Goal: Task Accomplishment & Management: Use online tool/utility

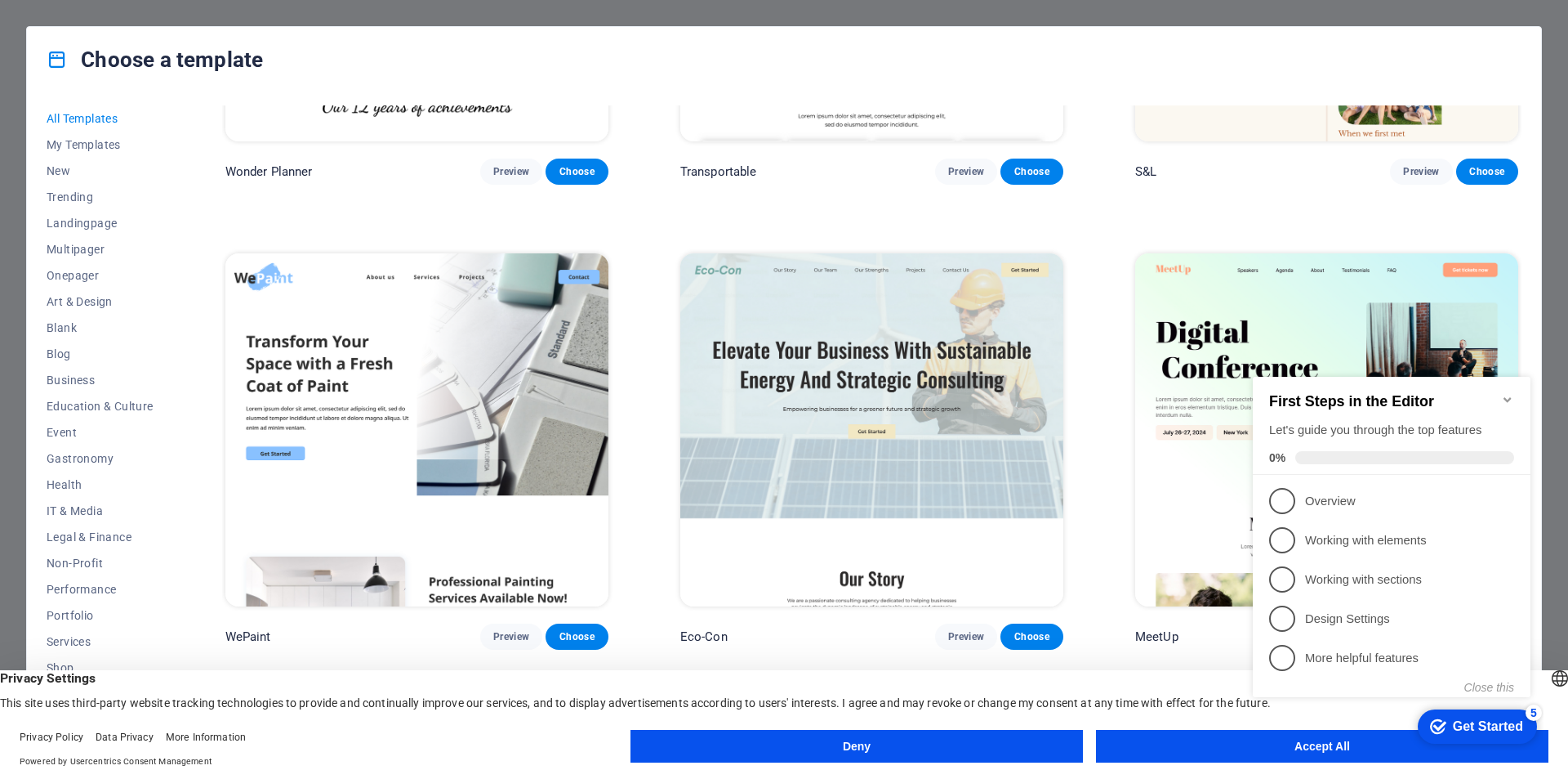
scroll to position [2124, 0]
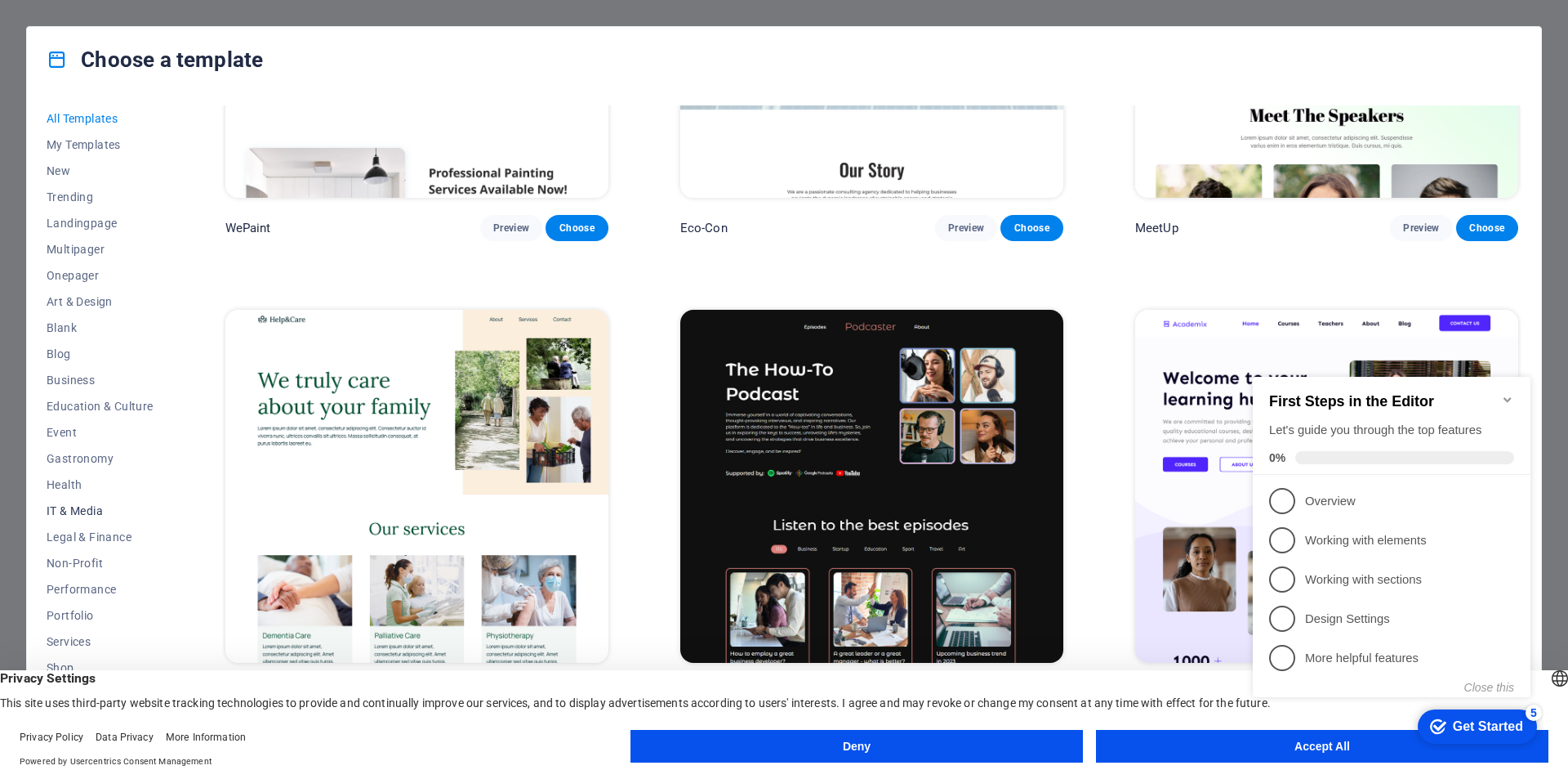
click at [88, 515] on span "IT & Media" at bounding box center [99, 511] width 107 height 13
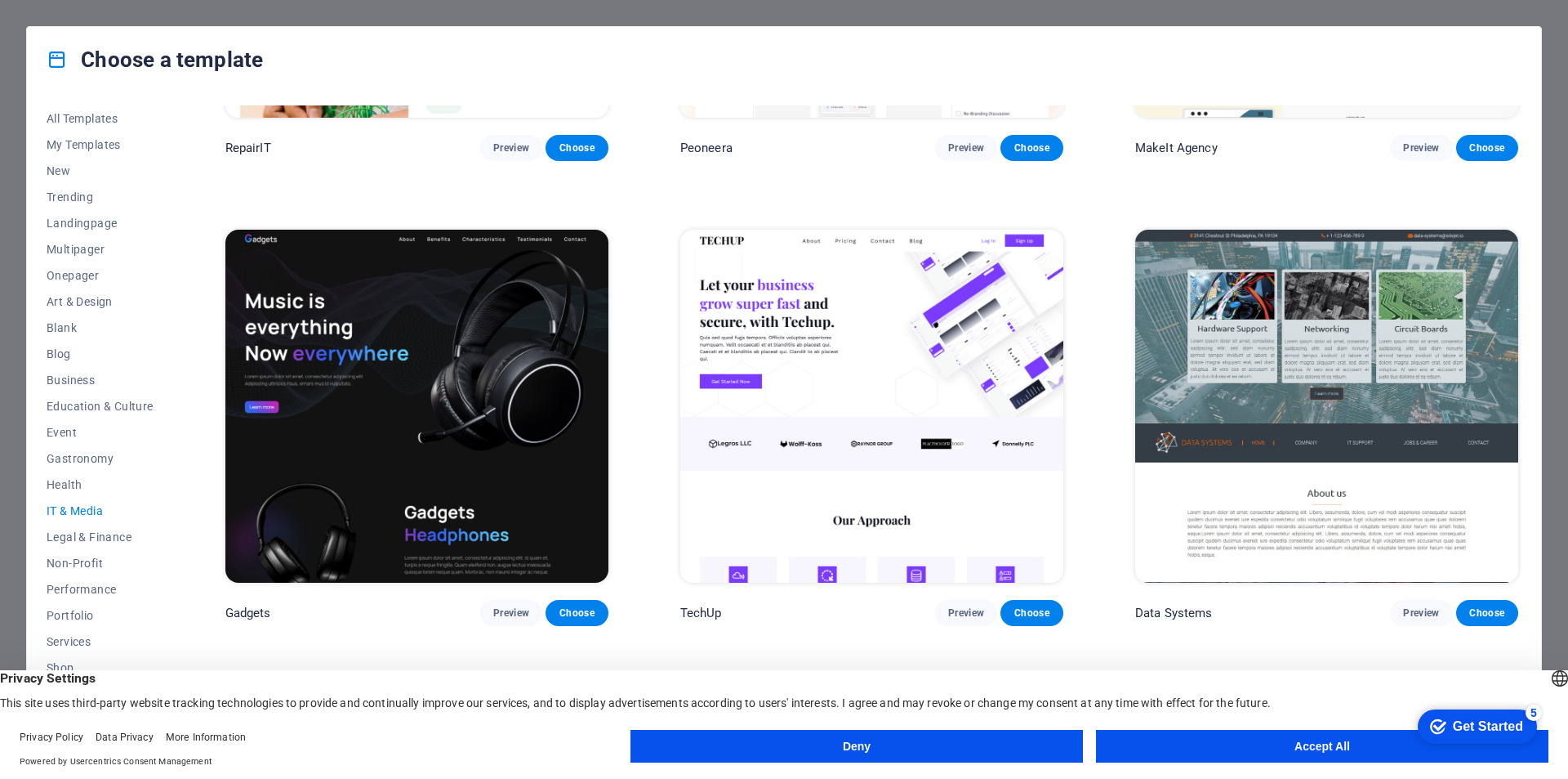
scroll to position [17, 0]
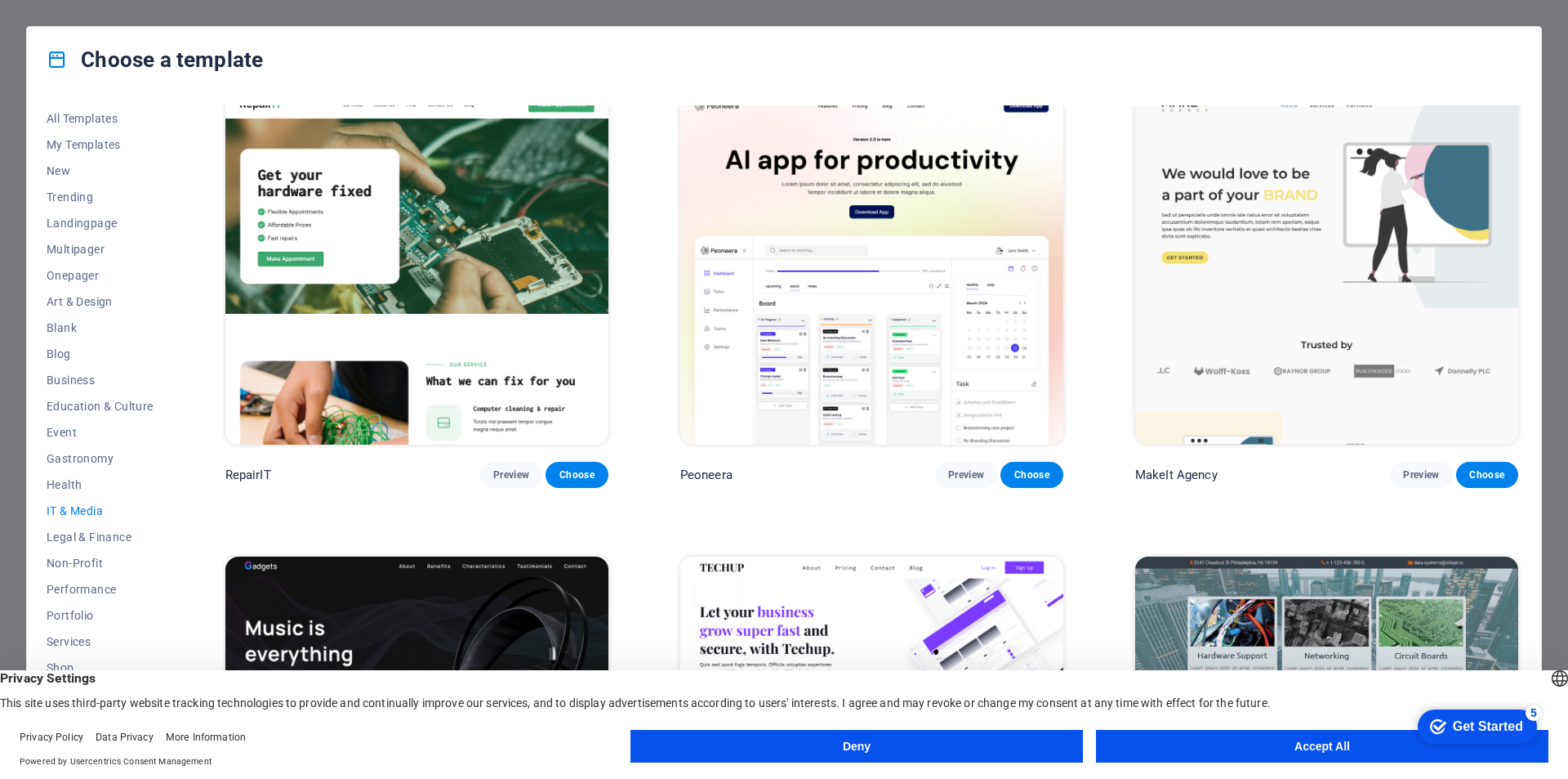
click at [87, 509] on span "IT & Media" at bounding box center [99, 511] width 107 height 13
click at [79, 515] on span "IT & Media" at bounding box center [99, 511] width 107 height 13
click at [87, 541] on span "Legal & Finance" at bounding box center [99, 537] width 107 height 13
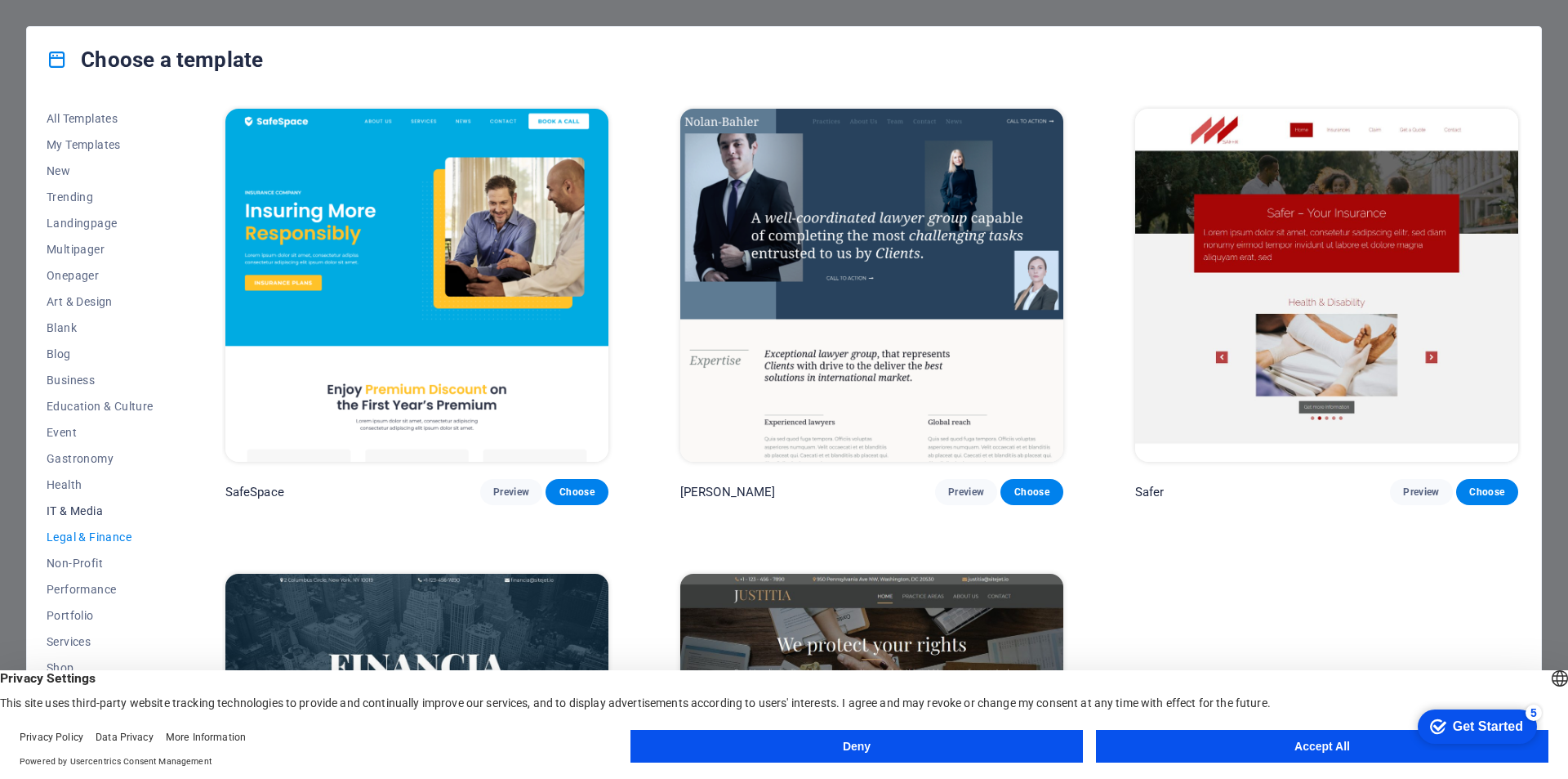
click at [89, 513] on span "IT & Media" at bounding box center [99, 511] width 107 height 13
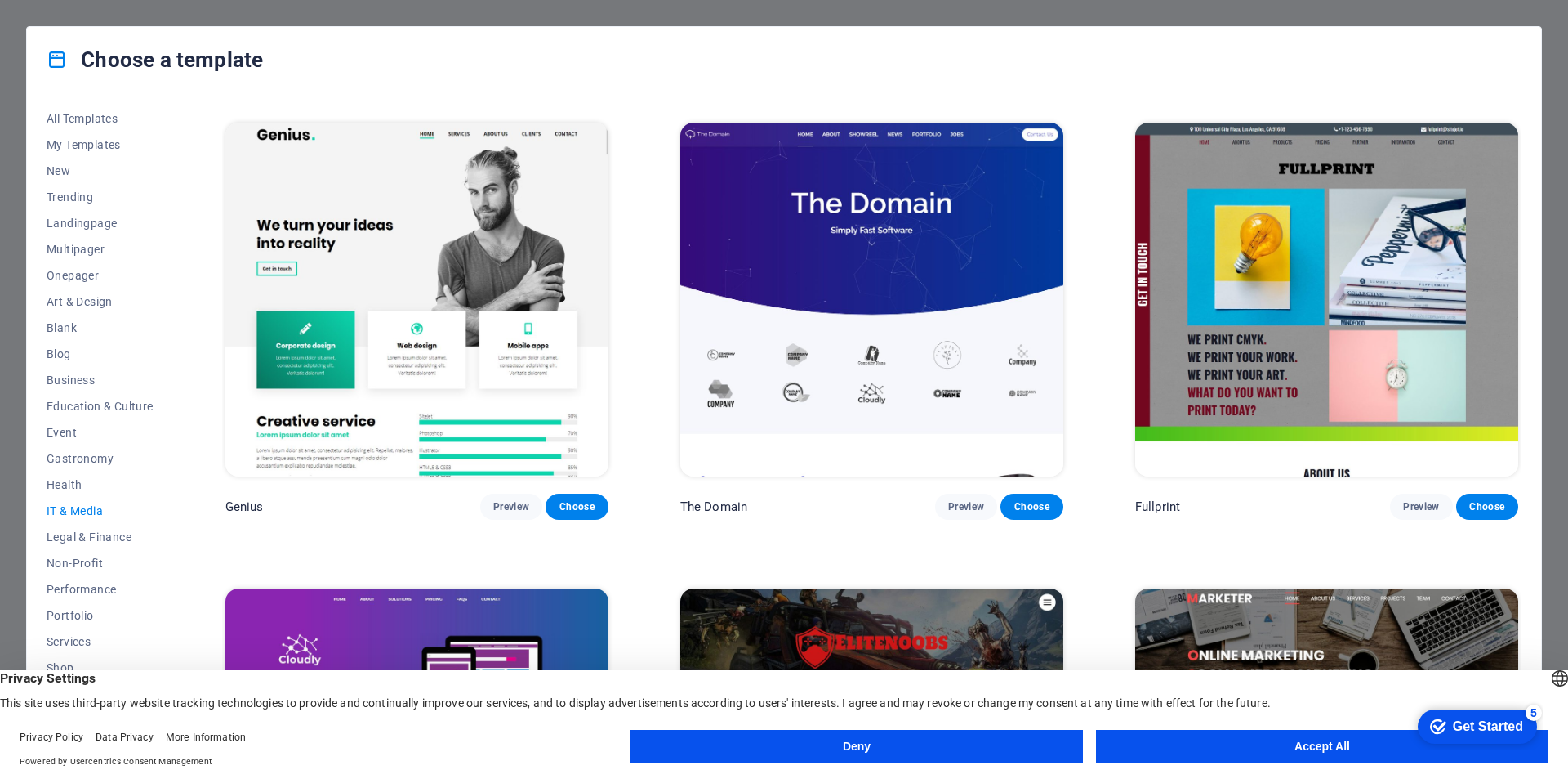
scroll to position [1161, 0]
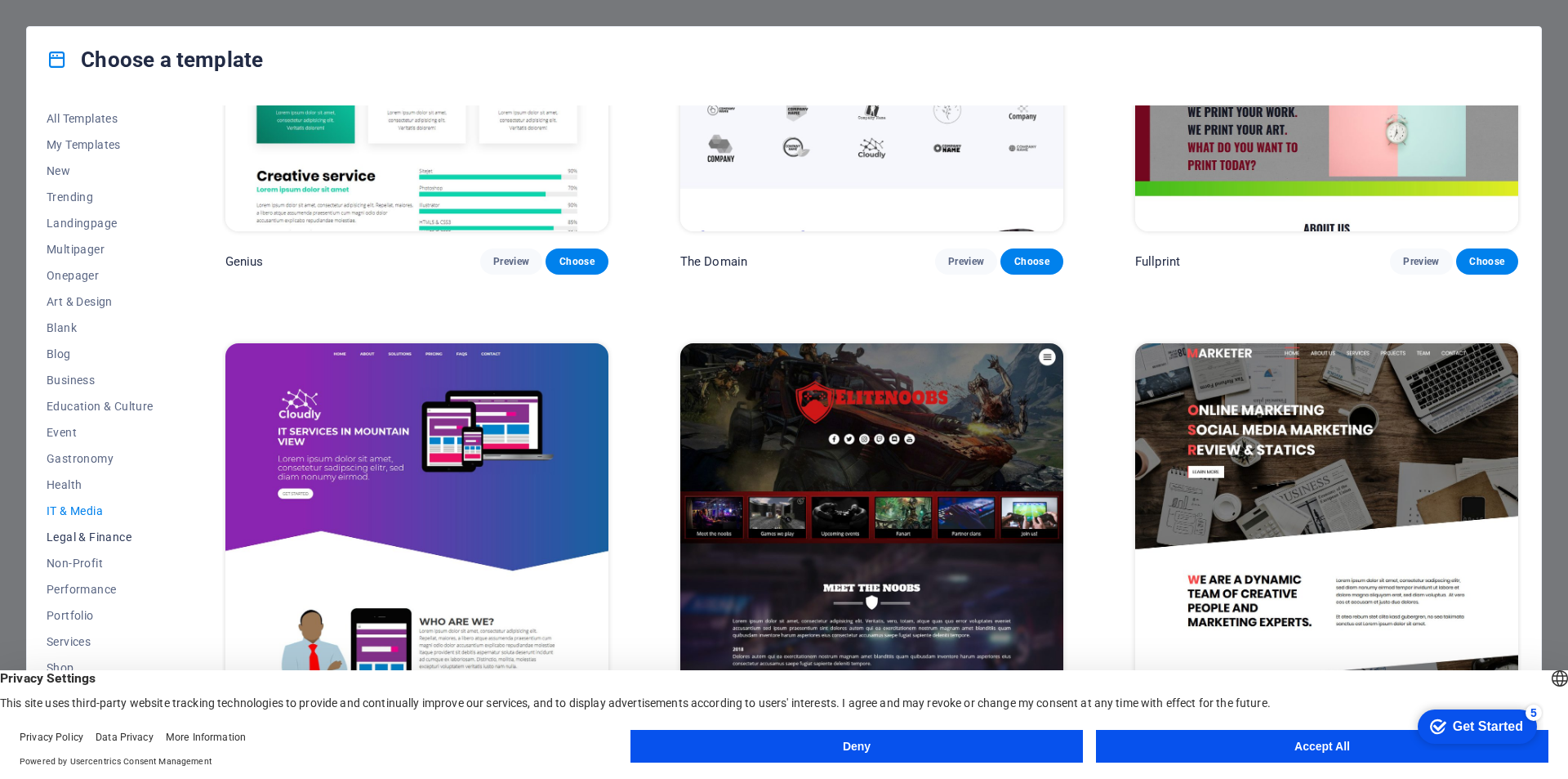
click at [97, 536] on span "Legal & Finance" at bounding box center [99, 537] width 107 height 13
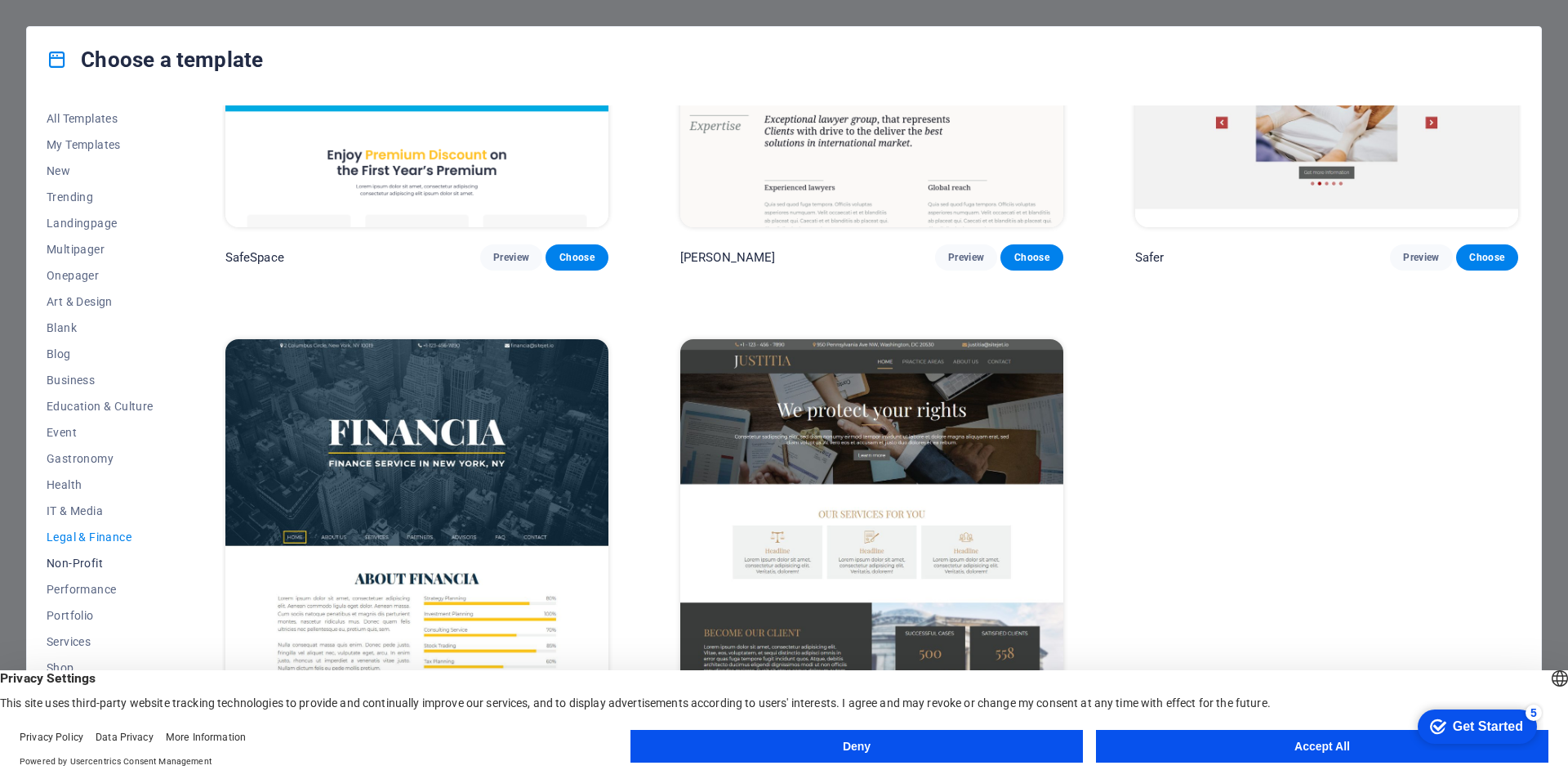
click at [92, 571] on button "Non-Profit" at bounding box center [99, 563] width 107 height 26
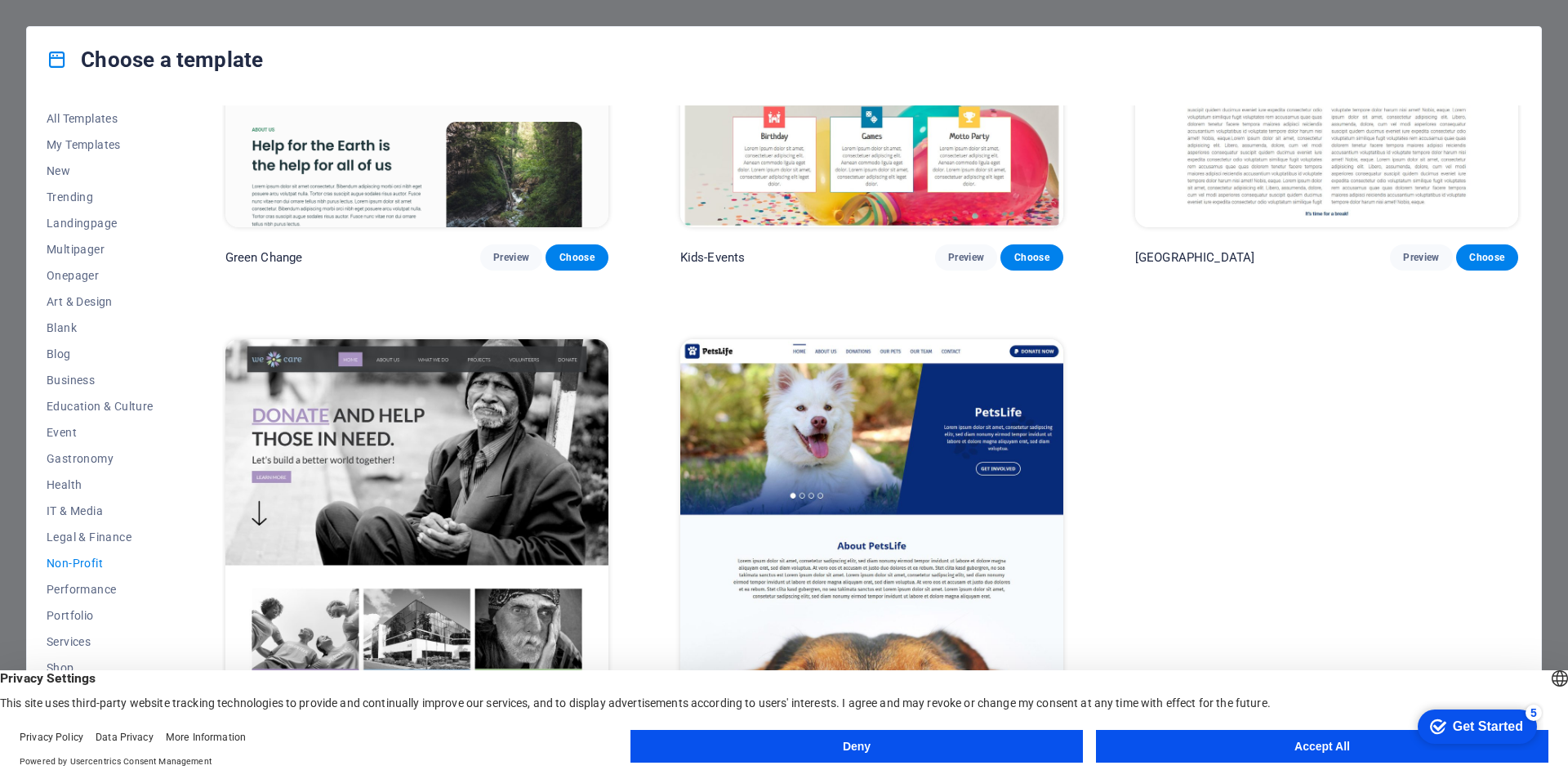
scroll to position [0, 0]
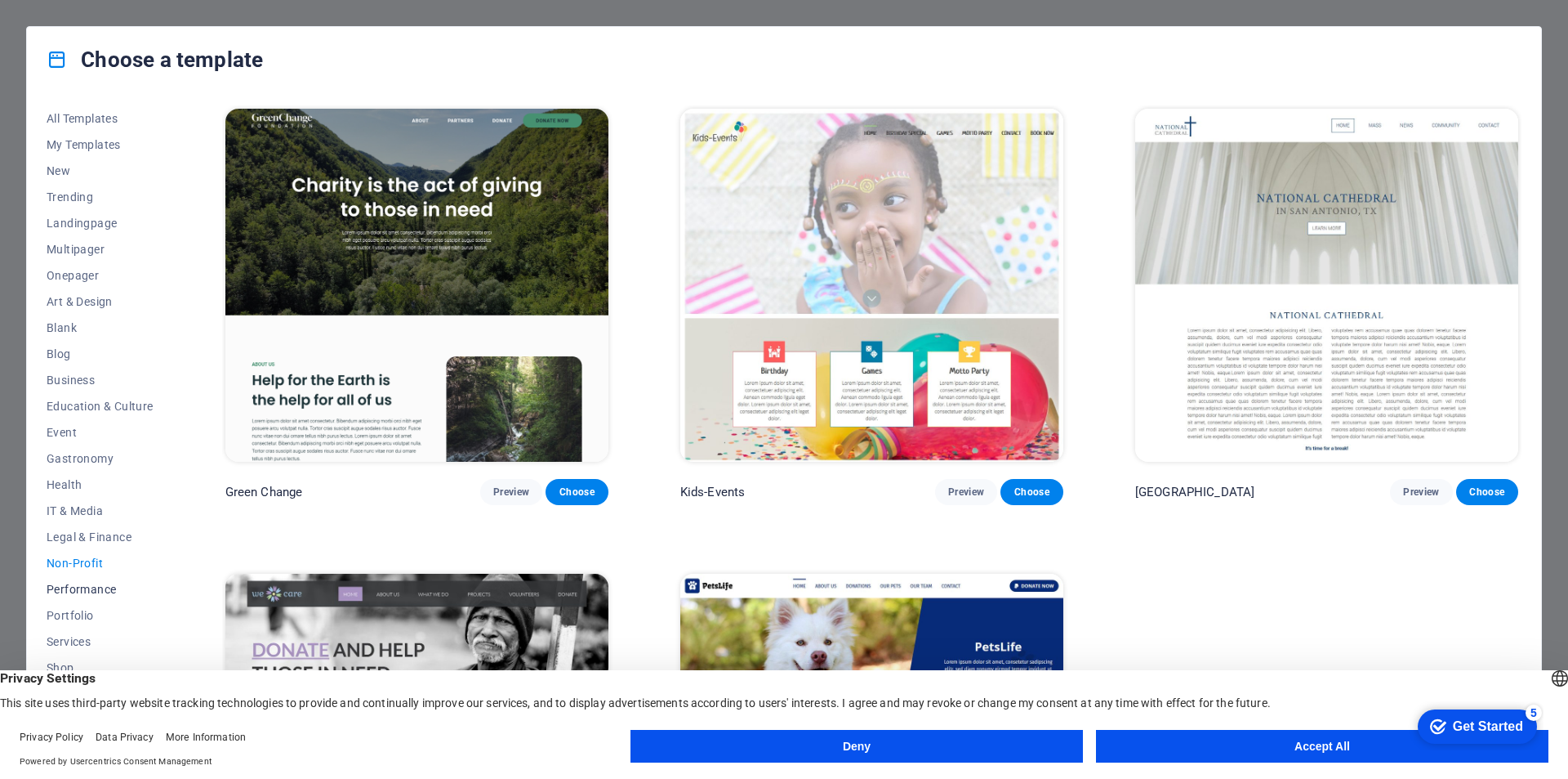
click at [97, 591] on span "Performance" at bounding box center [99, 590] width 107 height 13
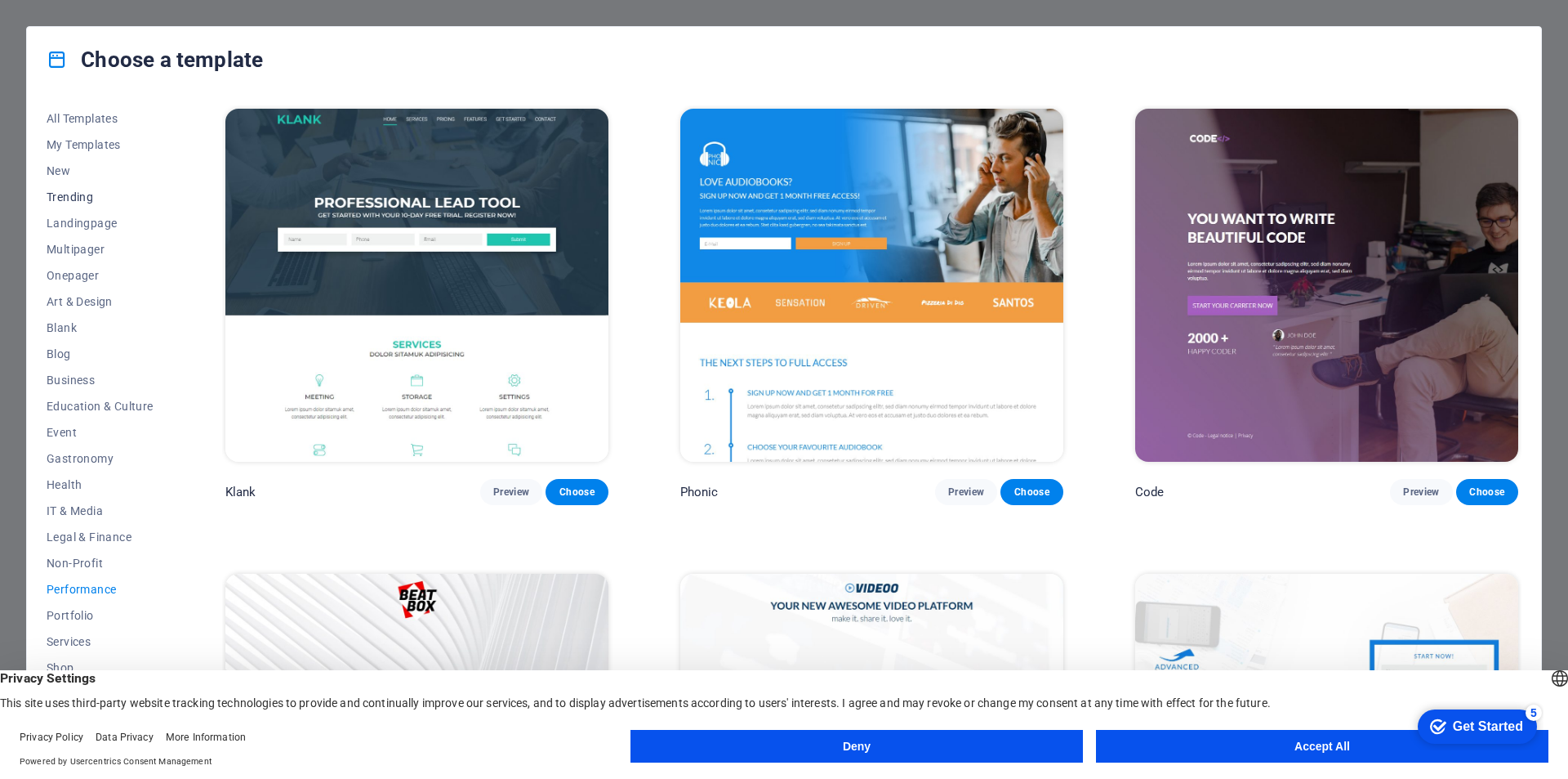
click at [87, 201] on span "Trending" at bounding box center [99, 197] width 107 height 13
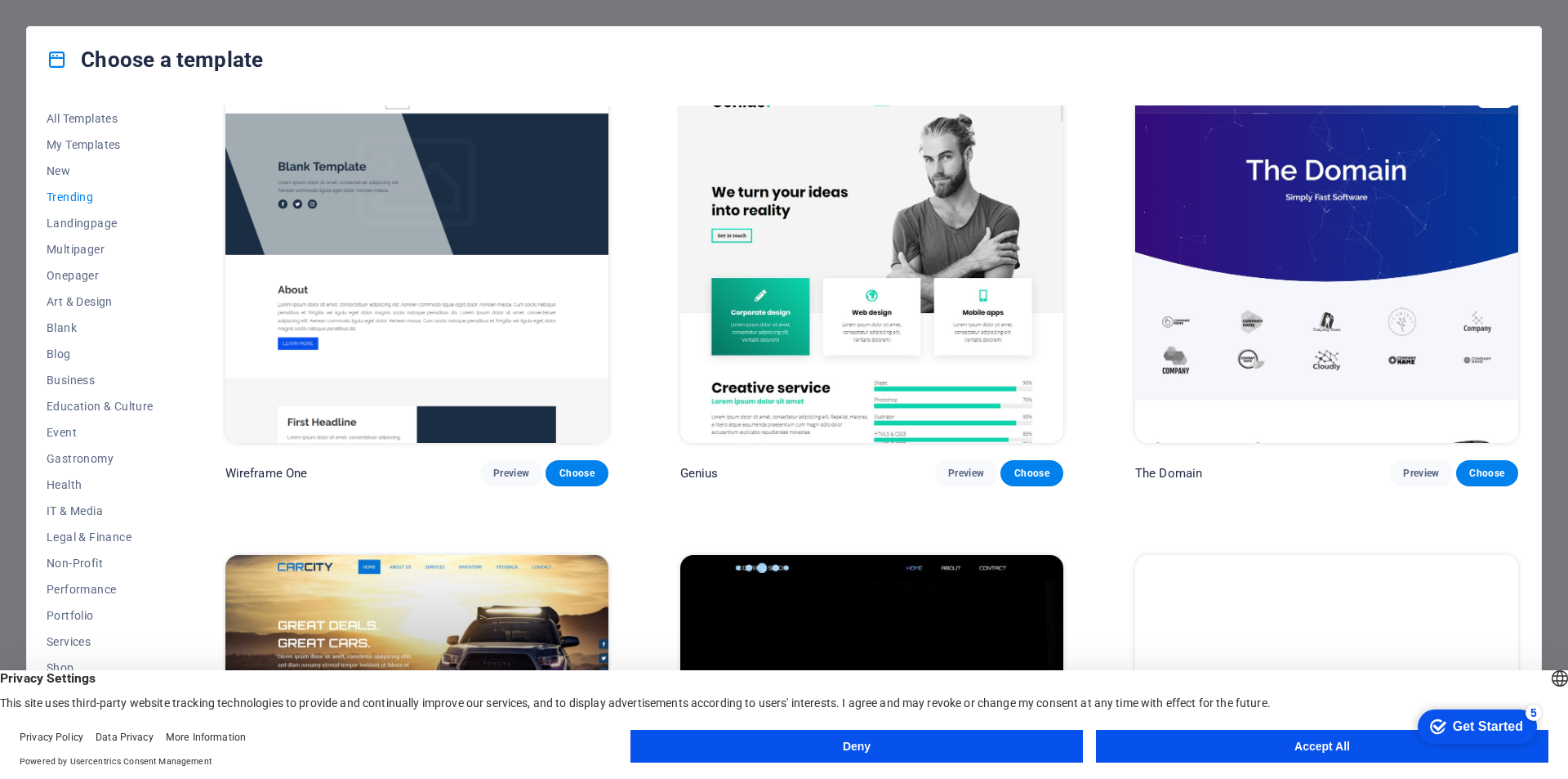
scroll to position [2088, 0]
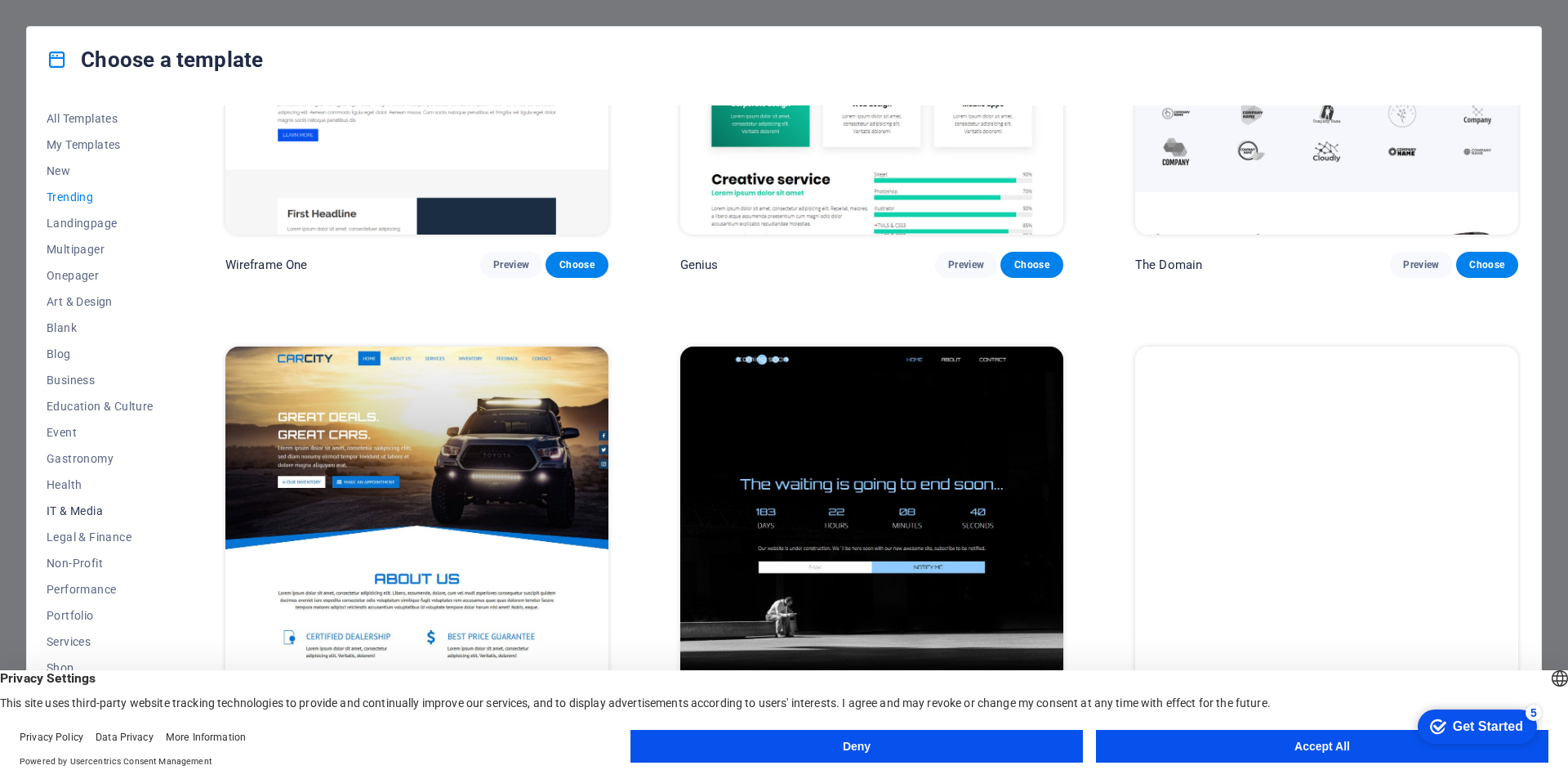
click at [73, 517] on button "IT & Media" at bounding box center [99, 510] width 107 height 26
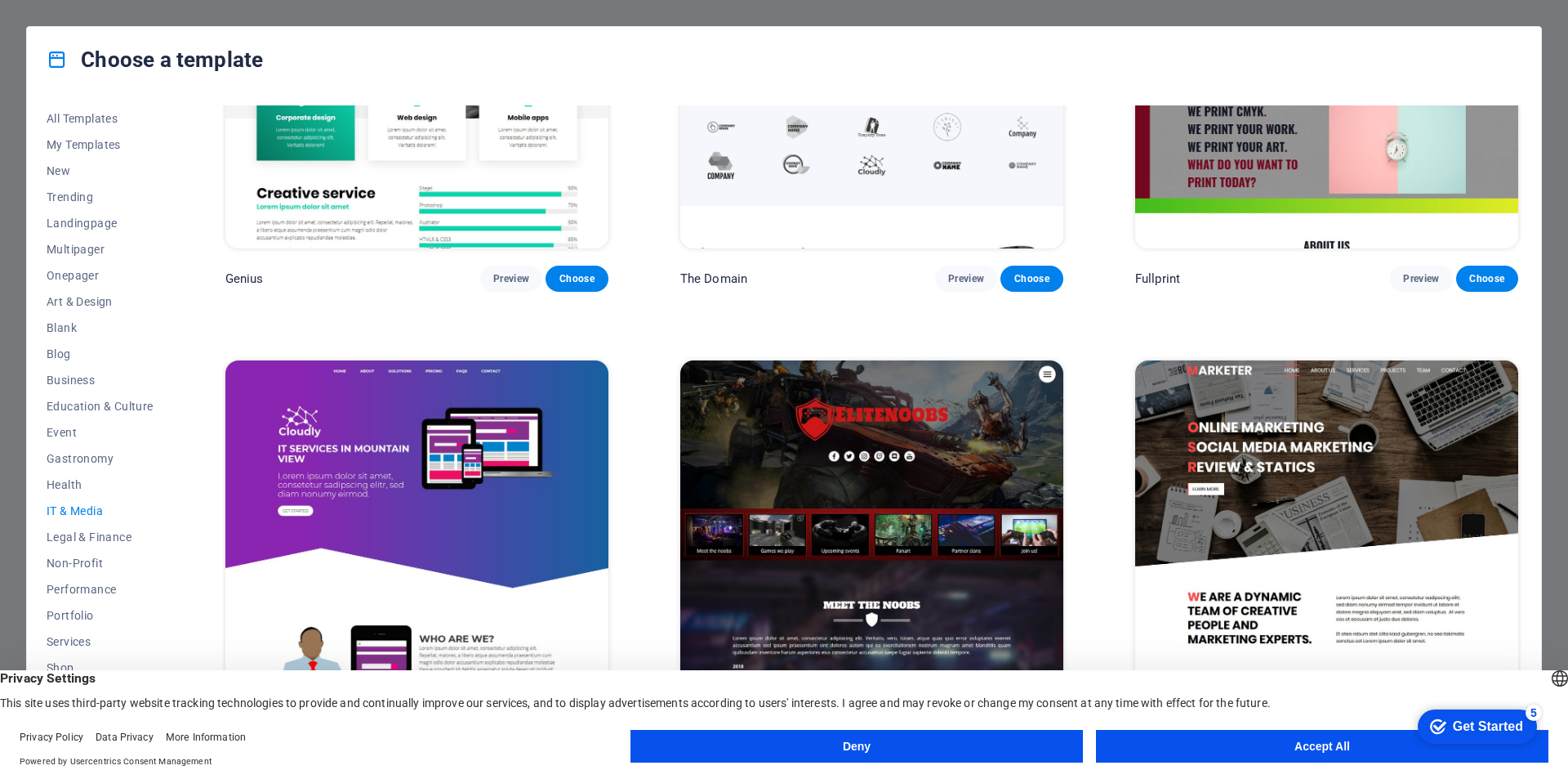
scroll to position [1161, 0]
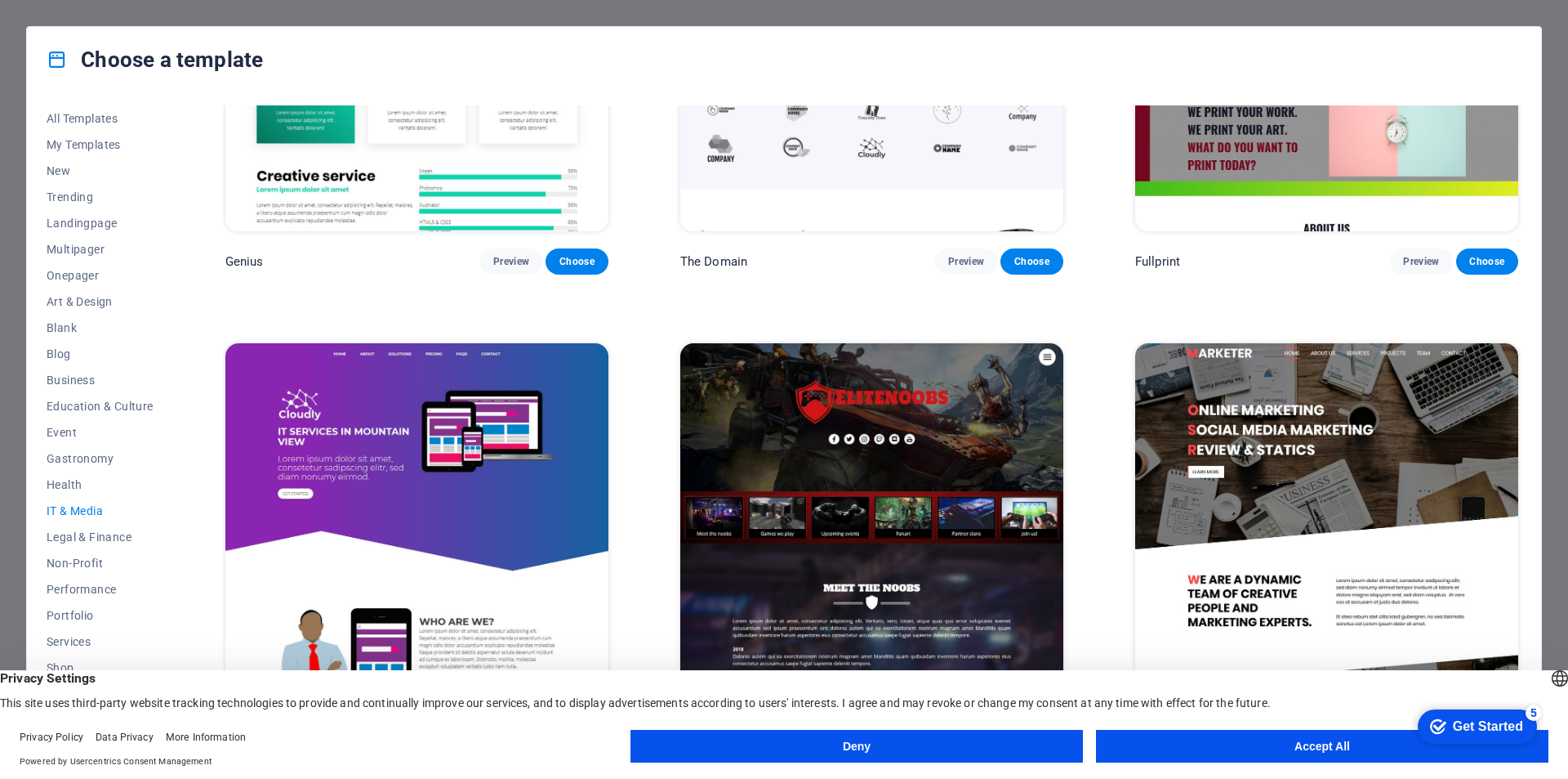
click at [1324, 753] on button "Accept All" at bounding box center [1322, 746] width 453 height 33
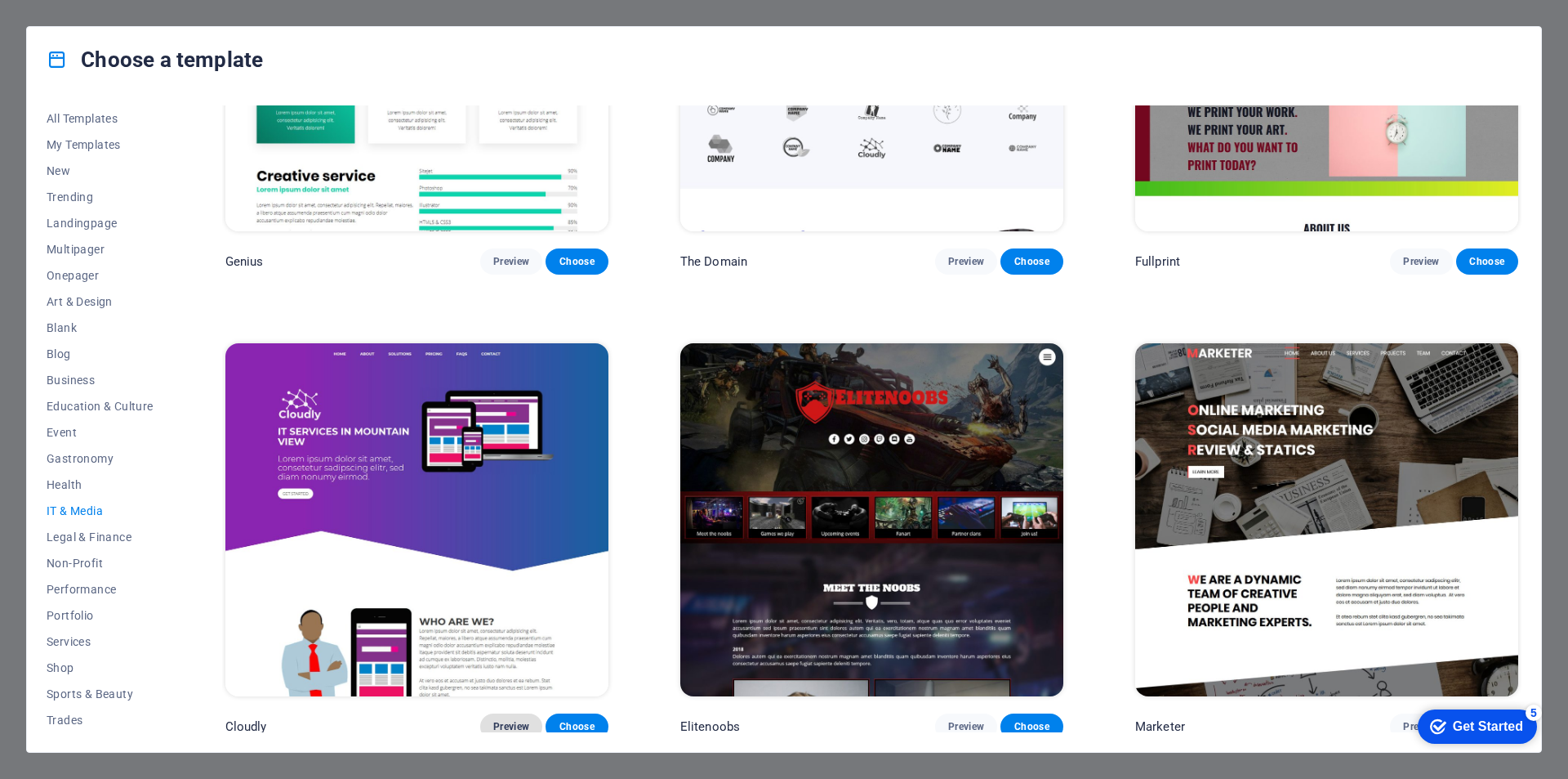
click at [513, 724] on span "Preview" at bounding box center [510, 727] width 36 height 13
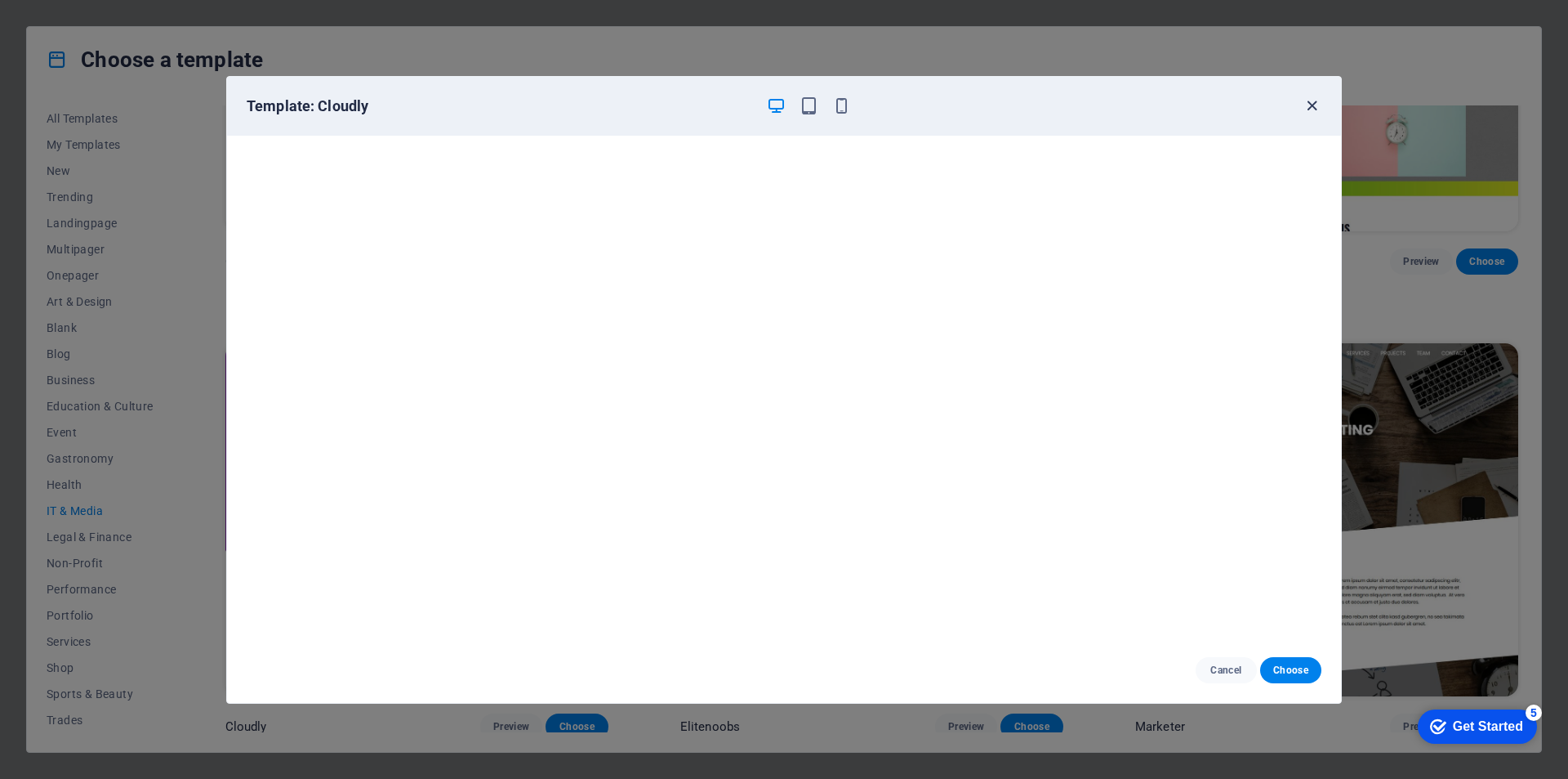
click at [1317, 112] on icon "button" at bounding box center [1312, 106] width 19 height 19
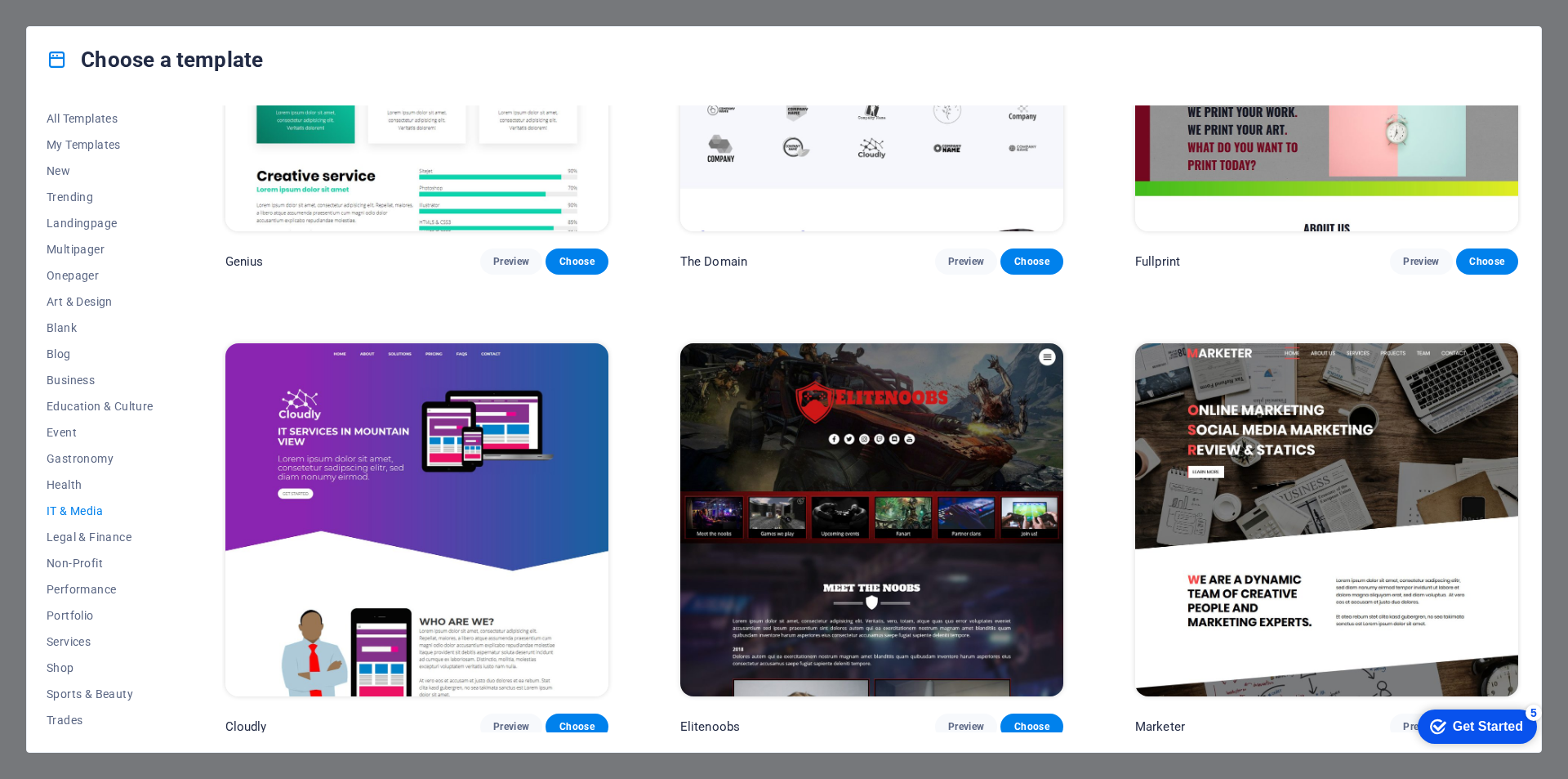
drag, startPoint x: 1518, startPoint y: 573, endPoint x: 1547, endPoint y: 426, distance: 149.8
click at [1547, 426] on div "Choose a template All Templates My Templates New Trending Landingpage Multipage…" at bounding box center [784, 390] width 1568 height 779
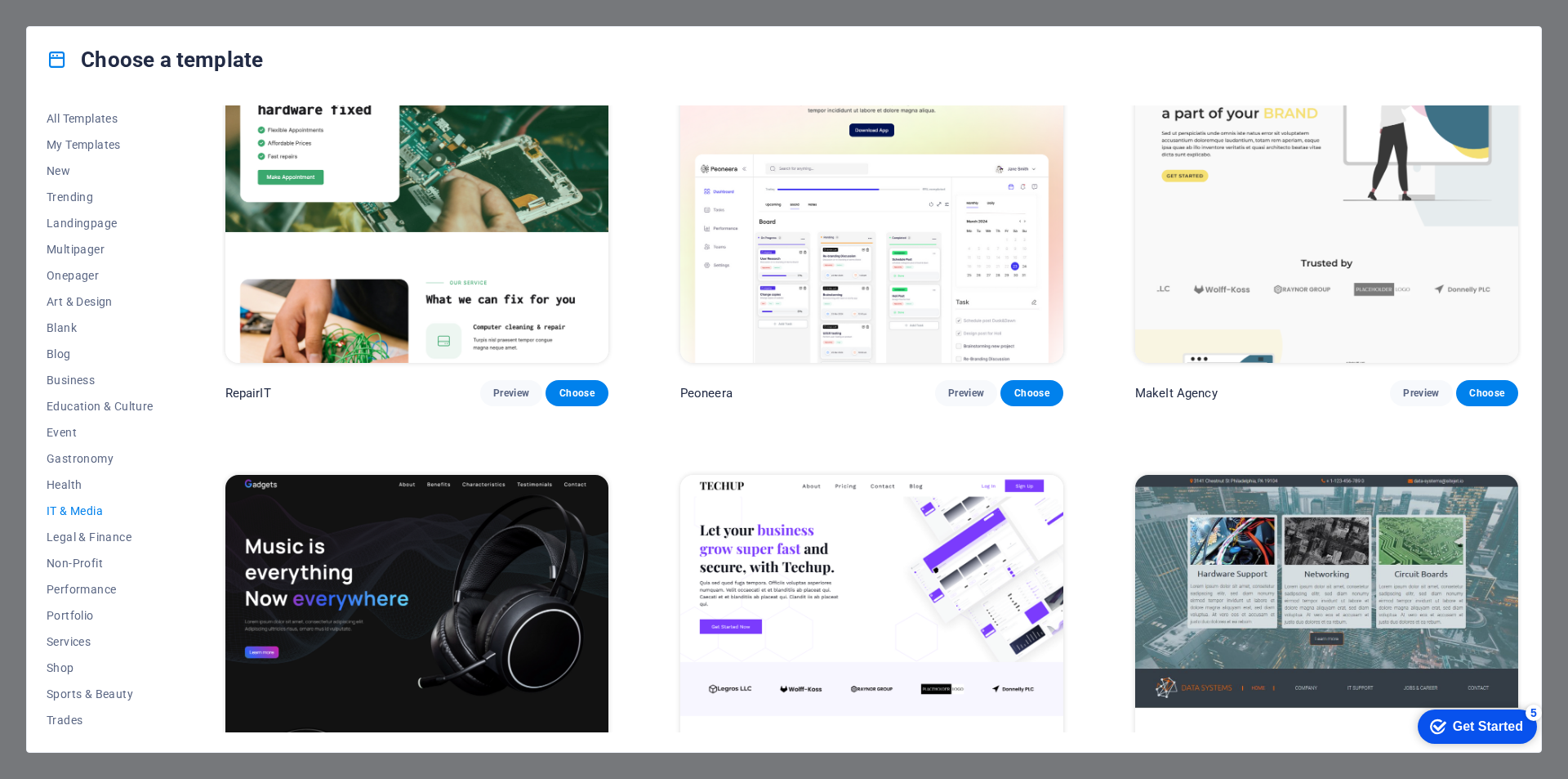
scroll to position [0, 0]
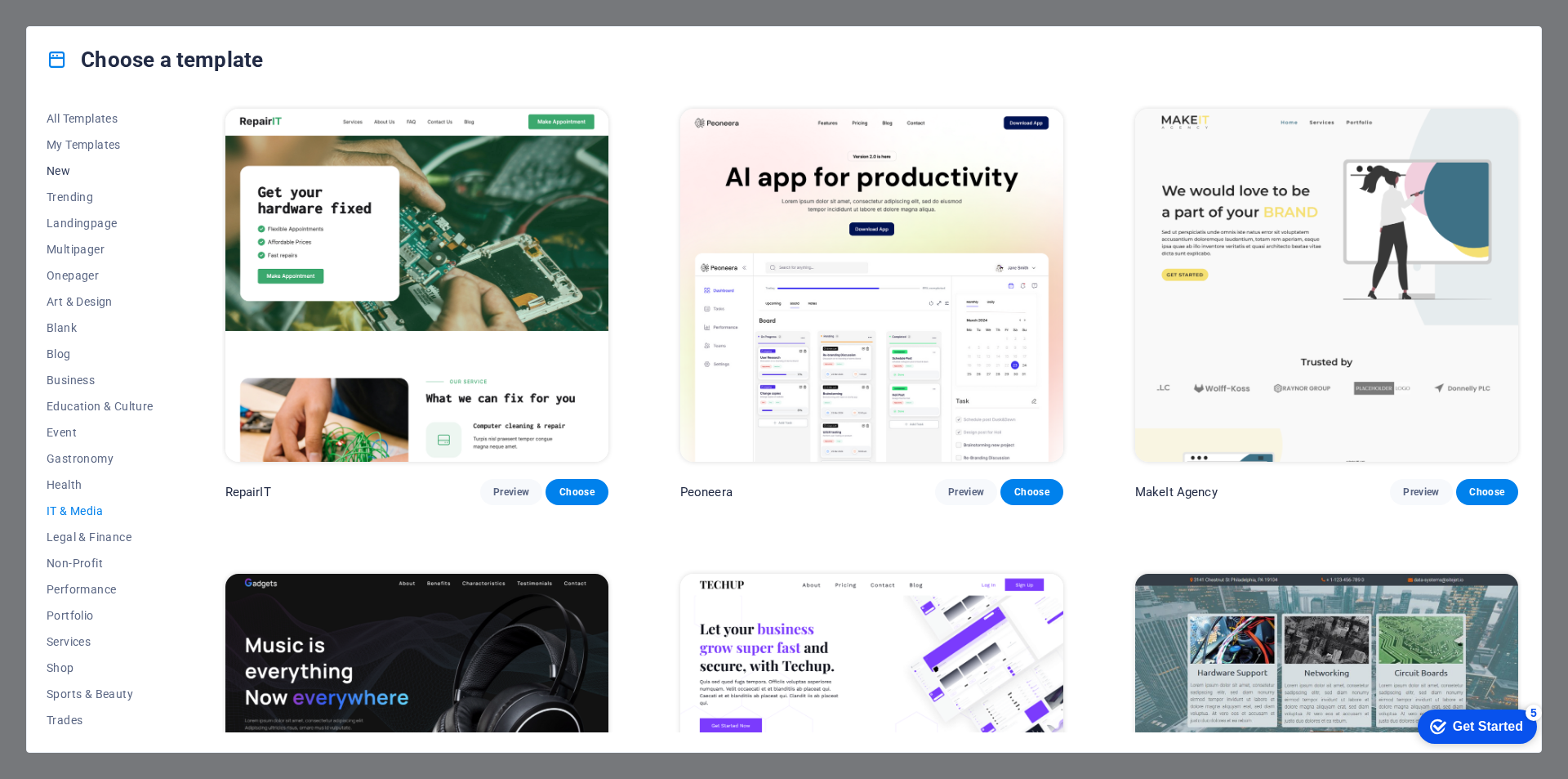
click at [76, 174] on span "New" at bounding box center [99, 171] width 107 height 13
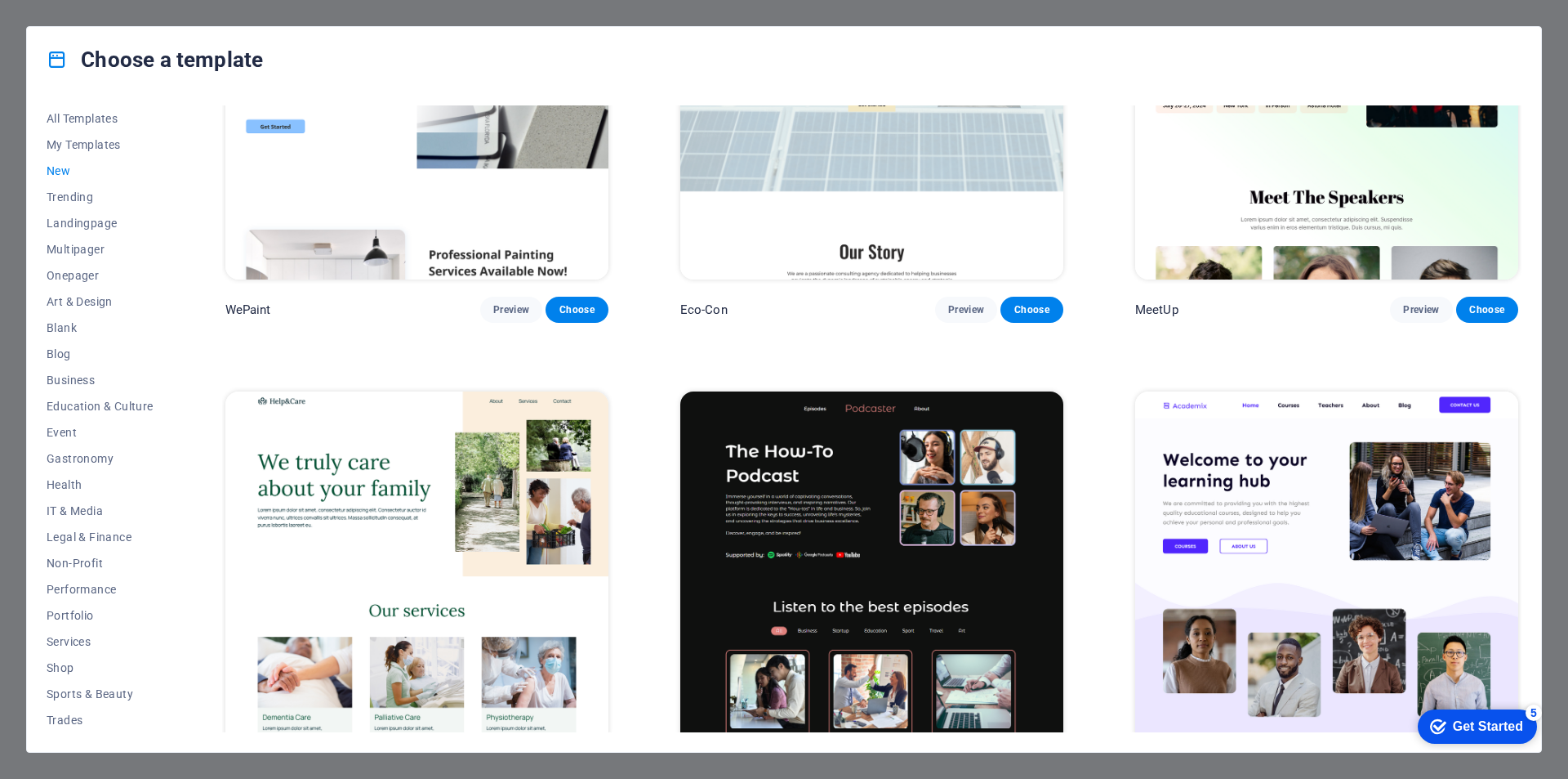
scroll to position [2088, 0]
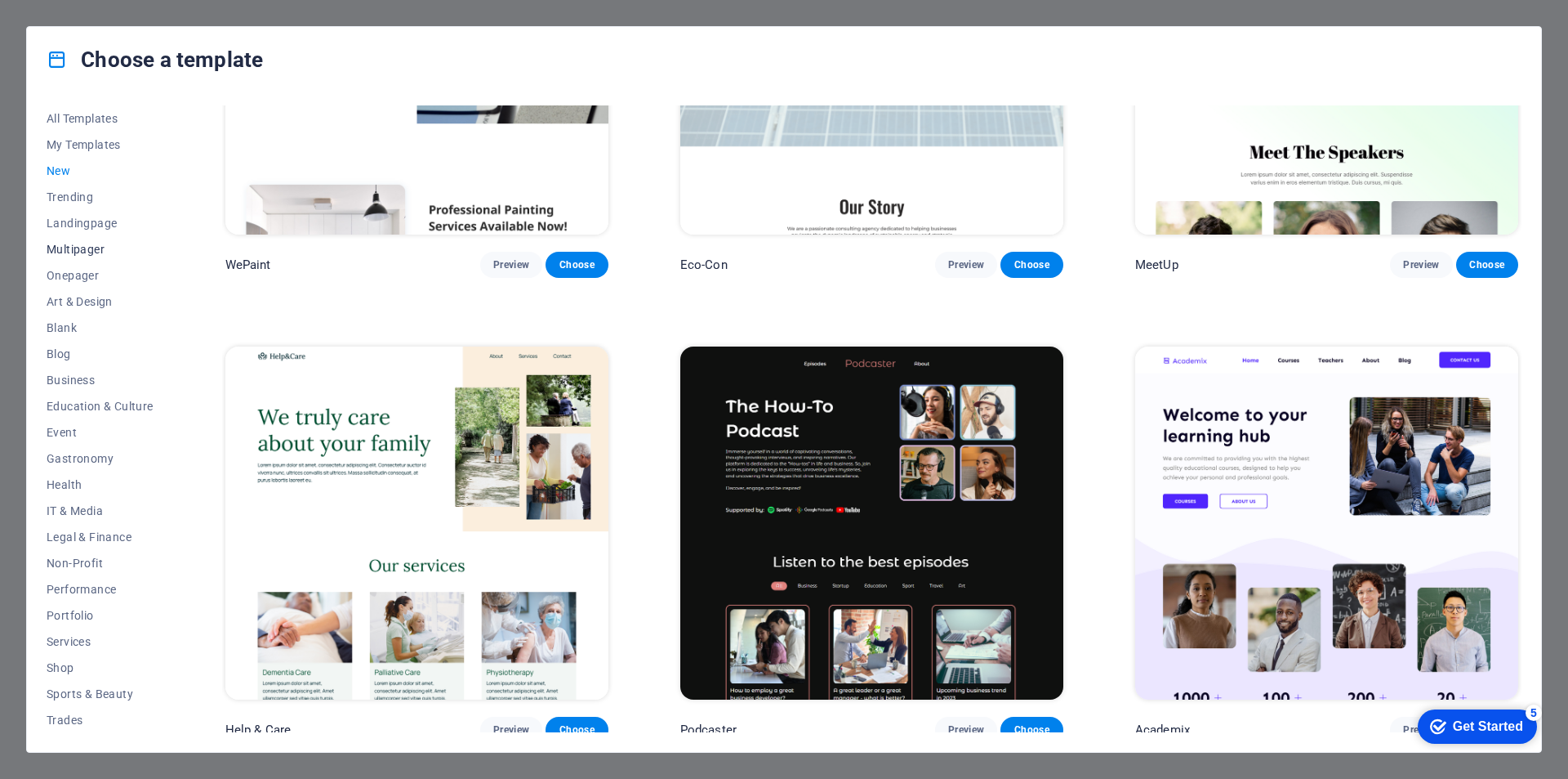
click at [94, 254] on span "Multipager" at bounding box center [99, 249] width 107 height 13
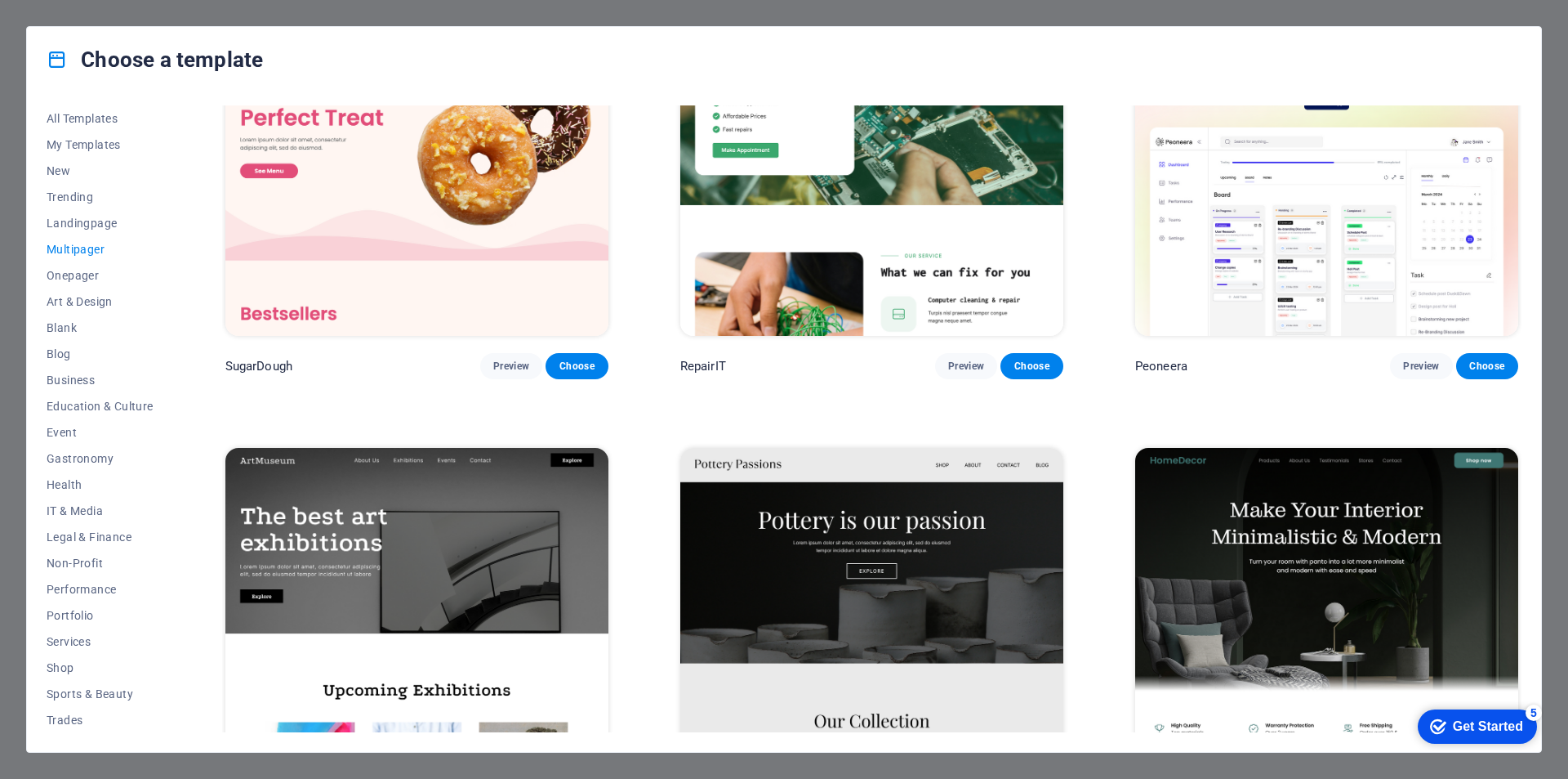
scroll to position [453, 0]
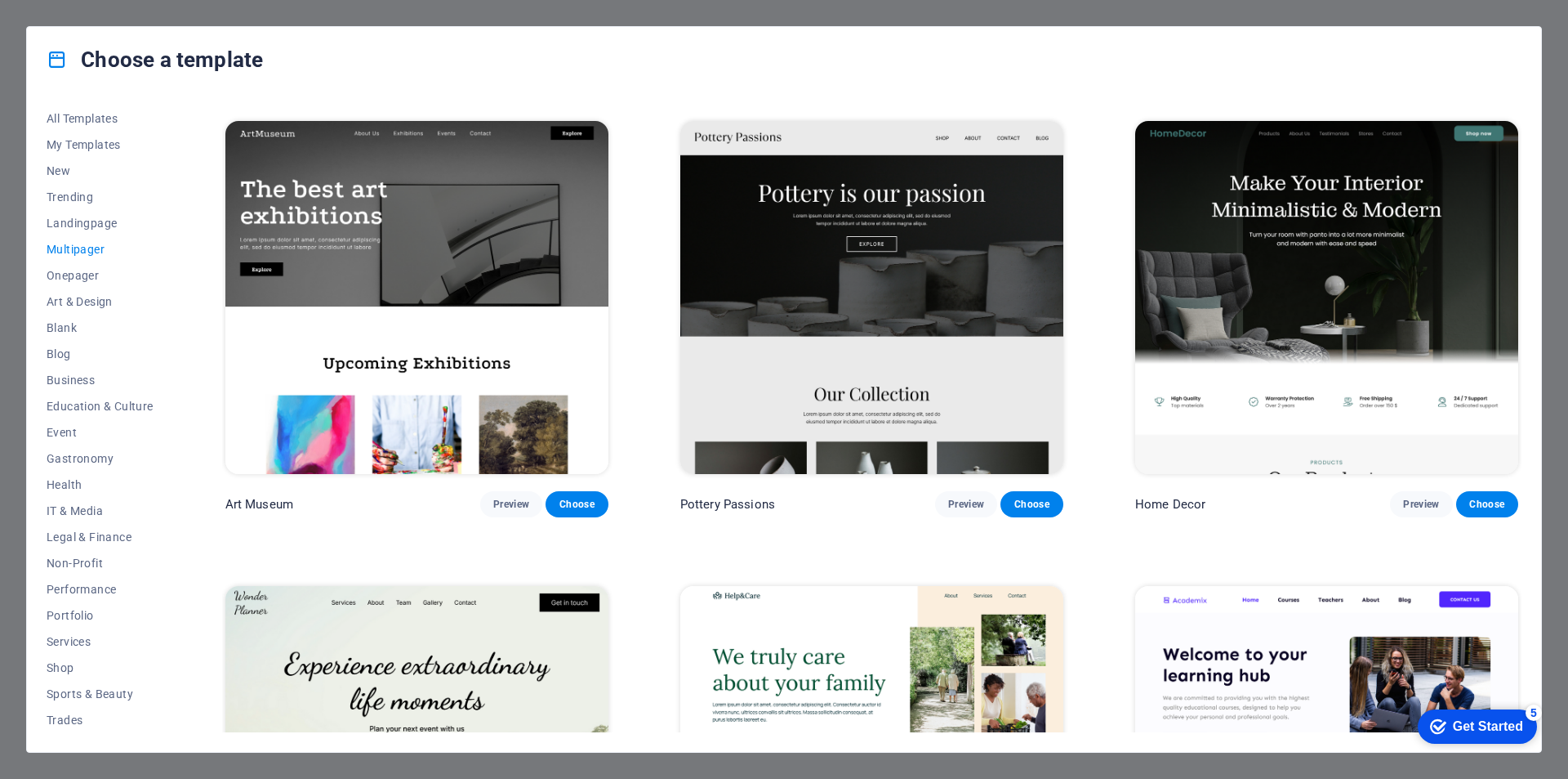
click at [81, 249] on span "Multipager" at bounding box center [99, 249] width 107 height 13
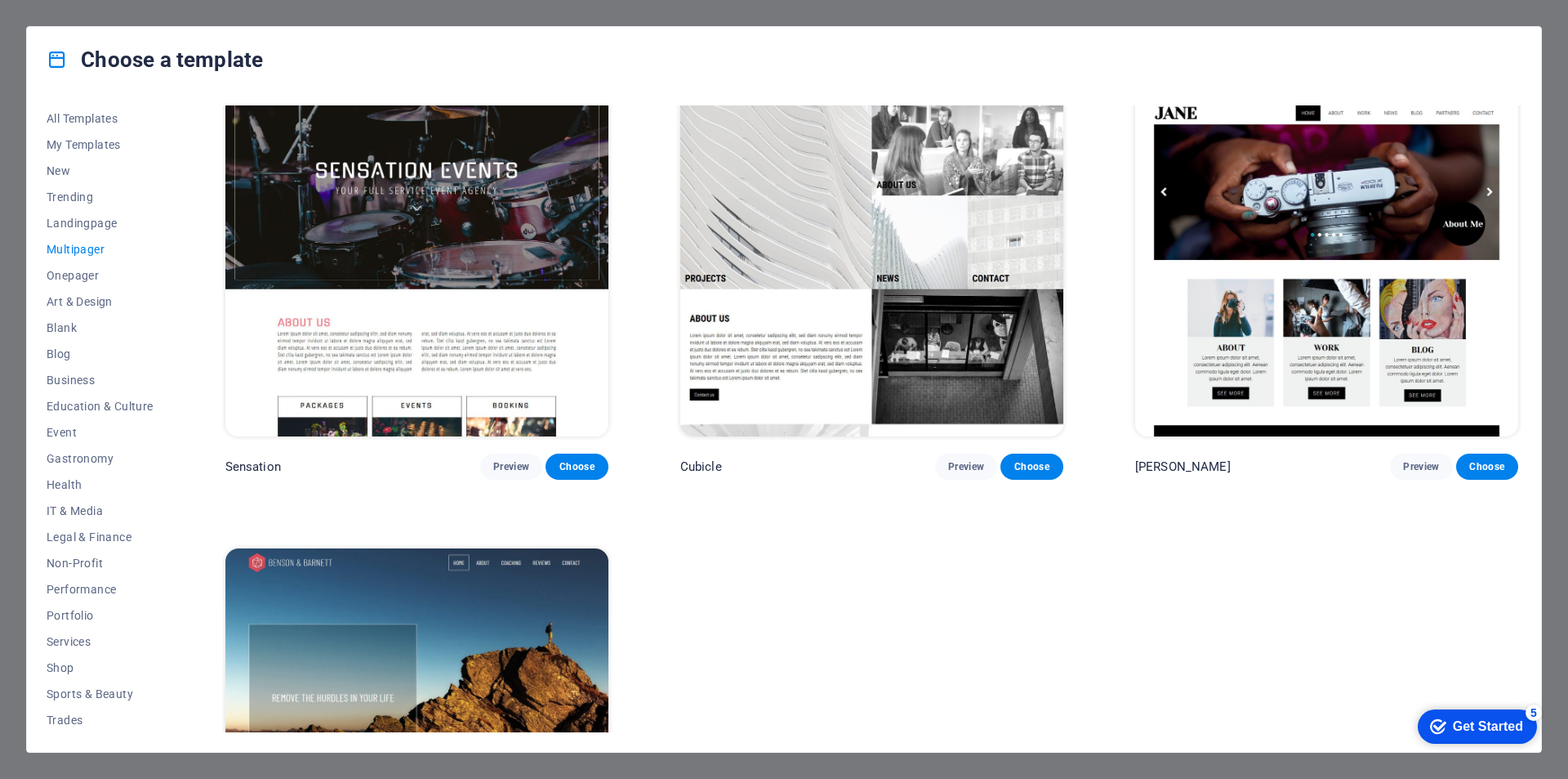
scroll to position [10428, 0]
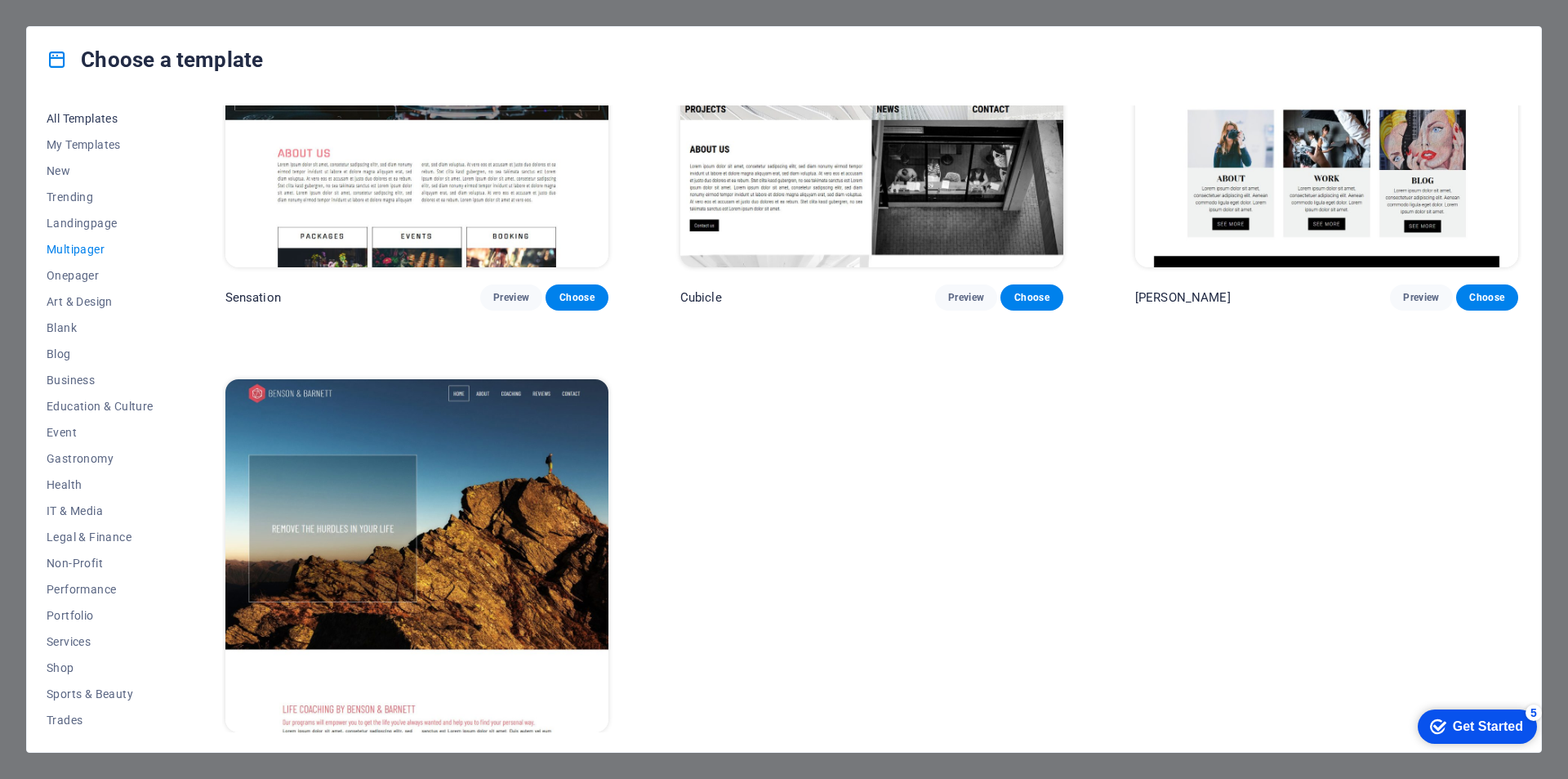
click at [112, 123] on span "All Templates" at bounding box center [99, 118] width 107 height 13
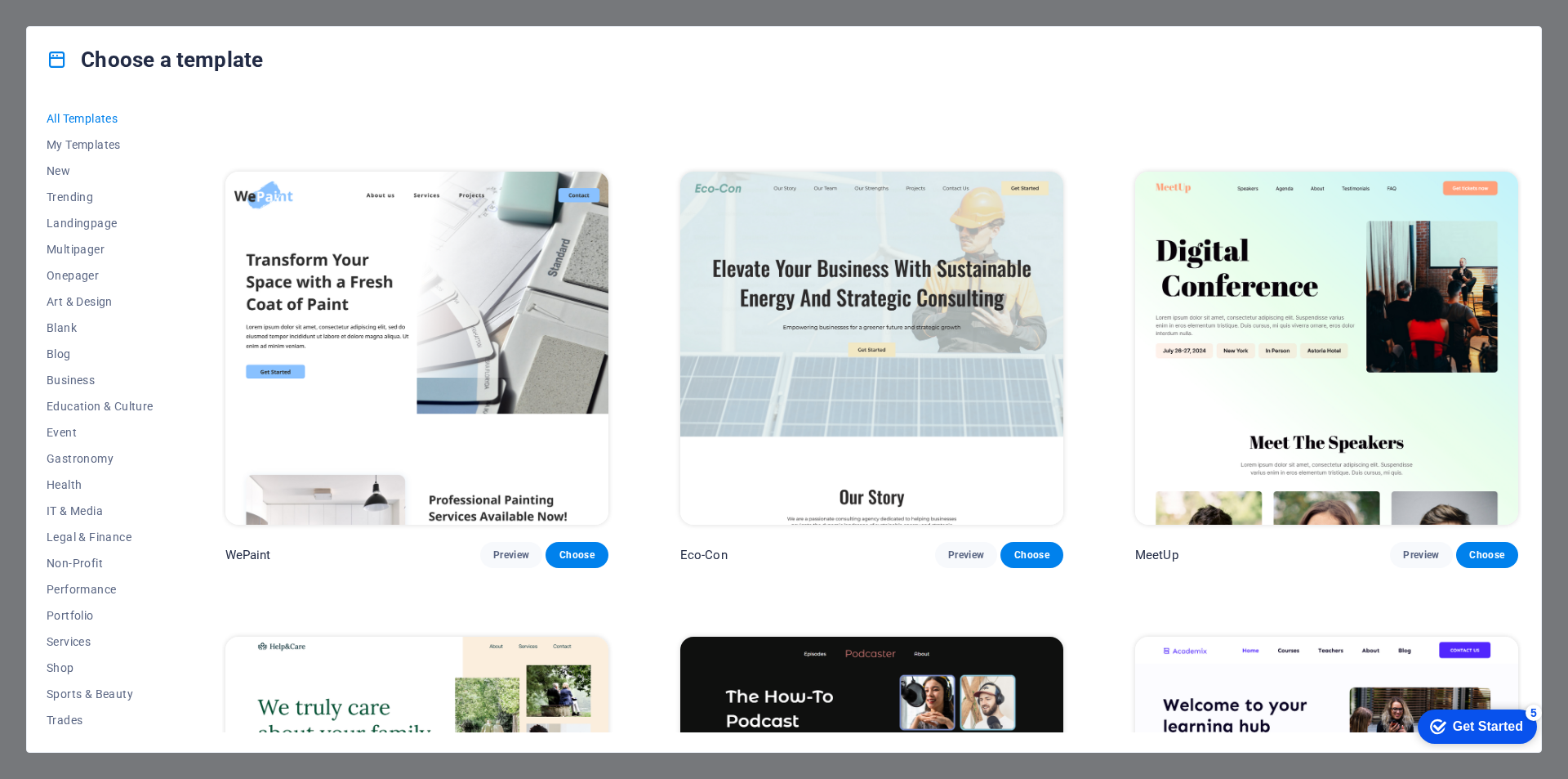
scroll to position [1307, 0]
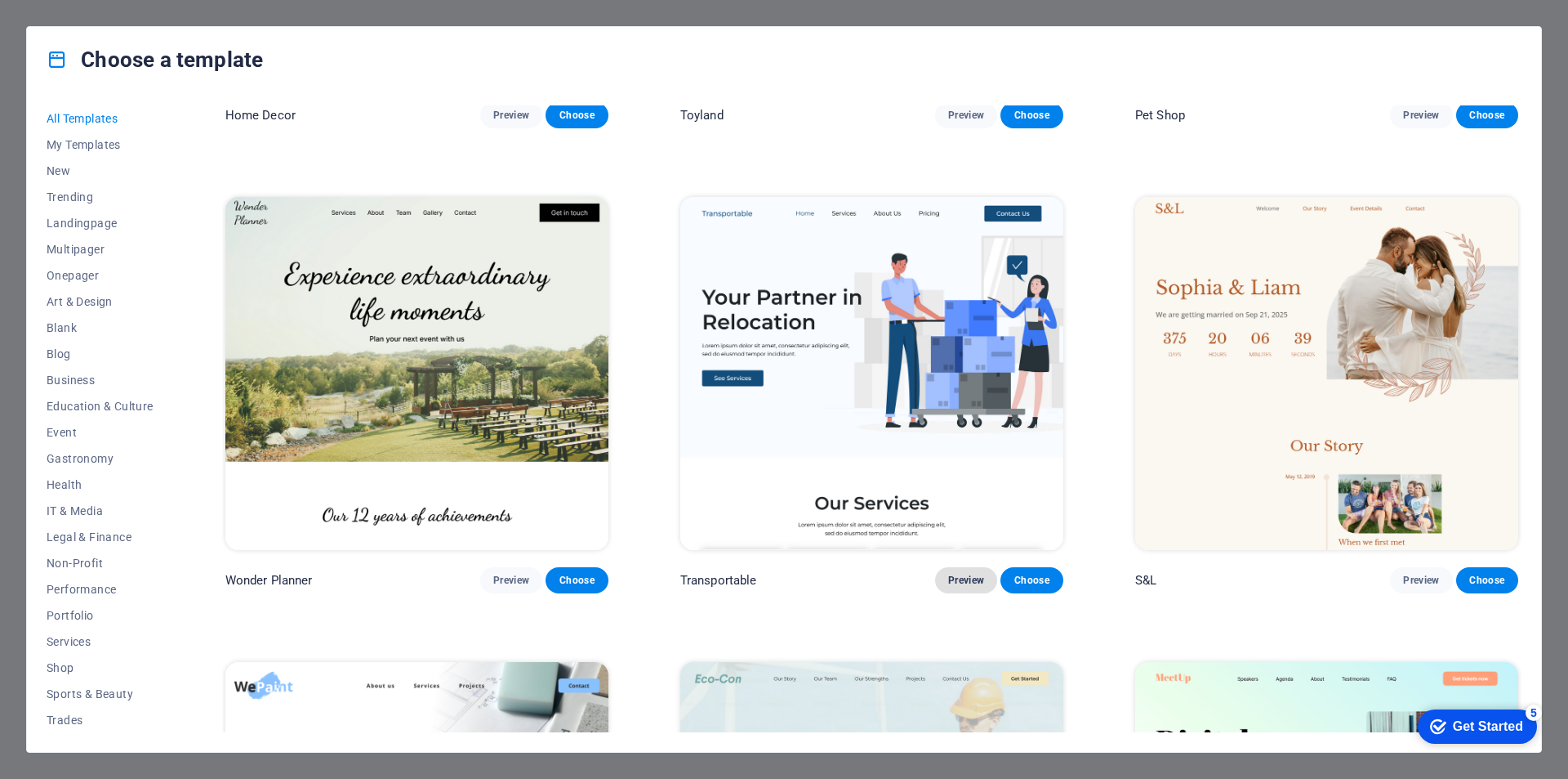
click at [965, 573] on span "Preview" at bounding box center [965, 580] width 36 height 13
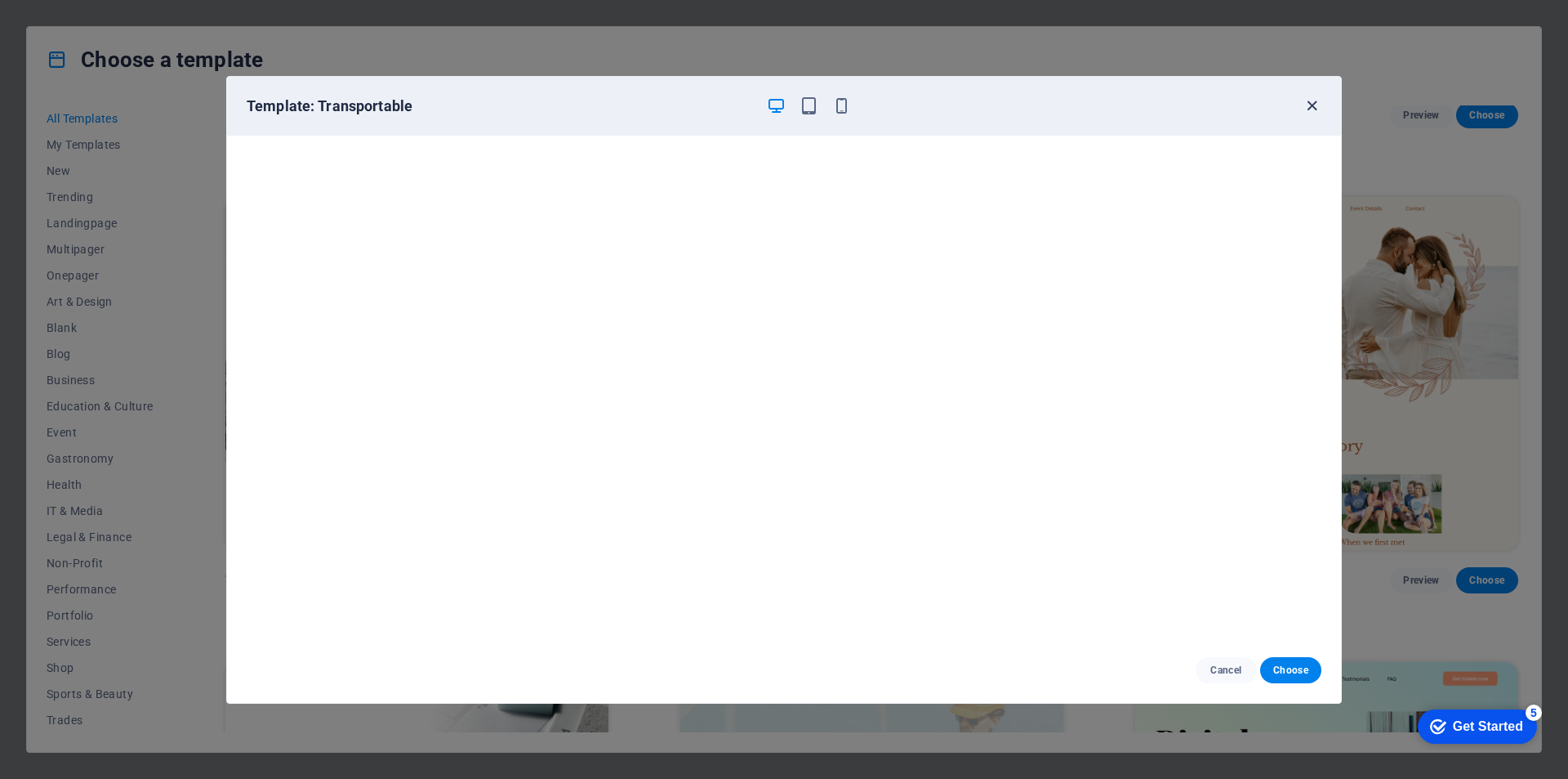
click at [1318, 106] on icon "button" at bounding box center [1312, 106] width 19 height 19
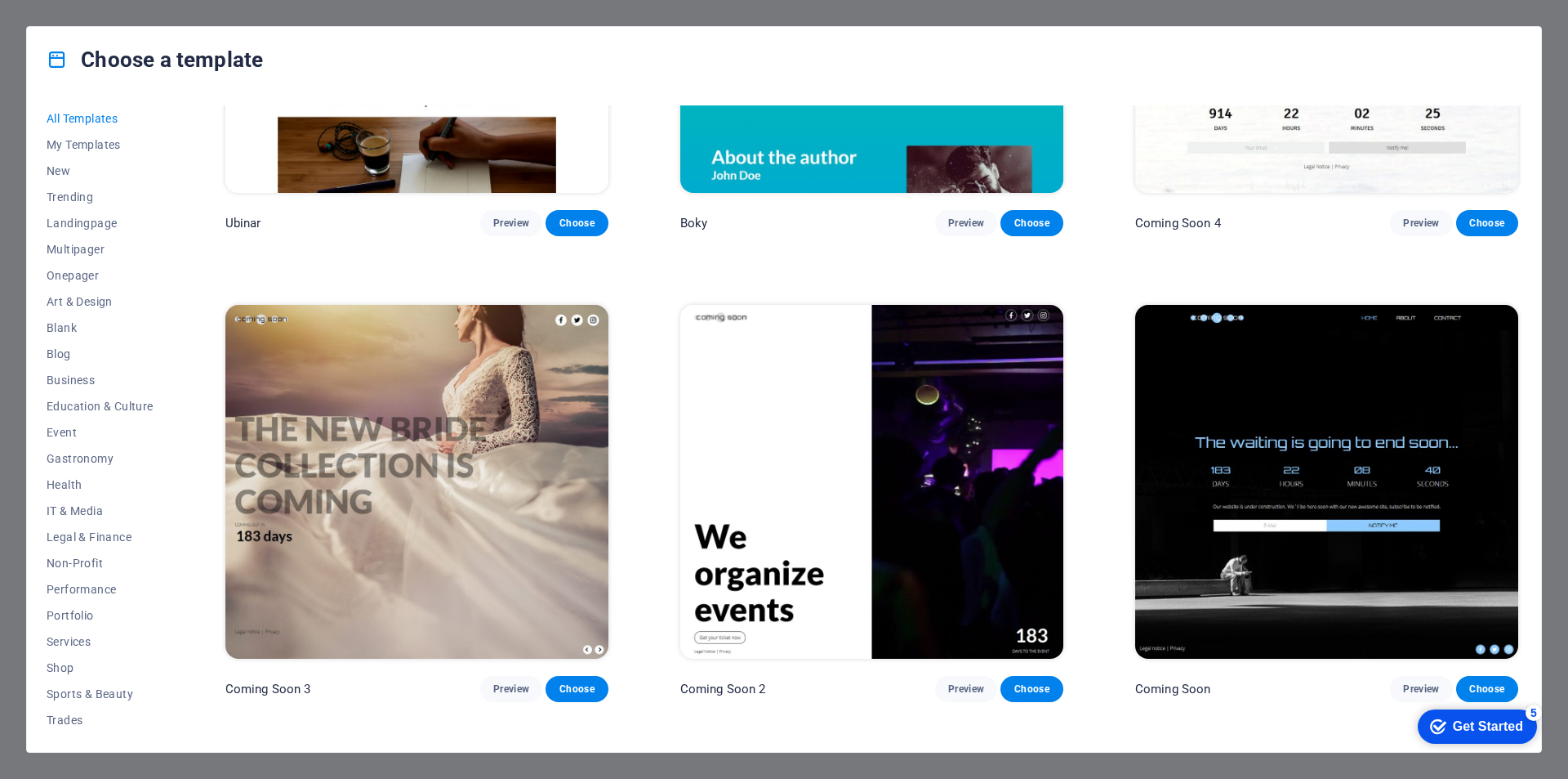
scroll to position [26644, 0]
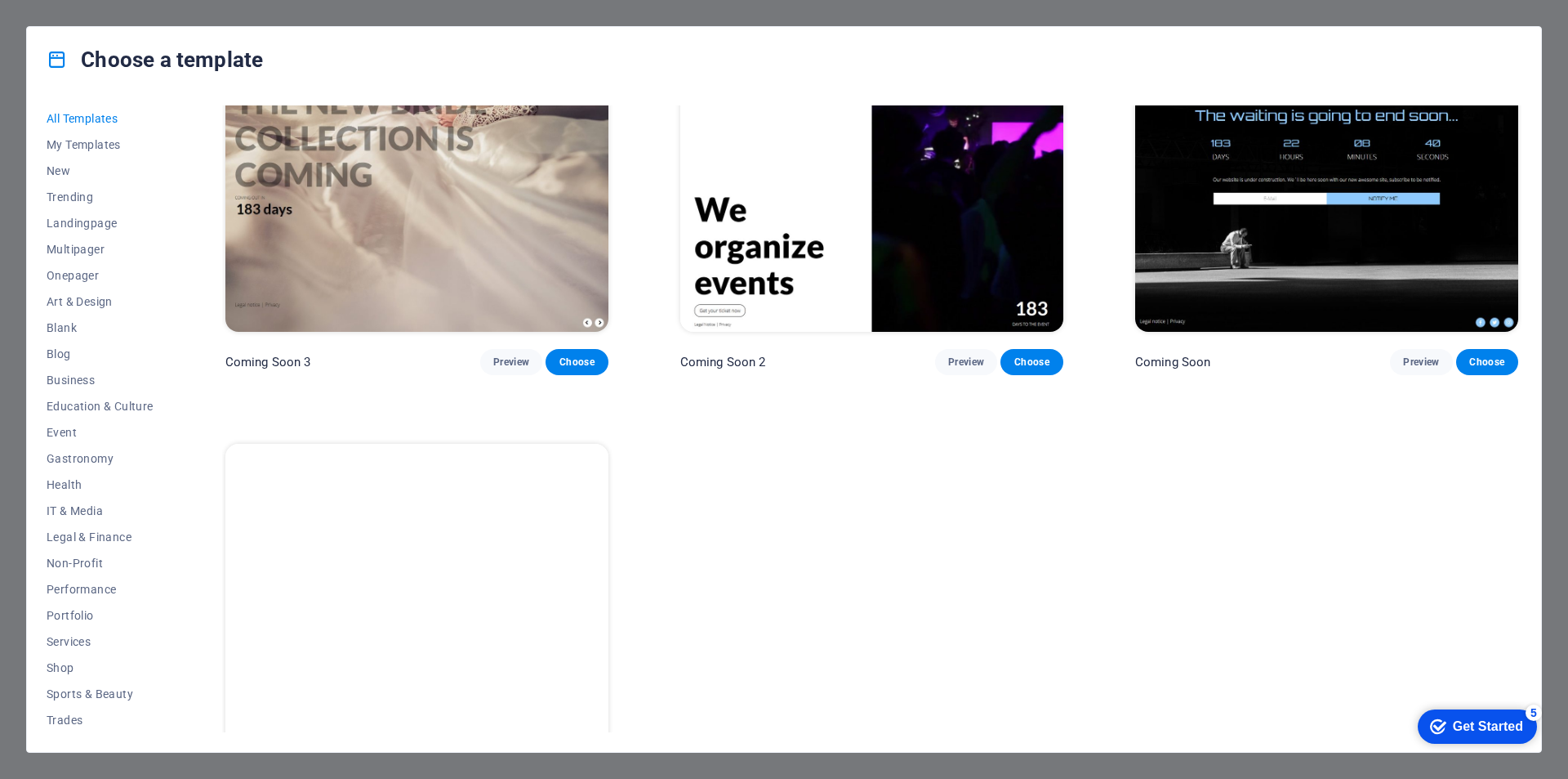
click at [339, 13] on div "Choose a template All Templates My Templates New Trending Landingpage Multipage…" at bounding box center [784, 390] width 1568 height 779
click at [1556, 25] on div "Choose a template All Templates My Templates New Trending Landingpage Multipage…" at bounding box center [784, 390] width 1568 height 779
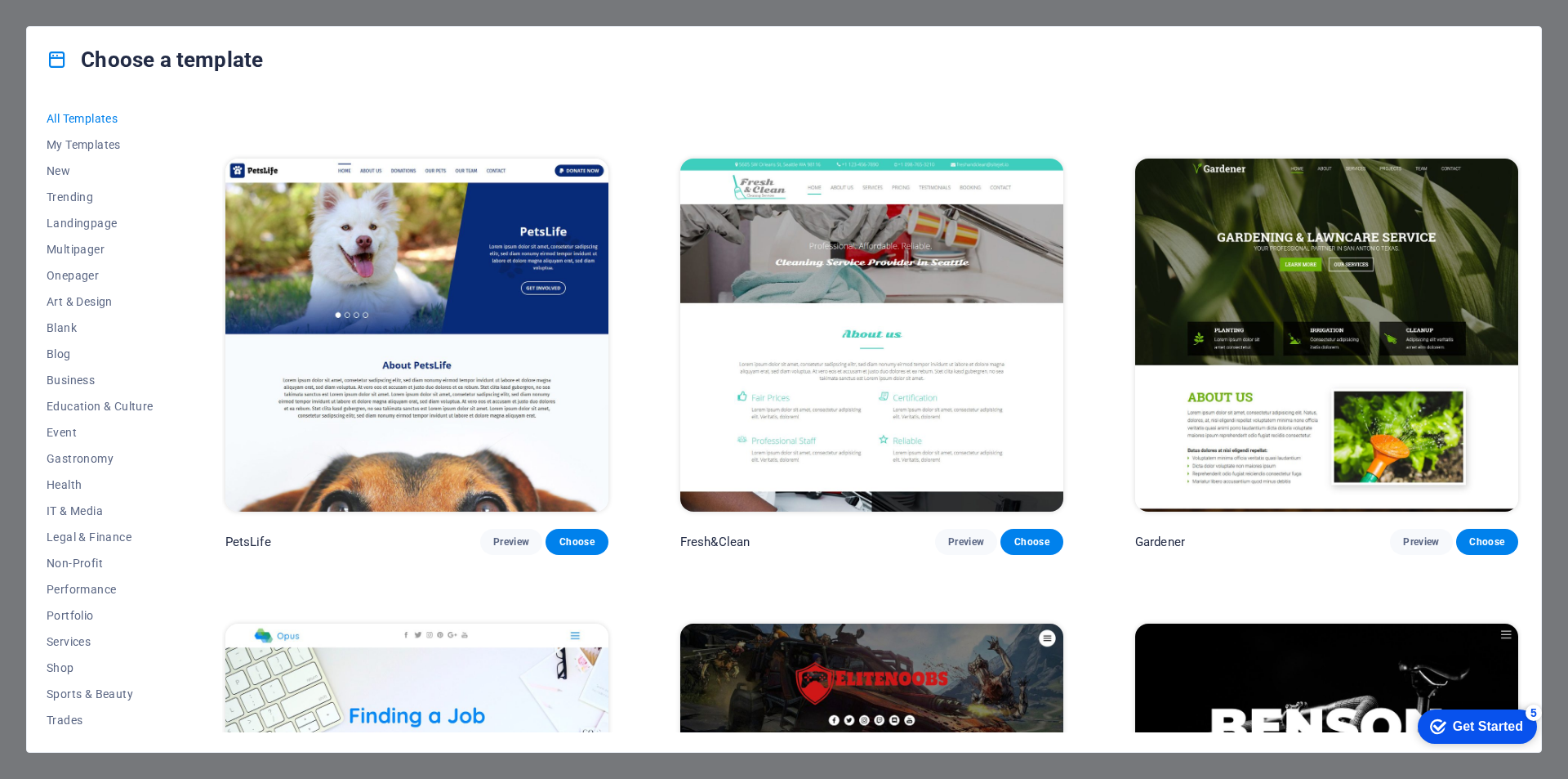
scroll to position [16670, 0]
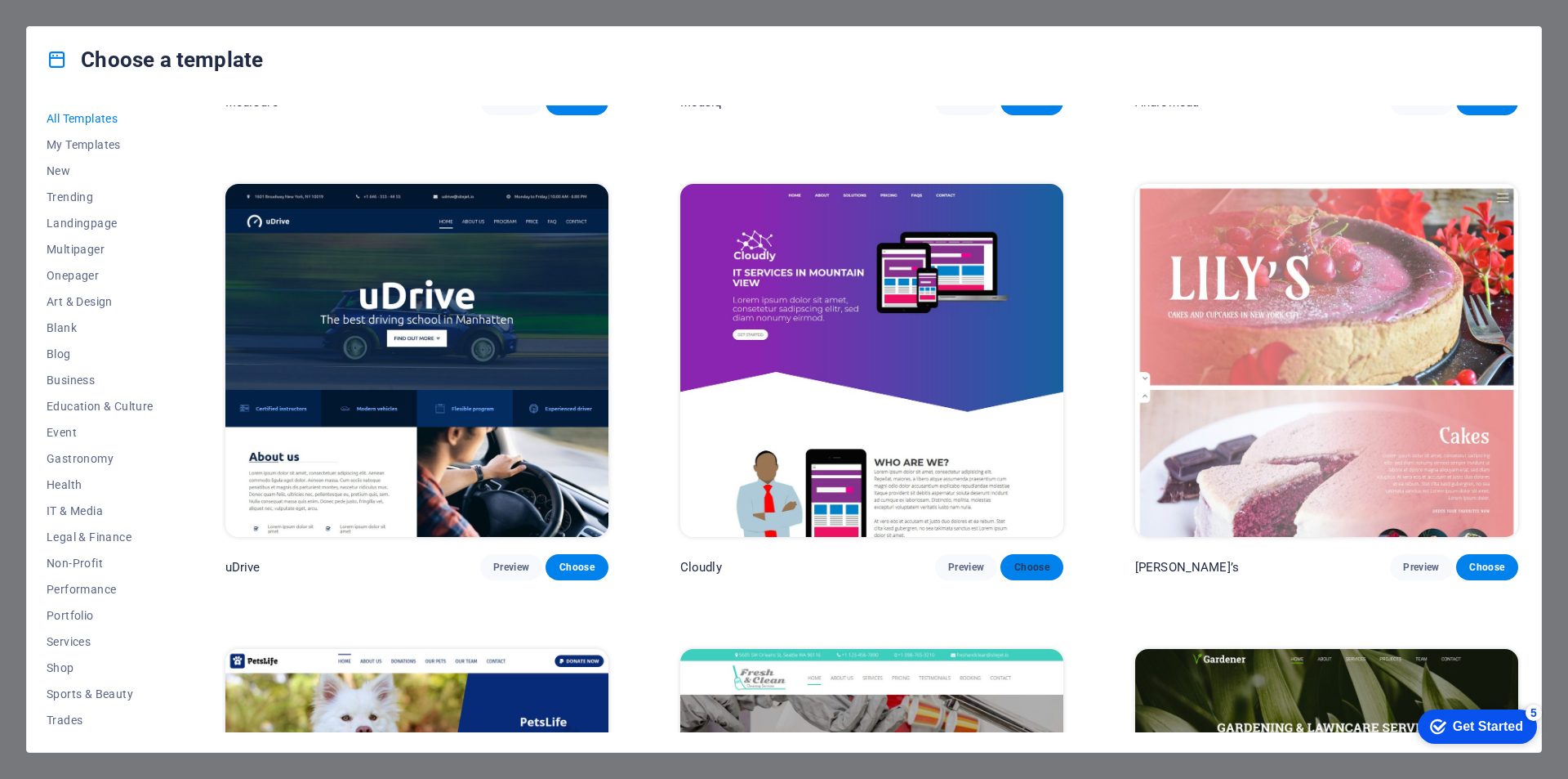
click at [1022, 561] on span "Choose" at bounding box center [1031, 567] width 36 height 13
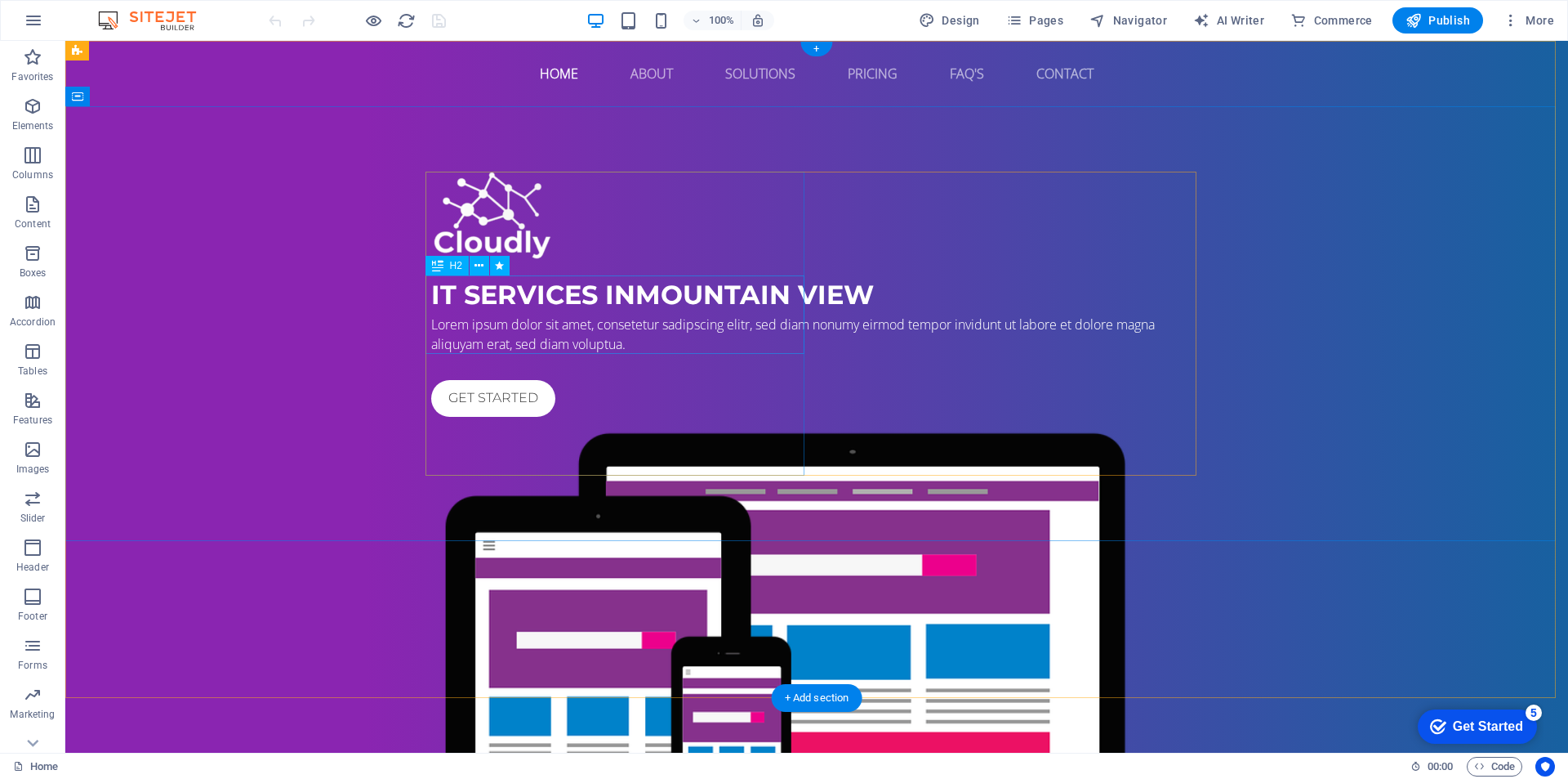
click at [614, 299] on div "IT Services in Mountain View" at bounding box center [817, 294] width 771 height 39
click at [489, 275] on button at bounding box center [480, 265] width 19 height 19
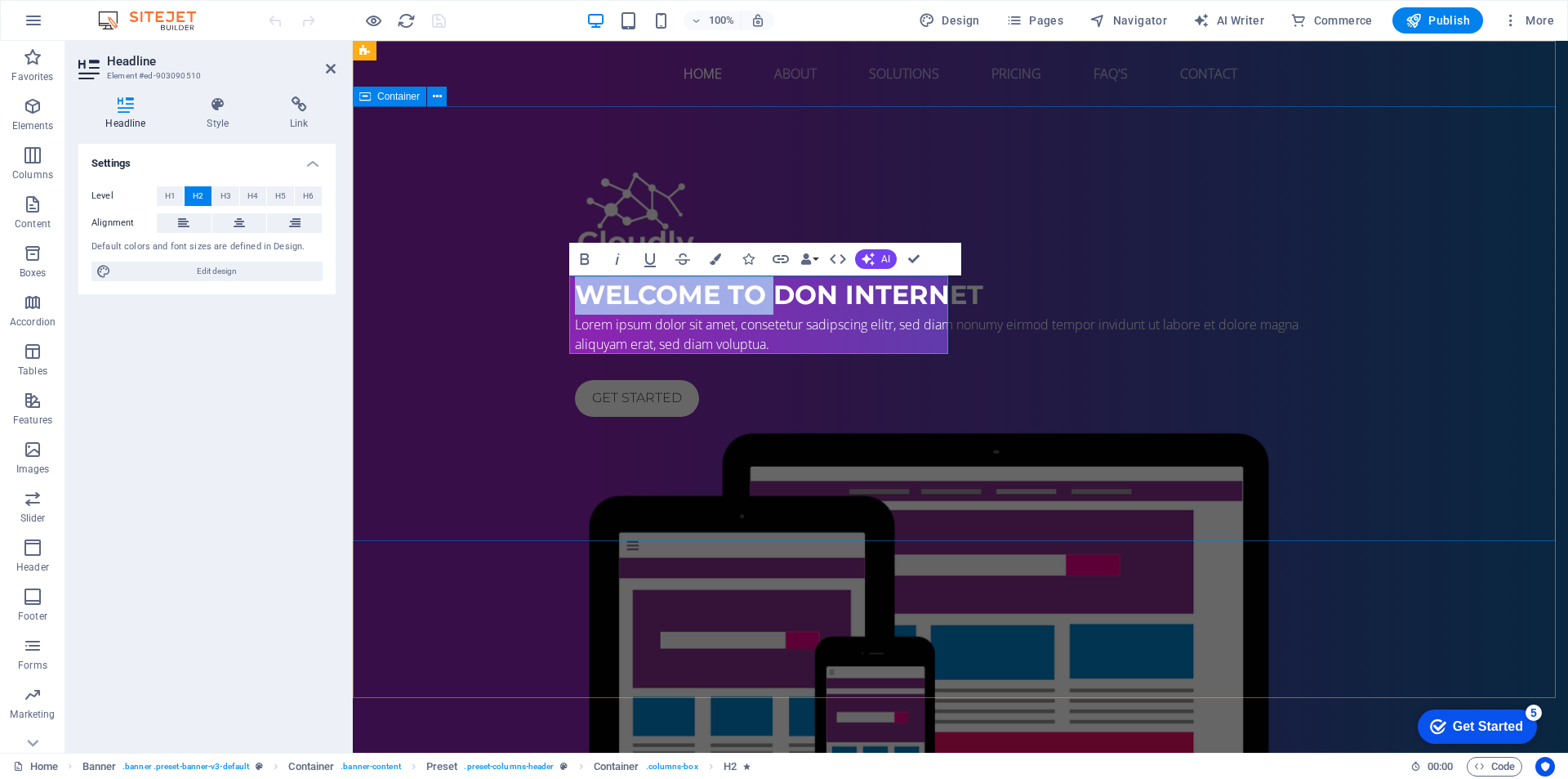
drag, startPoint x: 770, startPoint y: 302, endPoint x: 559, endPoint y: 301, distance: 211.0
click at [559, 301] on div "WelCome to don internet Lorem ipsum dolor sit amet, consetetur sadipscing elitr…" at bounding box center [960, 536] width 1215 height 861
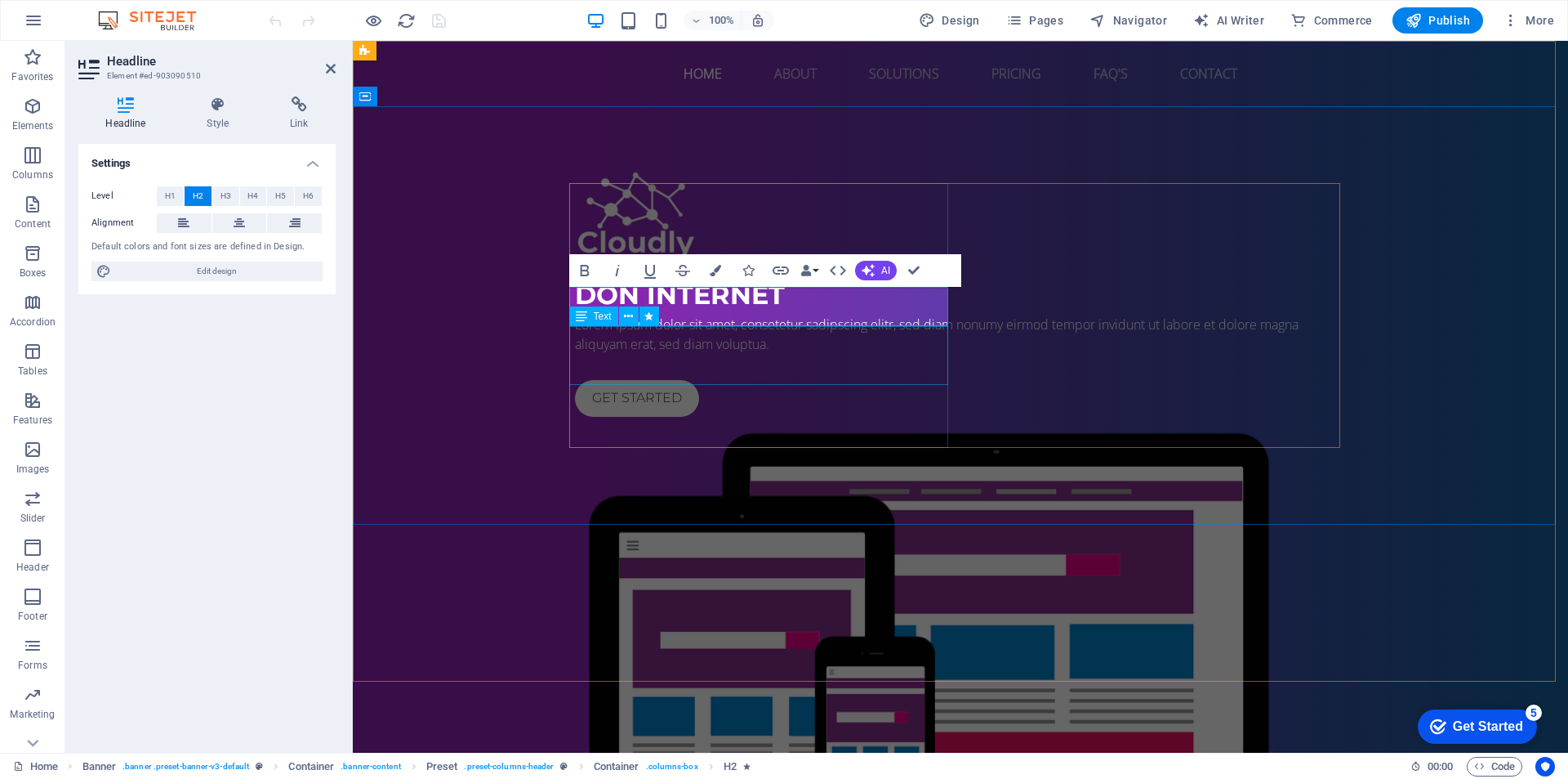
click at [771, 354] on div "Lorem ipsum dolor sit amet, consetetur sadipscing elitr, sed diam nonumy eirmod…" at bounding box center [960, 334] width 771 height 39
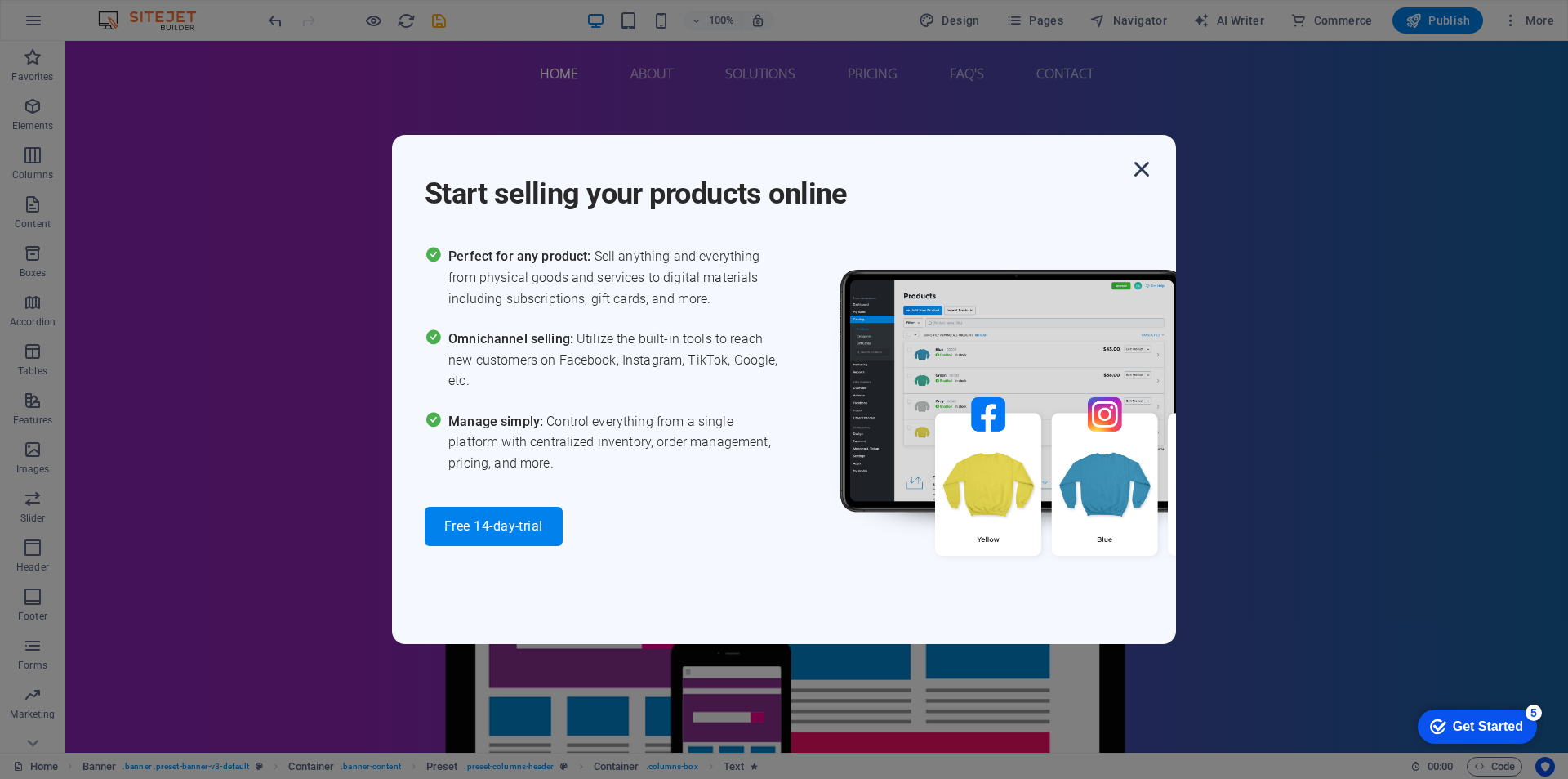
click at [1145, 169] on icon "button" at bounding box center [1142, 169] width 30 height 30
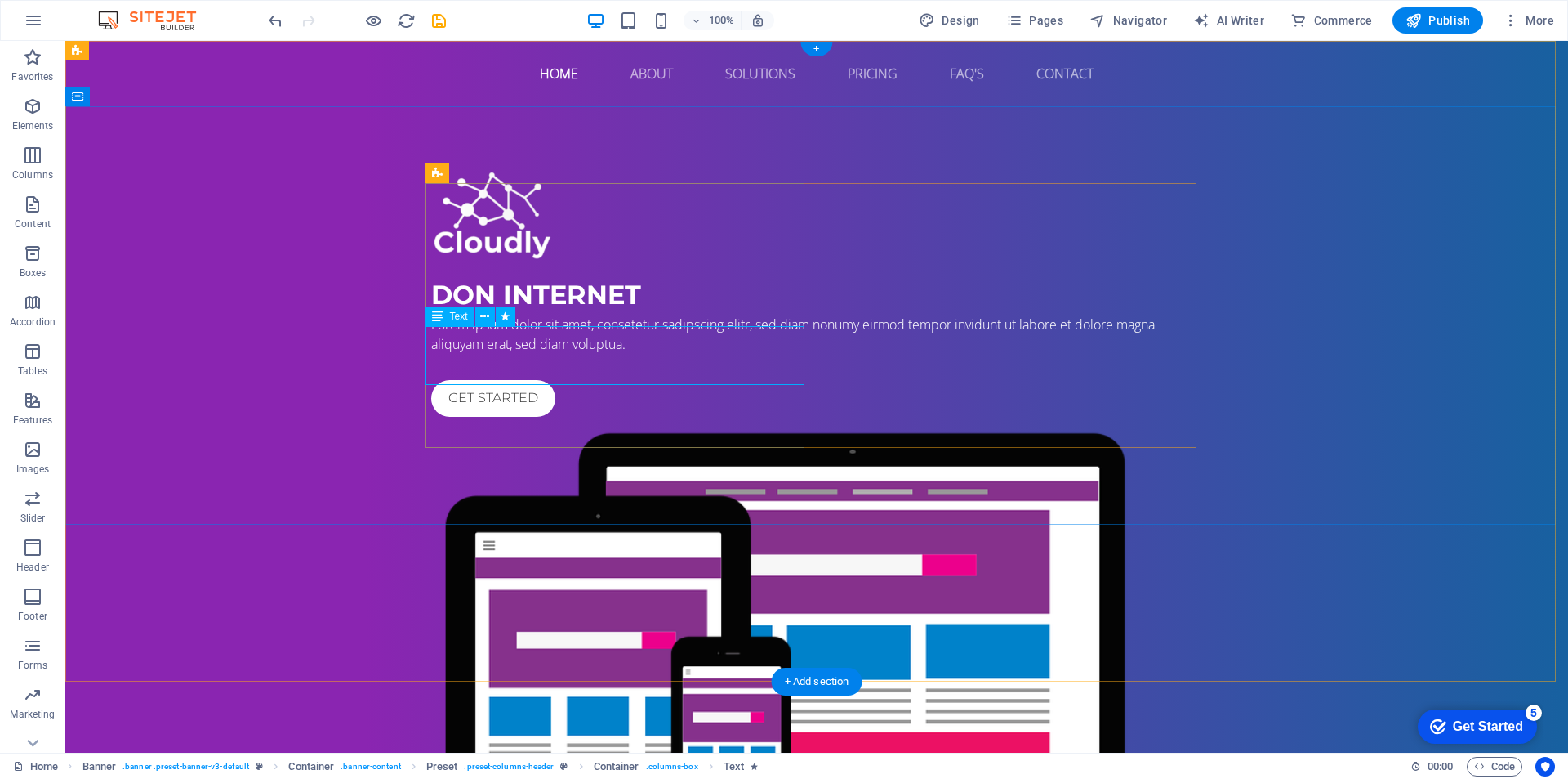
click at [584, 354] on div "Lorem ipsum dolor sit amet, consetetur sadipscing elitr, sed diam nonumy eirmod…" at bounding box center [817, 334] width 771 height 39
click at [603, 354] on div "Lorem ipsum dolor sit amet, consetetur sadipscing elitr, sed diam nonumy eirmod…" at bounding box center [817, 334] width 771 height 39
click at [432, 372] on div "don internet Lorem ipsum dolor sit amet, consetetur sadipscing elitr, sed diam …" at bounding box center [817, 293] width 771 height 245
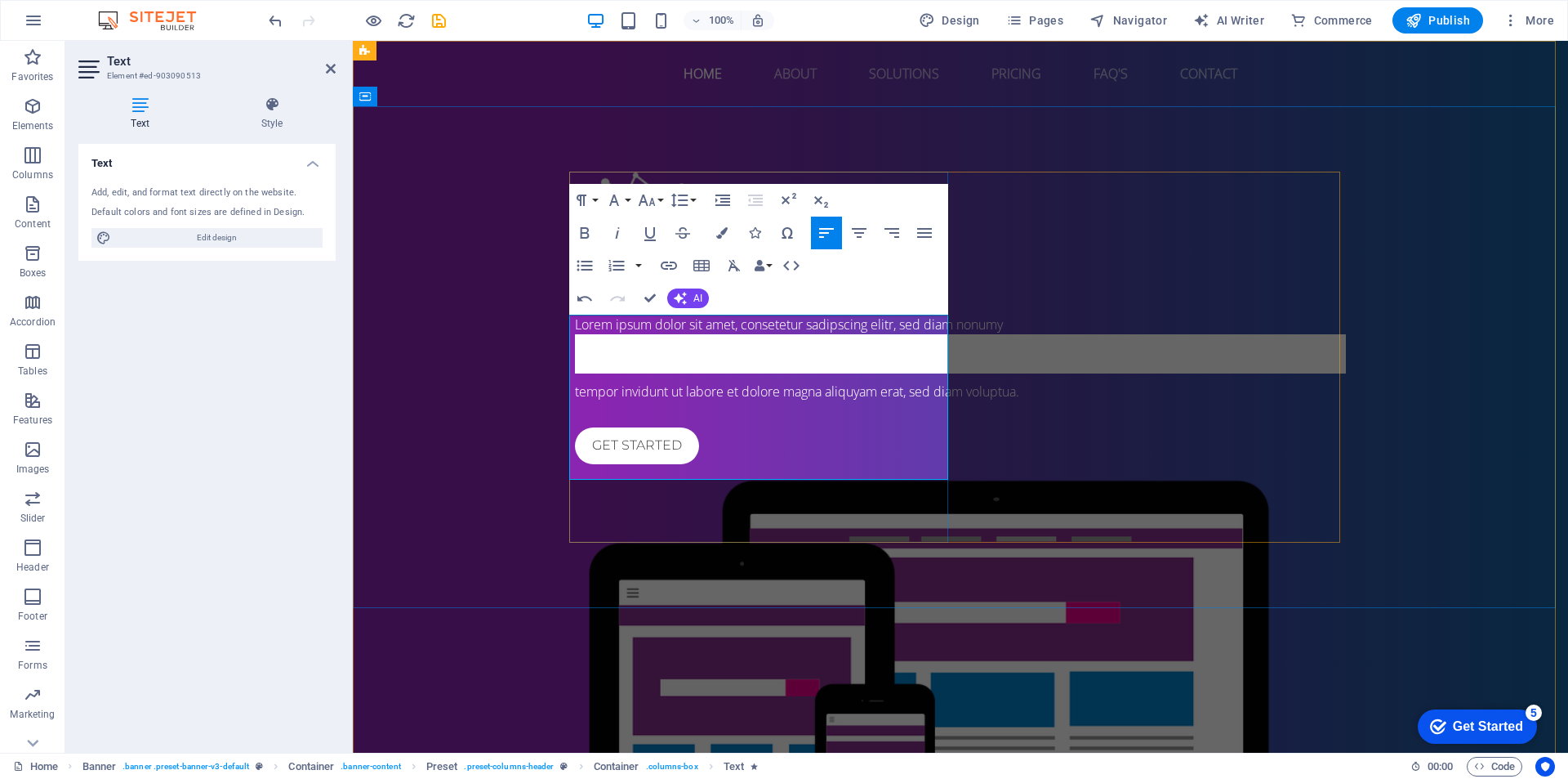
click at [749, 373] on h4 "আপনার পরিবারের জন্য সেরা প্যাকেজটি বেছে নিন" at bounding box center [960, 354] width 771 height 39
click at [797, 373] on h4 "আপনার পরিবারের জন্য সেরা প্যাকেজটি বেছে নিন" at bounding box center [960, 354] width 771 height 39
click at [721, 373] on h4 "আপনার পরিবারের জন্য সেরা প্যাকেজটি বেছে নিন" at bounding box center [960, 354] width 771 height 39
click at [711, 373] on h4 "আপনার পরিবারের জন্য সেরা প্যাকেজটি বেছে নিন" at bounding box center [960, 354] width 771 height 39
click at [771, 373] on h4 "আপনার পরিবারের জন্য সেরা প্যাকেজটি বেছে নিন" at bounding box center [960, 354] width 771 height 39
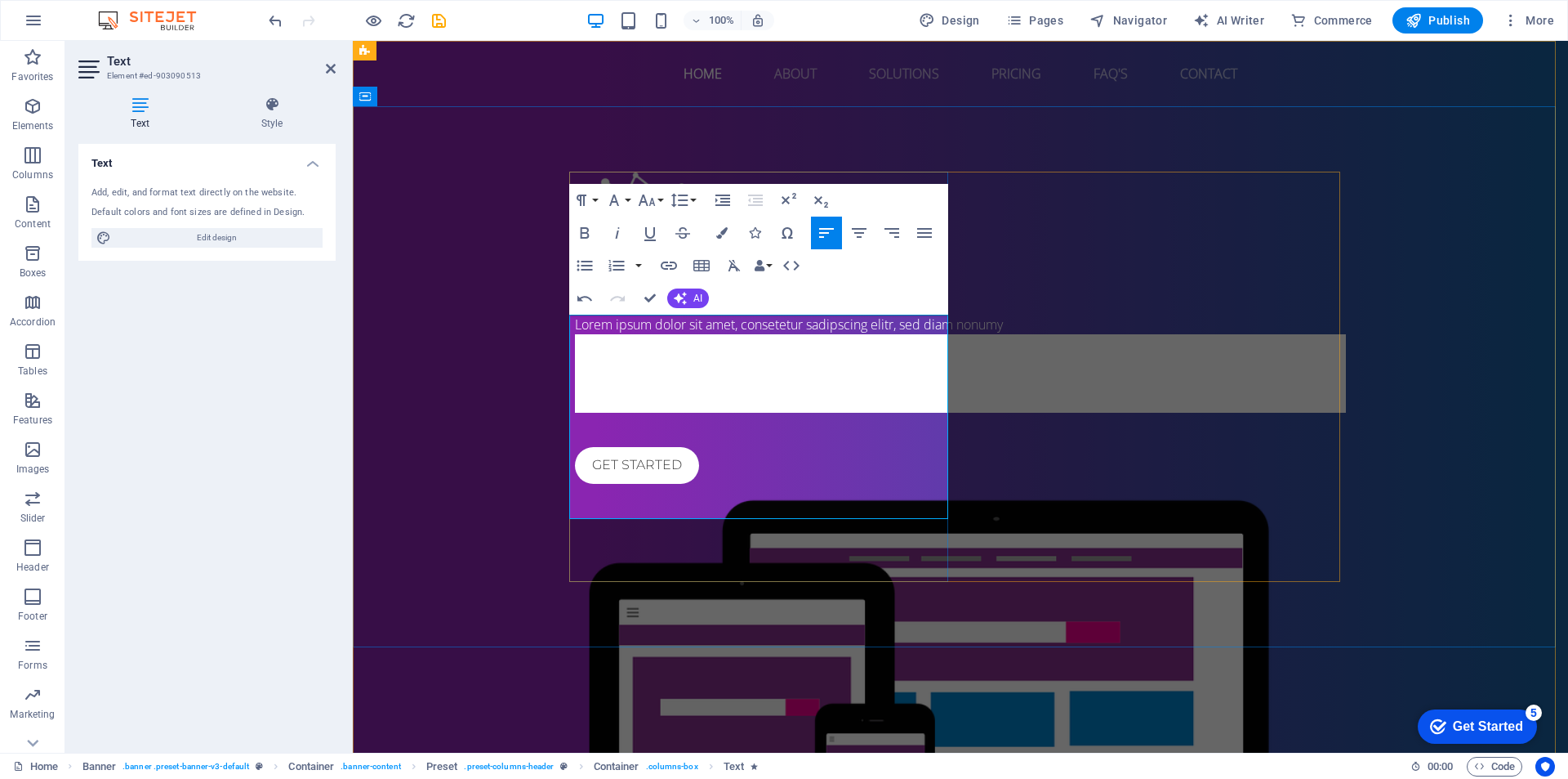
click at [753, 399] on span "tempor invidunt ut labore et dolore magna aliquyam erat, sed diam voluptua." at bounding box center [927, 372] width 704 height 66
drag, startPoint x: 647, startPoint y: 409, endPoint x: 696, endPoint y: 392, distance: 51.9
click at [696, 392] on h4 "আপনার পরিবারের জন্য সেরা প্যাকেজটি বেছে নিন tempor invidunt ut labore et dolore…" at bounding box center [960, 374] width 771 height 79
drag, startPoint x: 647, startPoint y: 407, endPoint x: 884, endPoint y: 512, distance: 259.2
click at [915, 413] on div "Lorem ipsum dolor sit amet, consetetur sadipscing elitr, sed diam nonumy আপনার …" at bounding box center [960, 364] width 771 height 98
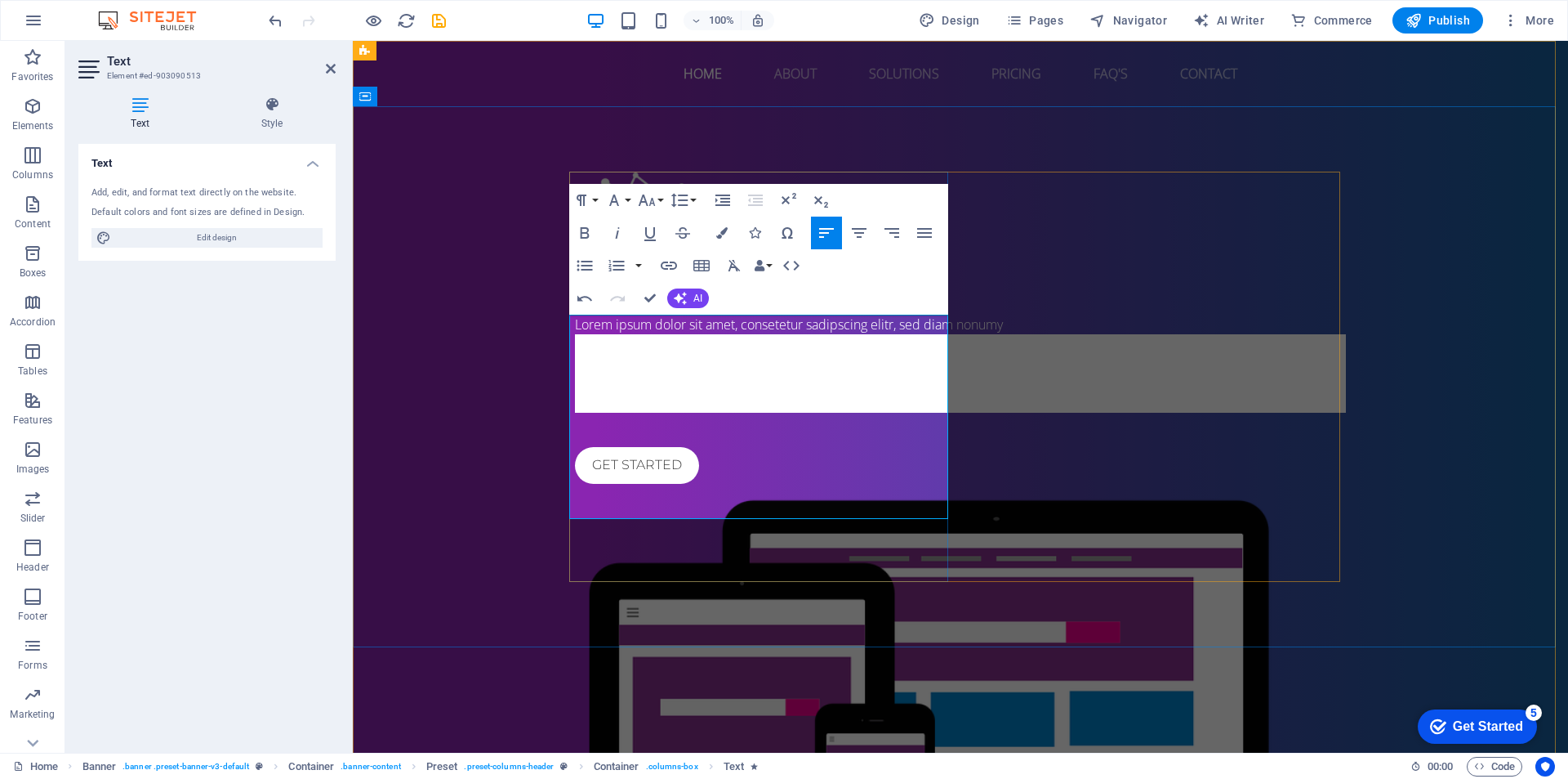
click at [807, 413] on h4 "আপনার পরিবারের জন্য সেরা প্যাকেজটি বেছে নিন tempor invidunt ut labore et dolore…" at bounding box center [960, 374] width 771 height 79
drag, startPoint x: 823, startPoint y: 489, endPoint x: 589, endPoint y: 345, distance: 274.8
click at [548, 362] on div "don internet Lorem ipsum dolor sit amet, consetetur sadipscing elitr, sed diam …" at bounding box center [960, 569] width 1215 height 927
click at [672, 406] on span "tempor invidunt ut labore et dolore magna aliquyam erat, sed diam voluptua." at bounding box center [927, 372] width 704 height 66
click at [675, 406] on span "tempor invidunt ut labore et dolore magna aliquyam erat, sed diam voluptua." at bounding box center [927, 372] width 704 height 66
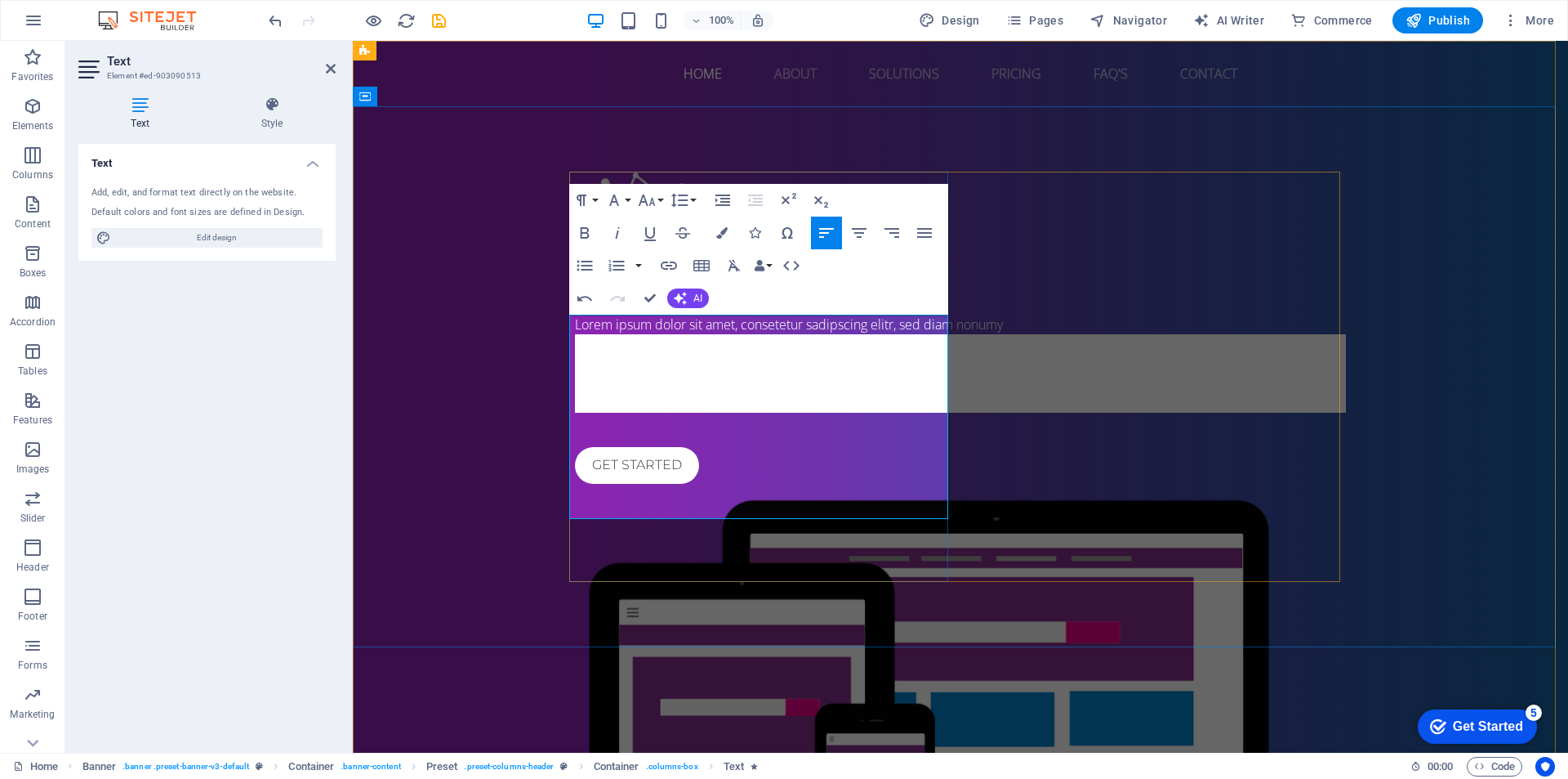
click at [690, 386] on h4 "আপনার পরিবারের জন্য সেরা প্যাকেজটি বেছে নিন tempor invidunt ut labore et dolore…" at bounding box center [960, 374] width 771 height 79
drag, startPoint x: 652, startPoint y: 422, endPoint x: 830, endPoint y: 502, distance: 195.2
click at [830, 413] on h4 "আপনার পরিবারের জন্য সেরা প্যাকেজটি বেছে নিন tempor invidunt ut labore et dolore…" at bounding box center [960, 374] width 771 height 79
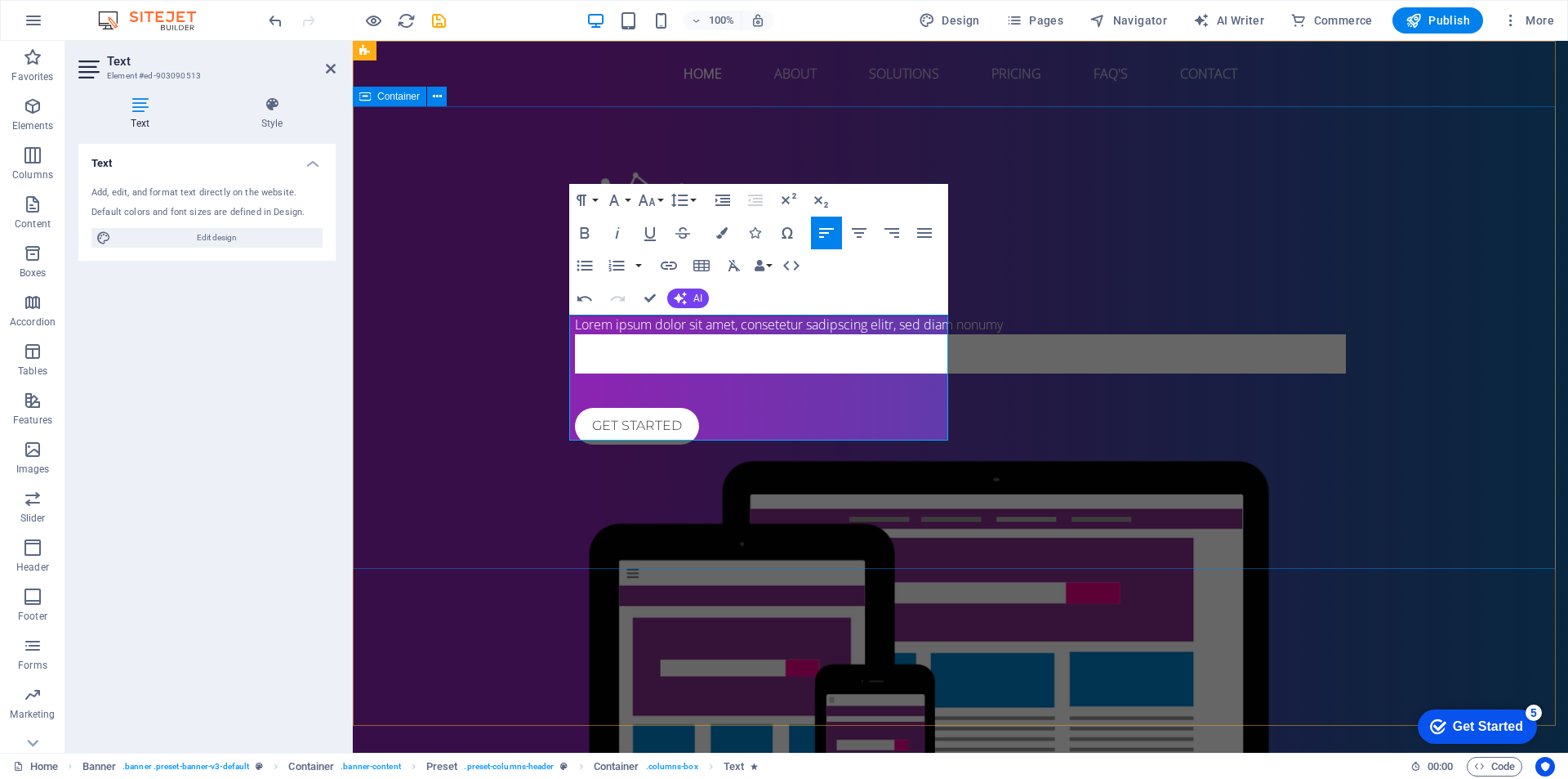
drag, startPoint x: 668, startPoint y: 351, endPoint x: 529, endPoint y: 320, distance: 142.4
click at [529, 320] on div "don internet Lorem ipsum dolor sit amet, consetetur sadipscing elitr, sed diam …" at bounding box center [960, 550] width 1215 height 889
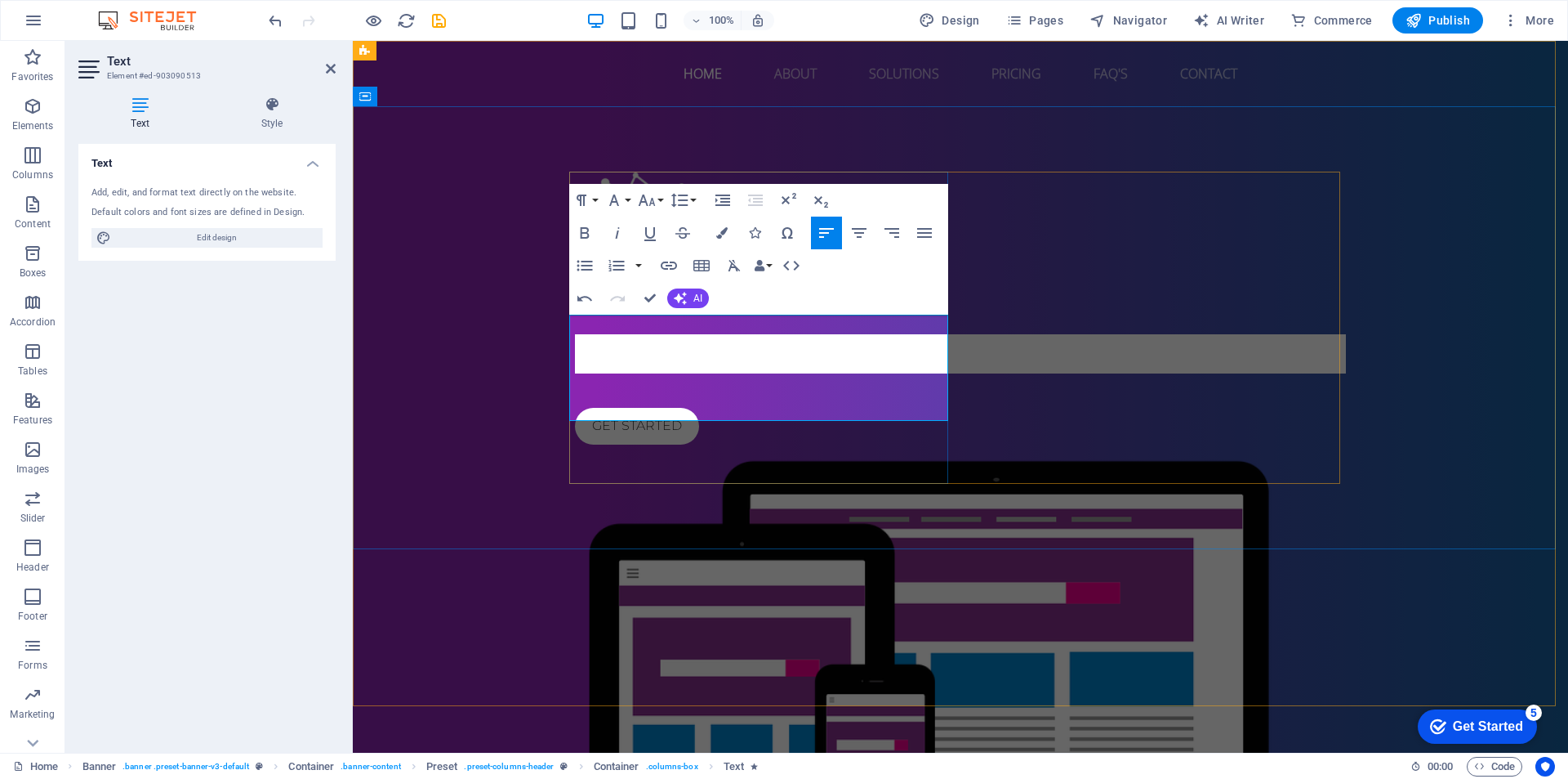
click at [538, 339] on div "don internet আপনার পরিবারের জন্য সেরা প্যাকেজটি বেছে নিন Get started" at bounding box center [960, 550] width 1215 height 889
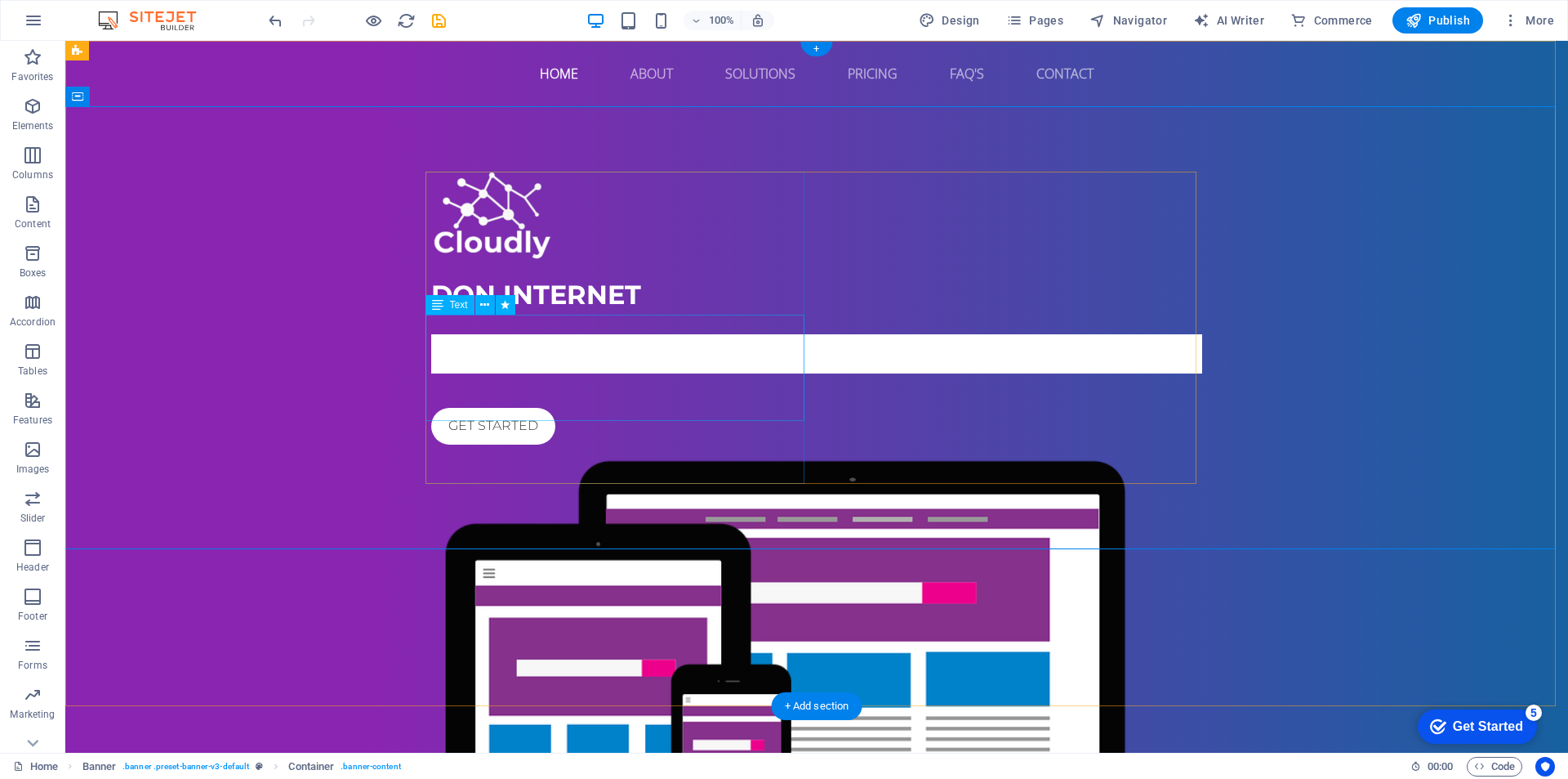
click at [579, 373] on div "আপনার পরিবারের জন্য সেরা প্যাকেজটি বেছে নিন" at bounding box center [817, 343] width 771 height 59
click at [660, 444] on div "Get started" at bounding box center [817, 426] width 771 height 37
click at [610, 373] on div "আপনার পরিবারের জন্য সেরা প্যাকেজটি বেছে নিন" at bounding box center [817, 343] width 771 height 59
click at [616, 372] on div "আপনার পরিবারের জন্য সেরা প্যাকেজটি বেছে নিন" at bounding box center [817, 343] width 771 height 59
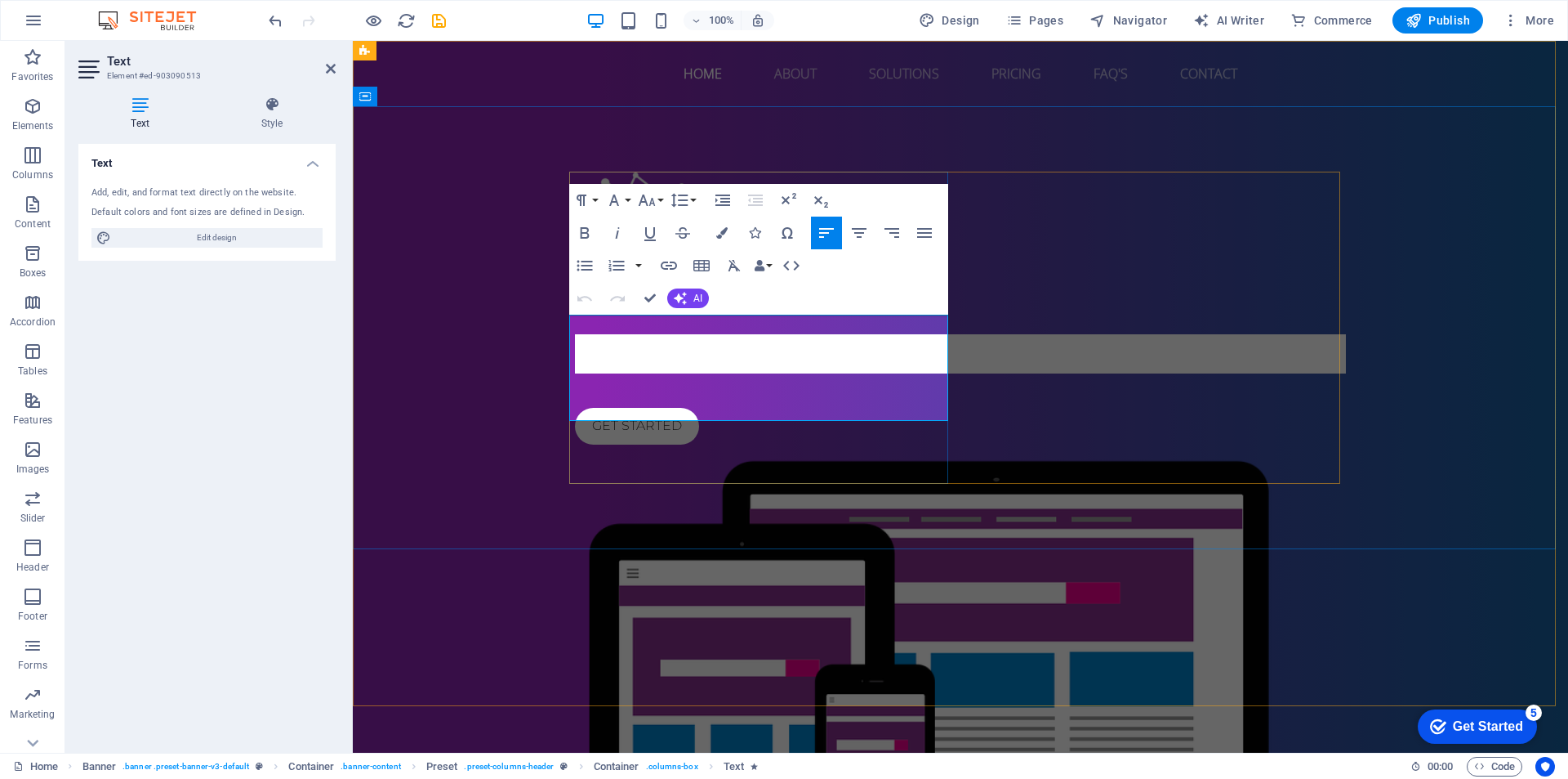
click at [701, 365] on h4 "আপনার পরিবারের জন্য সেরা প্যাকেজটি বেছে নিন" at bounding box center [960, 354] width 771 height 39
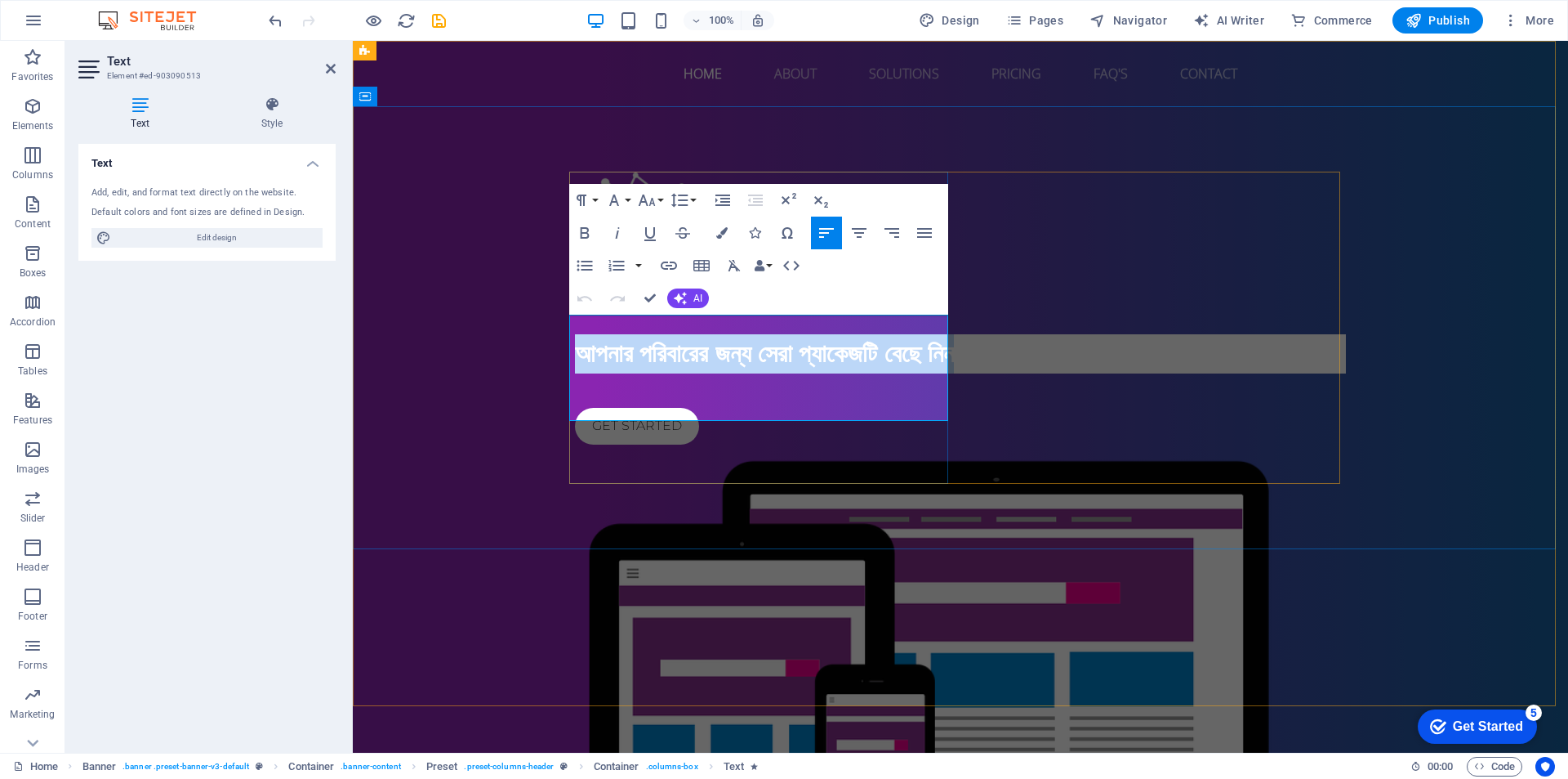
drag, startPoint x: 580, startPoint y: 351, endPoint x: 865, endPoint y: 398, distance: 288.8
click at [865, 373] on h4 "আপনার পরিবারের জন্য সেরা প্যাকেজটি বেছে নিন" at bounding box center [960, 354] width 771 height 39
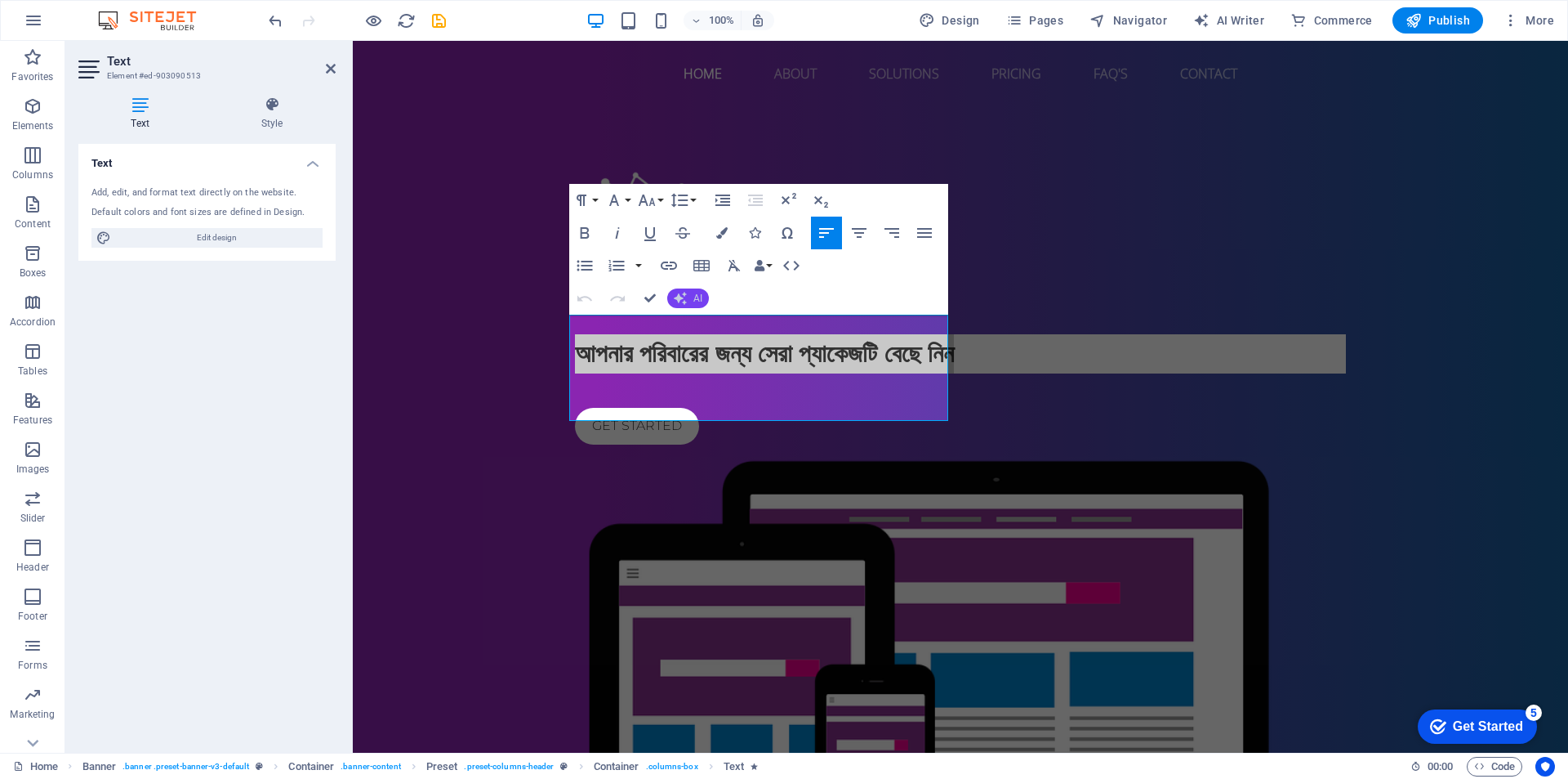
click at [679, 299] on icon "button" at bounding box center [681, 298] width 13 height 13
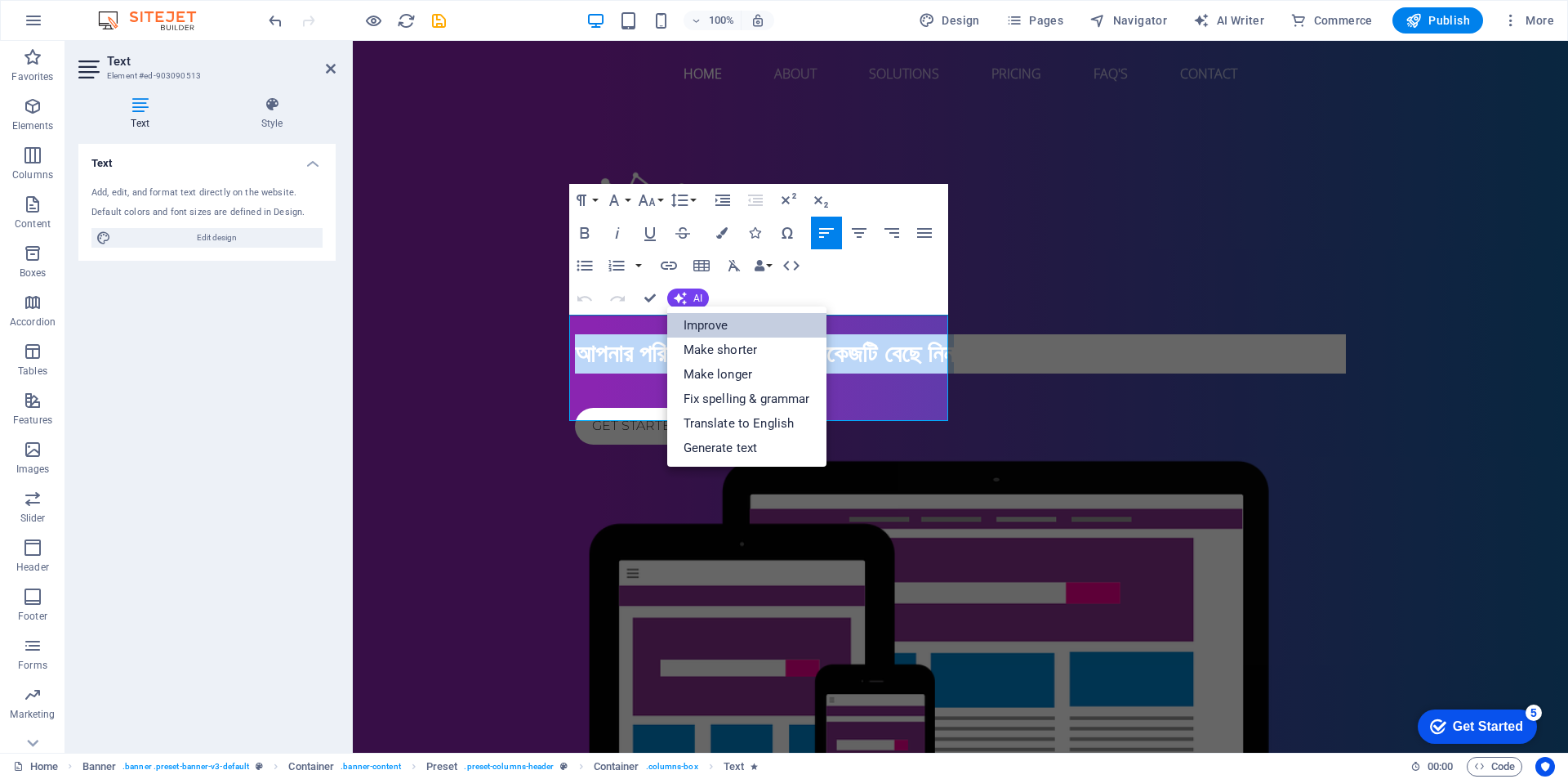
click at [735, 333] on link "Improve" at bounding box center [747, 324] width 160 height 24
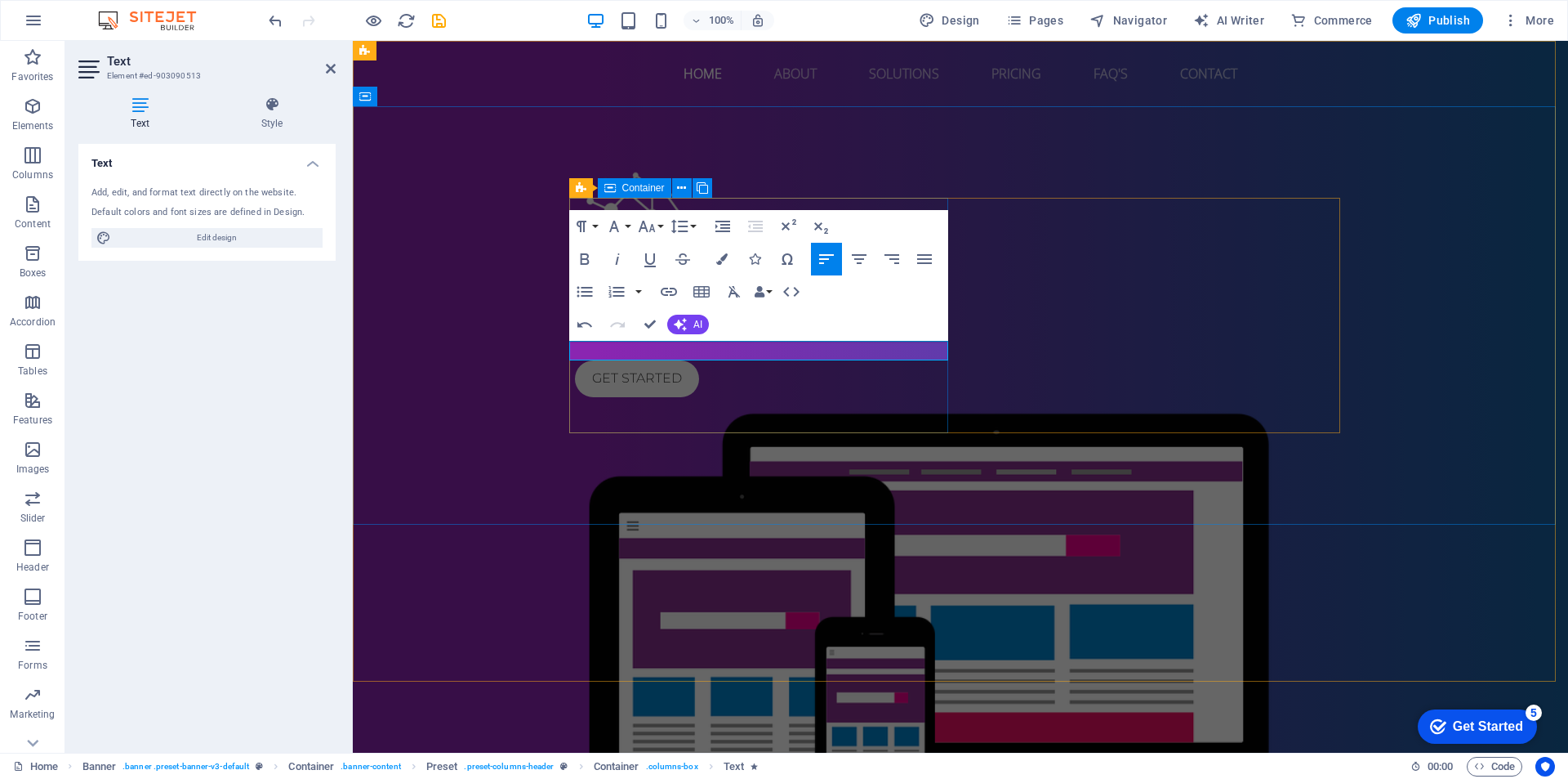
click at [851, 397] on div "don internet আপনার পরিবারের জন্য সেরা প্যাকেজটি নির্বাচন করুন। Get started" at bounding box center [960, 284] width 771 height 226
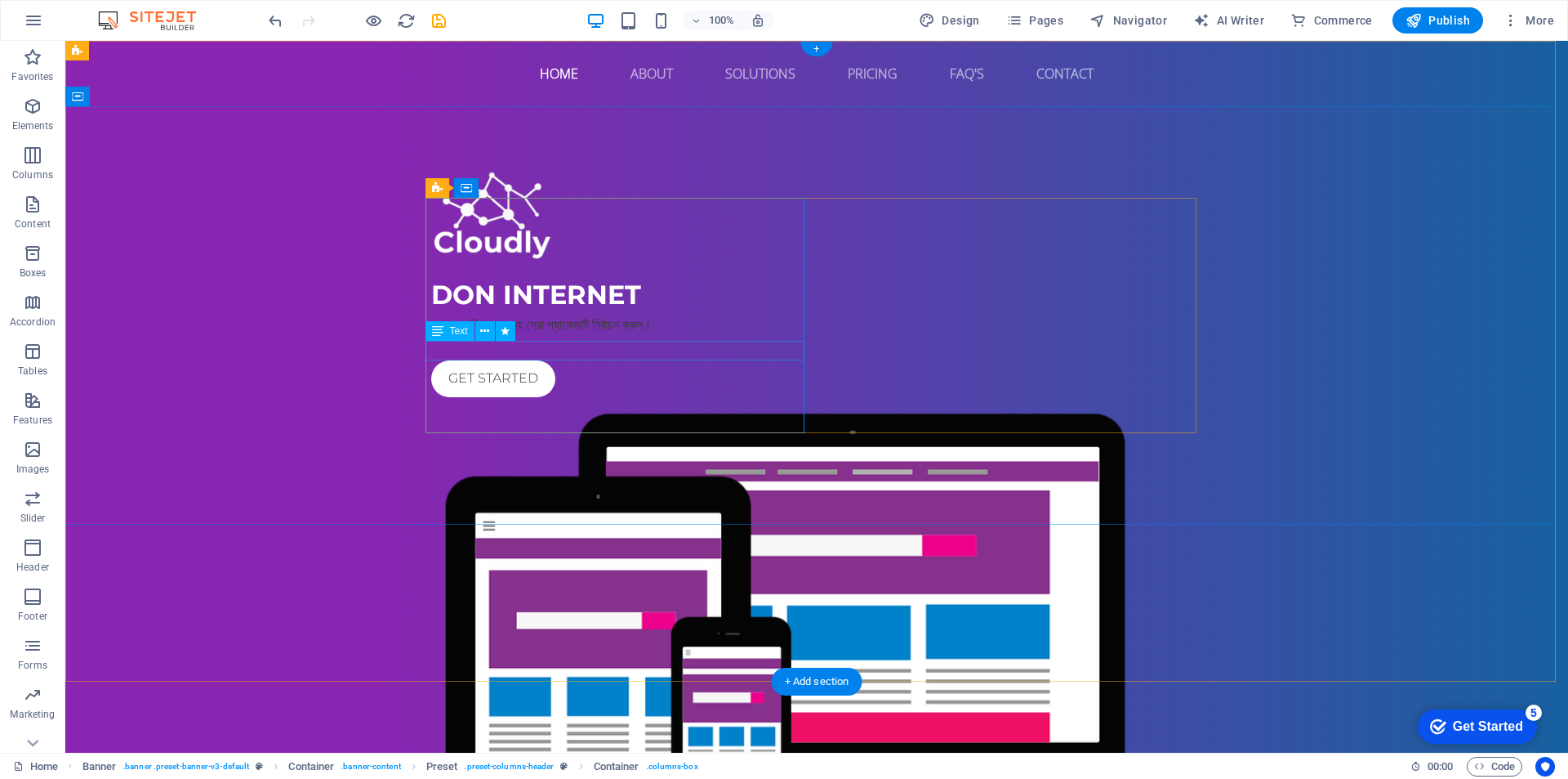
click at [569, 335] on div "আপনার পরিবারের জন্য সেরা প্যাকেজটি নির্বাচন করুন।" at bounding box center [817, 324] width 771 height 19
click at [694, 397] on div "Get started" at bounding box center [817, 379] width 771 height 37
click at [696, 335] on div "আপনার পরিবারের জন্য সেরা প্যাকেজটি নির্বাচন করুন।" at bounding box center [817, 324] width 771 height 19
click at [498, 228] on div at bounding box center [817, 216] width 771 height 90
click at [492, 240] on div at bounding box center [817, 216] width 771 height 90
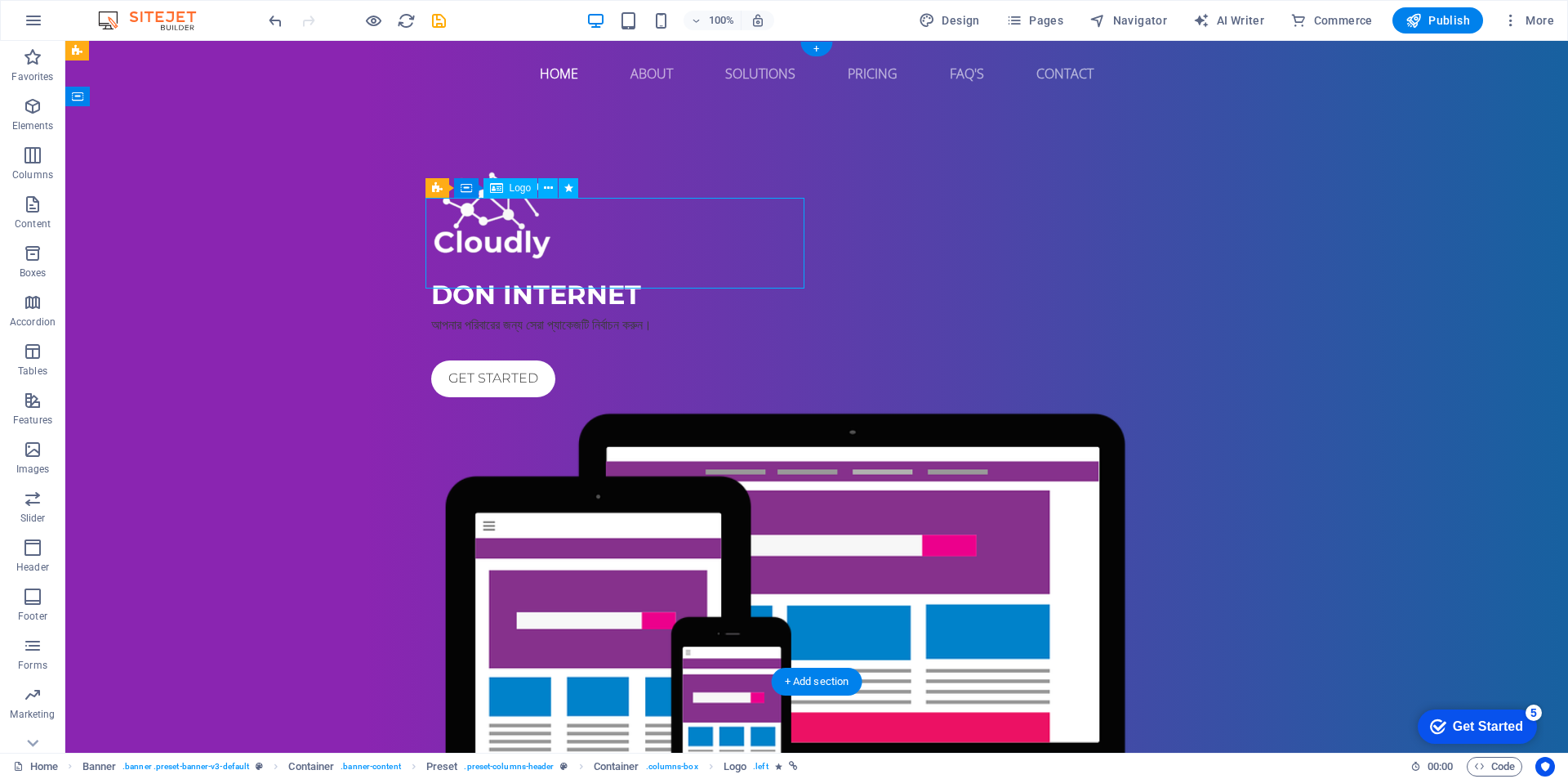
click at [492, 240] on div at bounding box center [817, 216] width 771 height 90
select select "px"
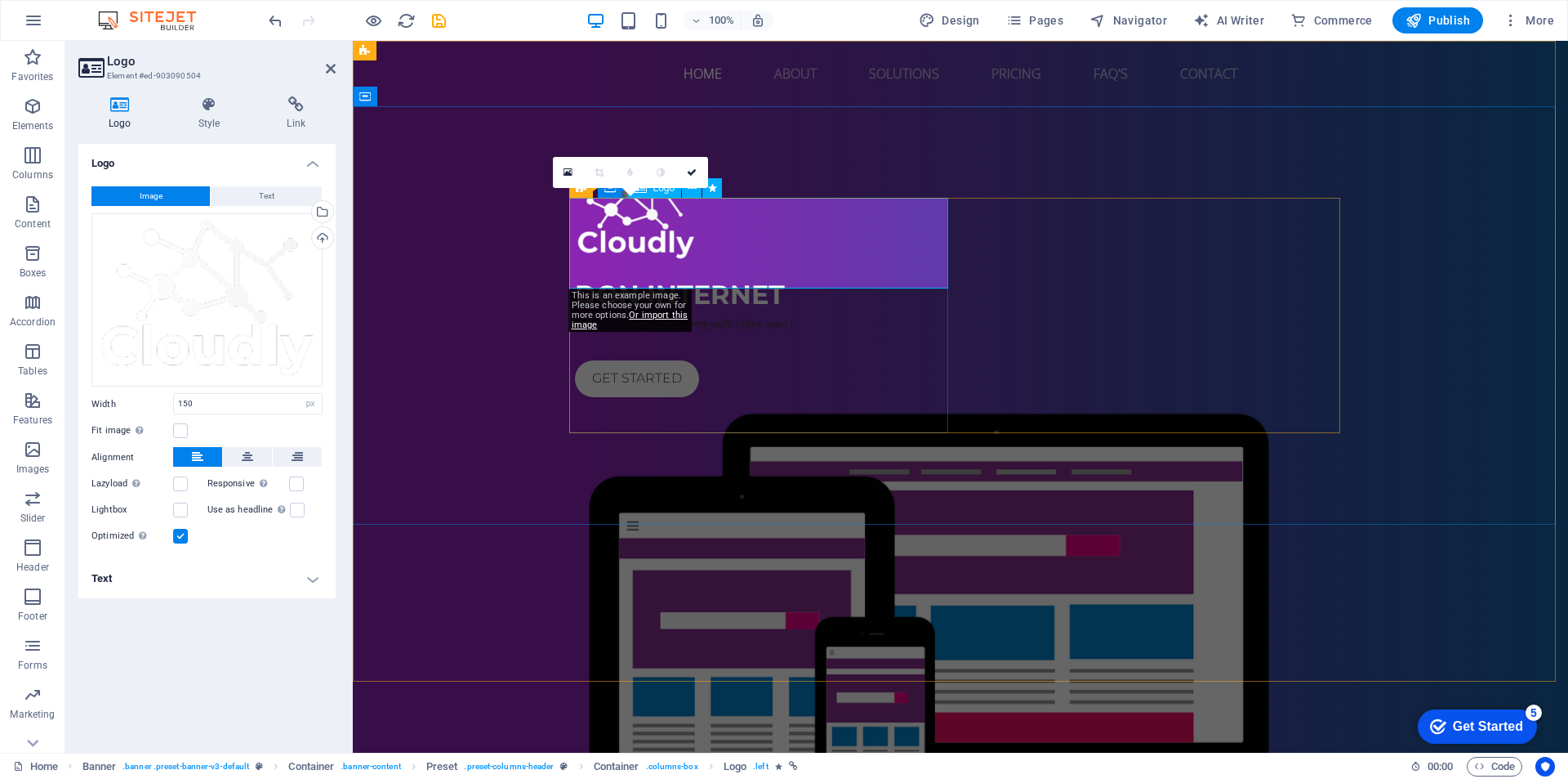
click at [635, 240] on div at bounding box center [960, 216] width 771 height 90
click at [636, 242] on div at bounding box center [960, 216] width 771 height 90
click at [883, 147] on div "don internet আপনার পরিবারের জন্য সেরা প্যাকেজটি নির্বাচন করুন। Get started" at bounding box center [960, 526] width 1215 height 841
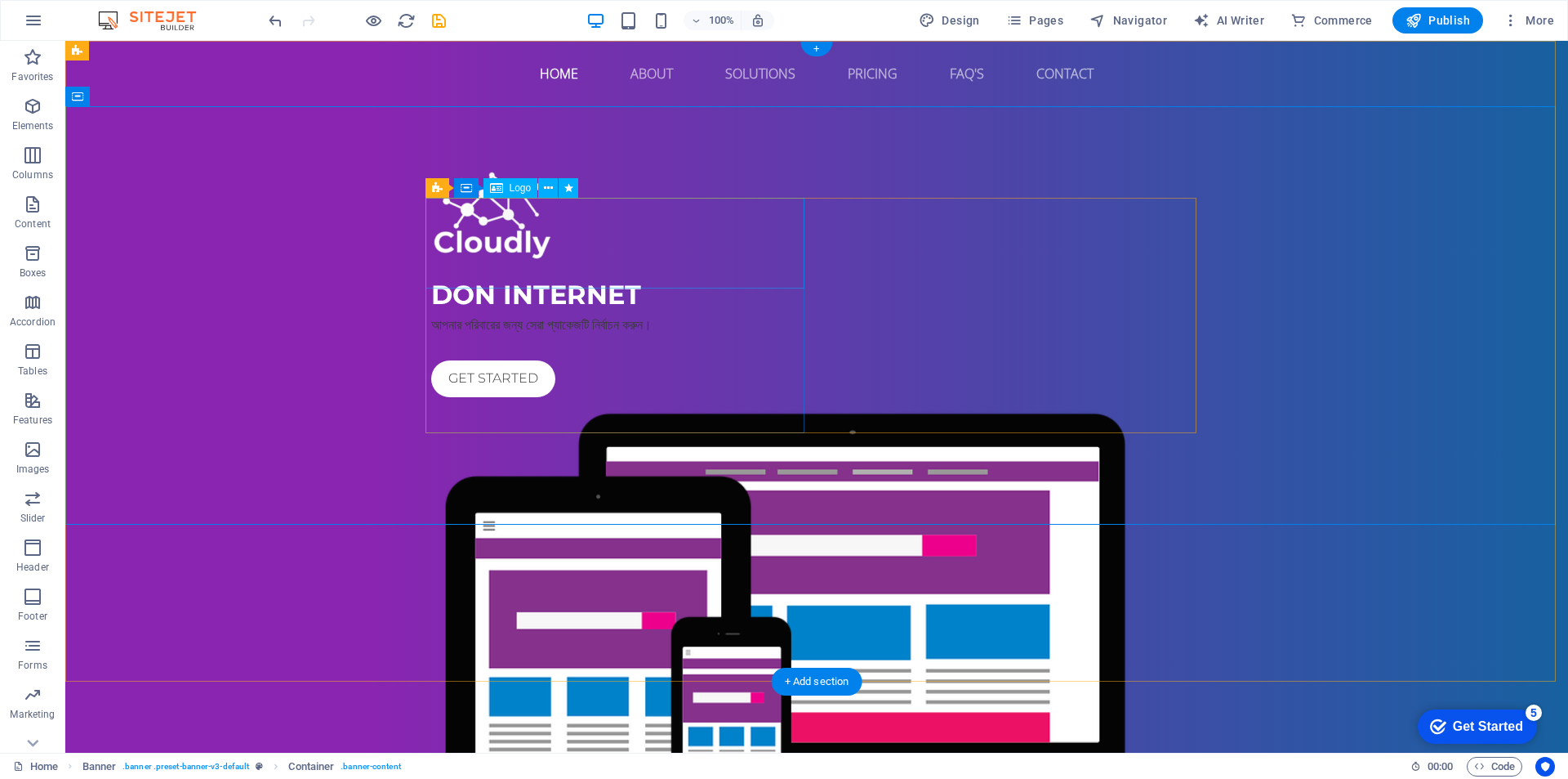
click at [497, 263] on div at bounding box center [817, 216] width 771 height 90
select select "px"
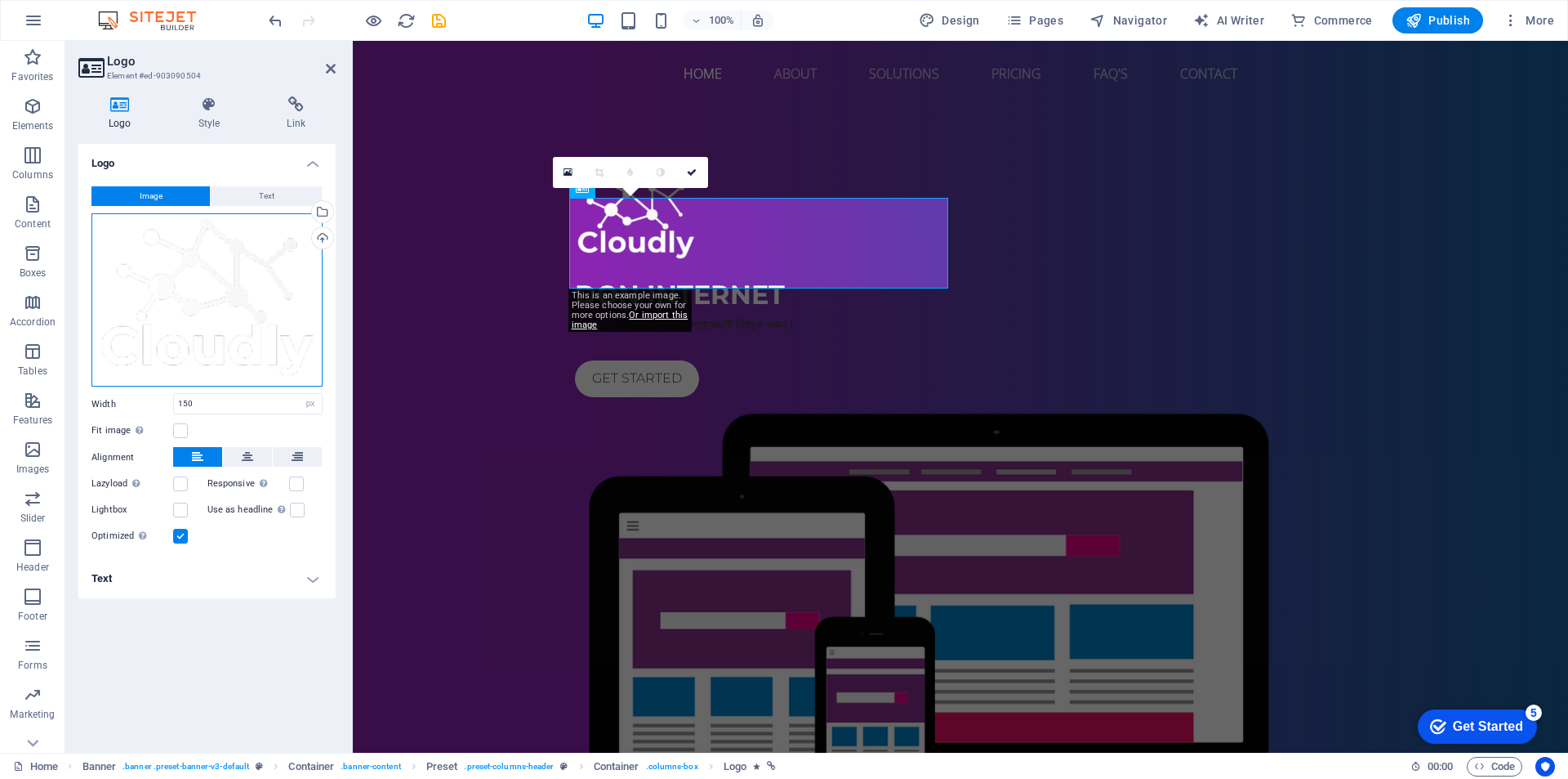
click at [193, 336] on div "Drag files here, click to choose files or select files from Files or our free s…" at bounding box center [207, 300] width 231 height 174
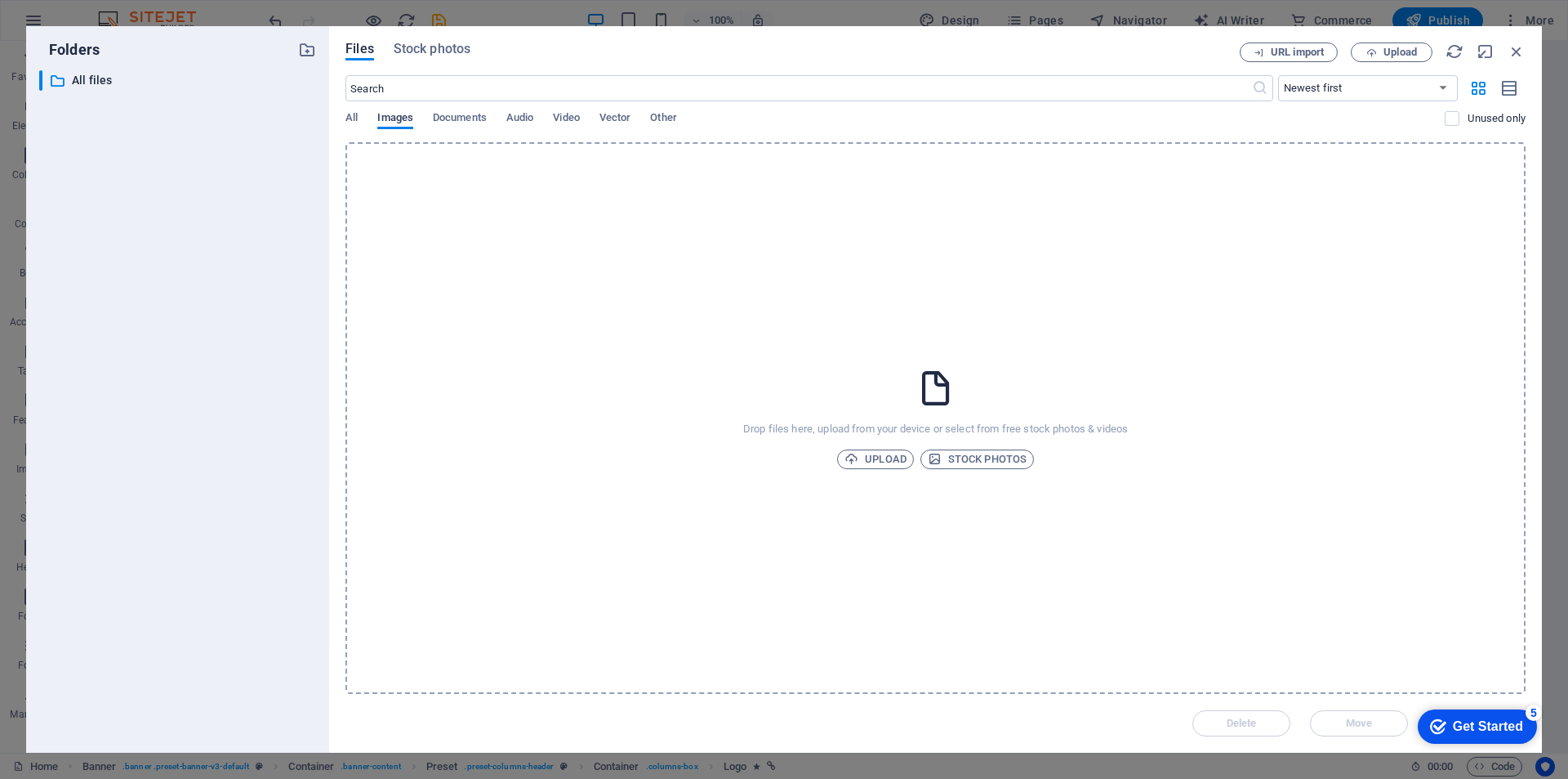
click at [398, 117] on span "Images" at bounding box center [395, 119] width 36 height 23
click at [877, 460] on span "Upload" at bounding box center [876, 459] width 62 height 19
click at [884, 460] on span "Upload" at bounding box center [876, 459] width 62 height 19
click at [1515, 52] on icon "button" at bounding box center [1517, 51] width 18 height 18
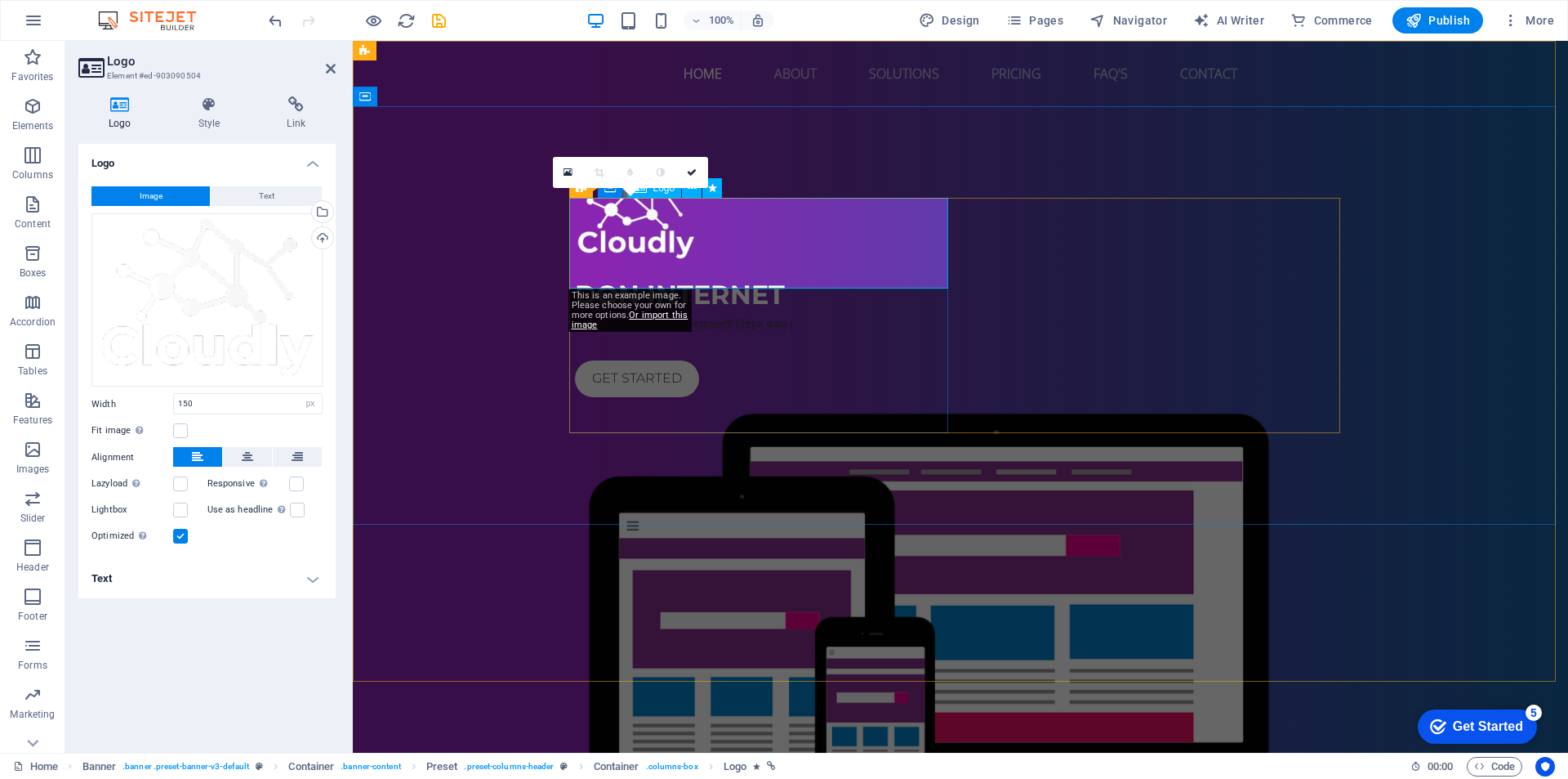
click at [649, 244] on div at bounding box center [960, 216] width 771 height 90
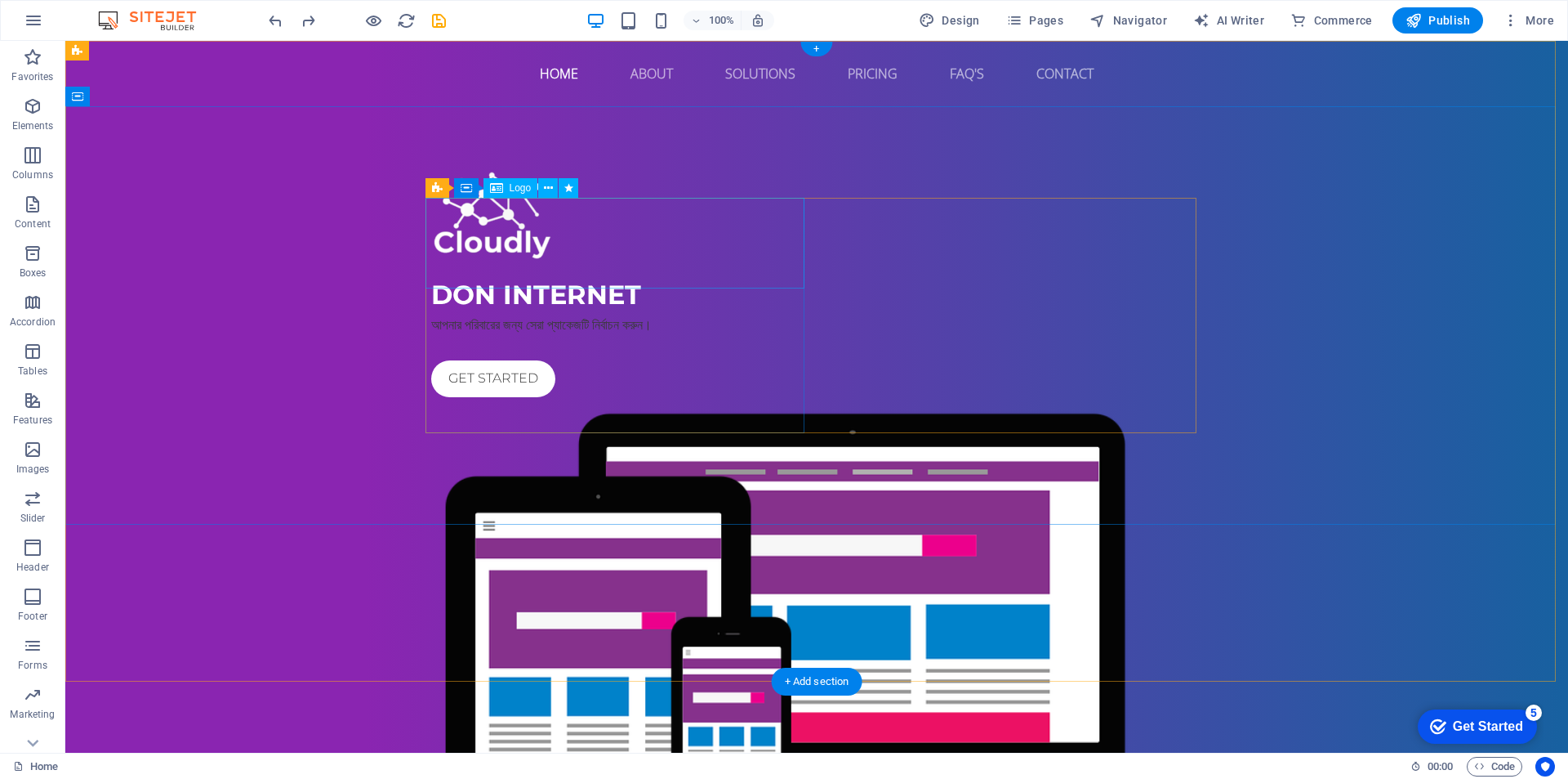
click at [512, 253] on div at bounding box center [817, 216] width 771 height 90
select select "px"
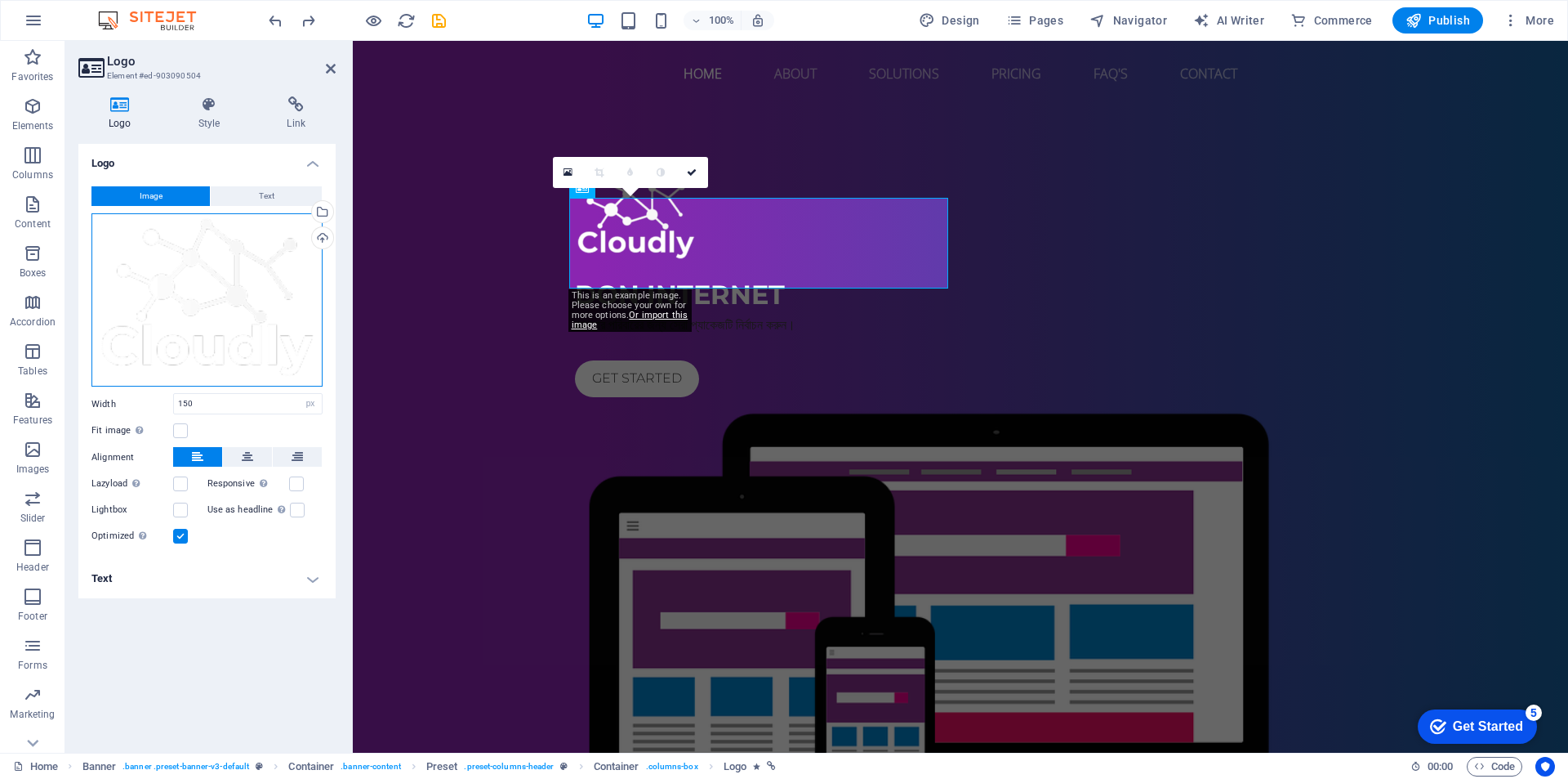
click at [176, 278] on div "Drag files here, click to choose files or select files from Files or our free s…" at bounding box center [207, 300] width 231 height 174
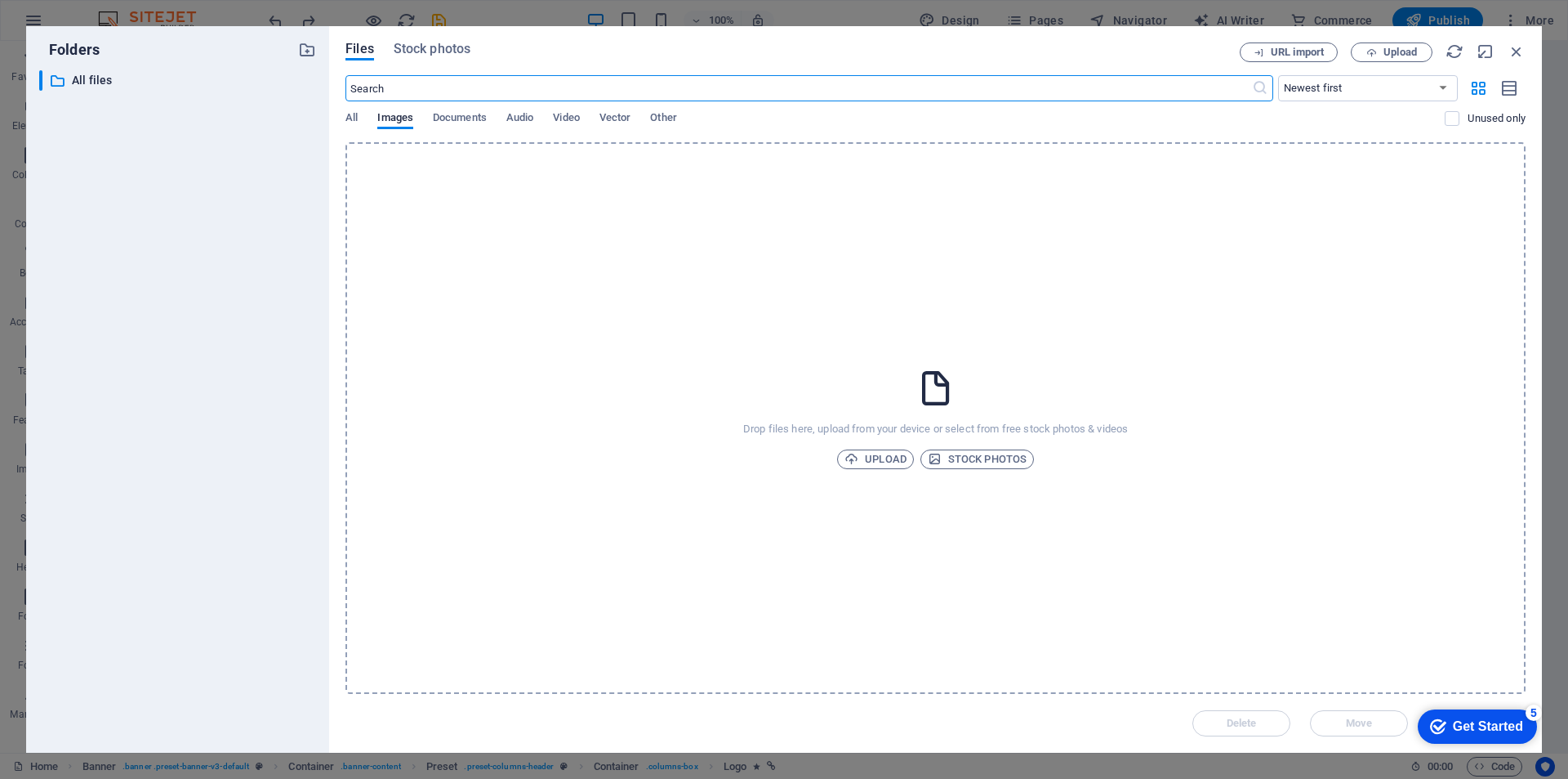
click at [733, 330] on div "Drop files here, upload from your device or select from free stock photos & vid…" at bounding box center [935, 418] width 1181 height 552
click at [1515, 52] on icon "button" at bounding box center [1517, 51] width 18 height 18
